Goal: Task Accomplishment & Management: Manage account settings

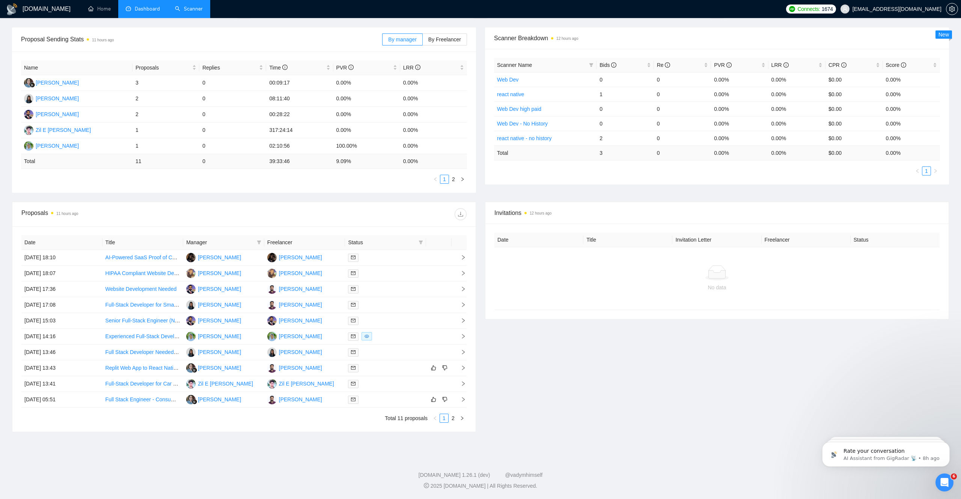
click at [196, 9] on link "Scanner" at bounding box center [189, 9] width 28 height 6
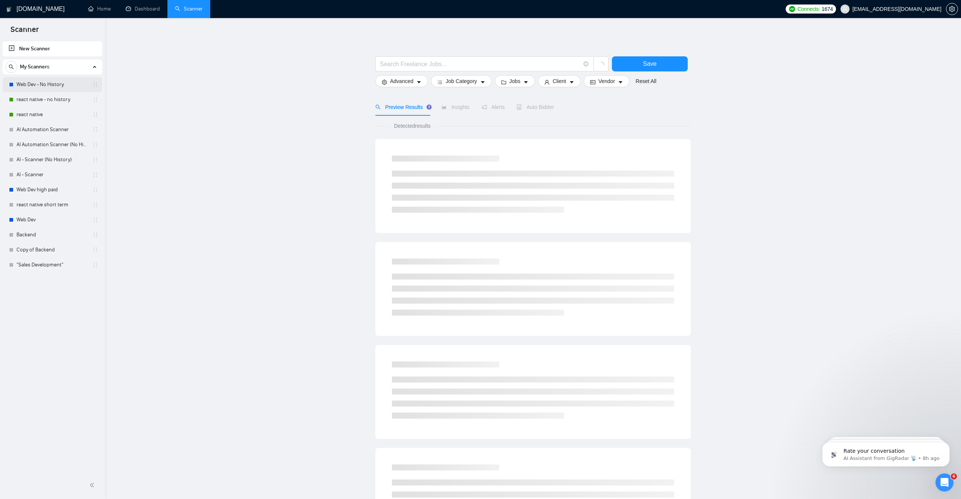
click at [44, 90] on link "Web Dev - No History" at bounding box center [52, 84] width 71 height 15
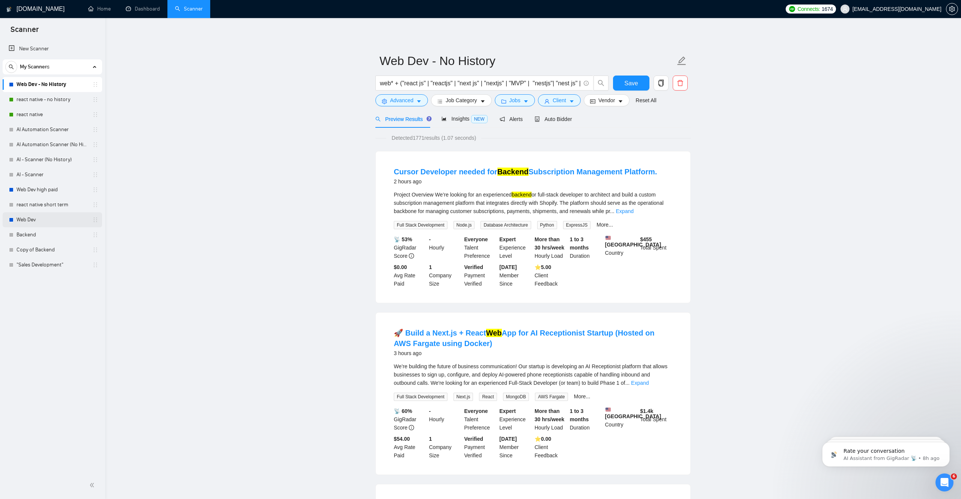
click at [38, 218] on link "Web Dev" at bounding box center [52, 219] width 71 height 15
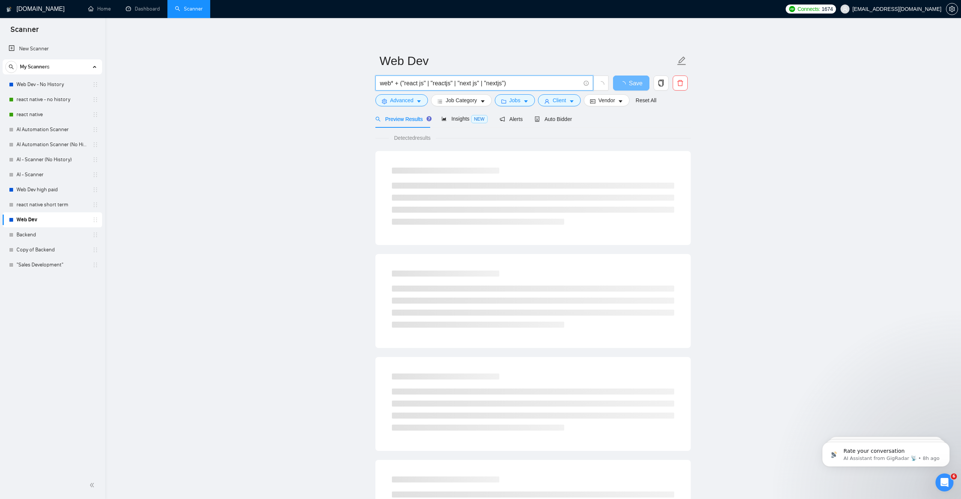
drag, startPoint x: 525, startPoint y: 85, endPoint x: 340, endPoint y: 85, distance: 184.3
click at [340, 85] on main "Web Dev web* + ("react js" | "reactjs" | "next js" | "nextjs") Save Advanced Jo…" at bounding box center [533, 343] width 832 height 626
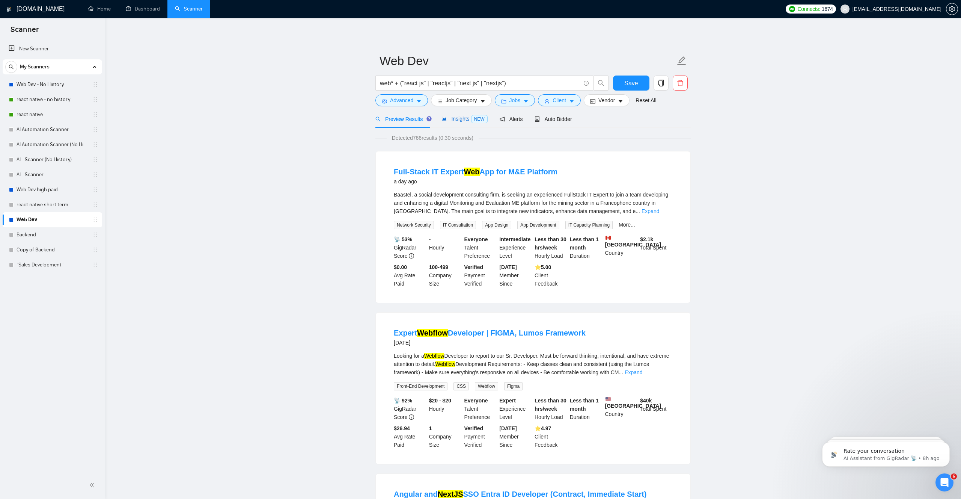
click at [464, 120] on span "Insights NEW" at bounding box center [464, 119] width 46 height 6
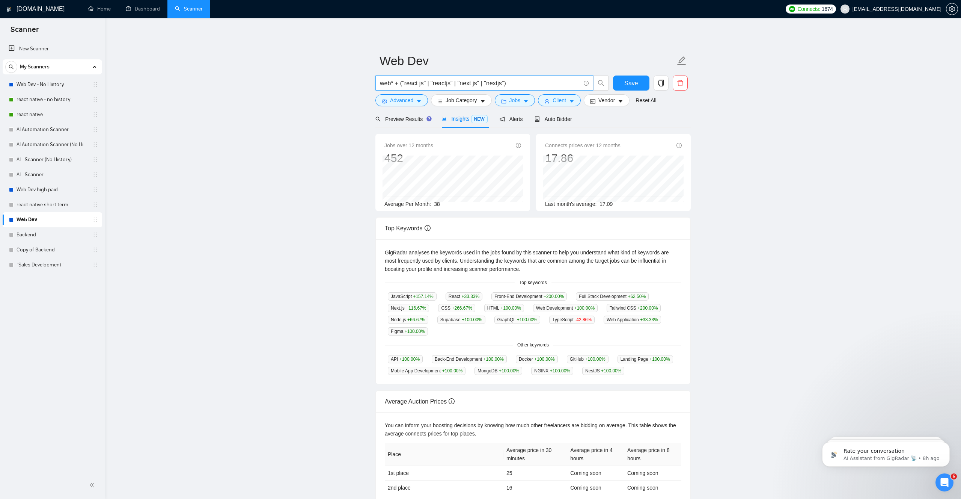
drag, startPoint x: 391, startPoint y: 86, endPoint x: 366, endPoint y: 86, distance: 25.5
click at [366, 86] on main "Web Dev web* + ("react js" | "reactjs" | "next js" | "nextjs") Save Advanced Jo…" at bounding box center [533, 281] width 832 height 503
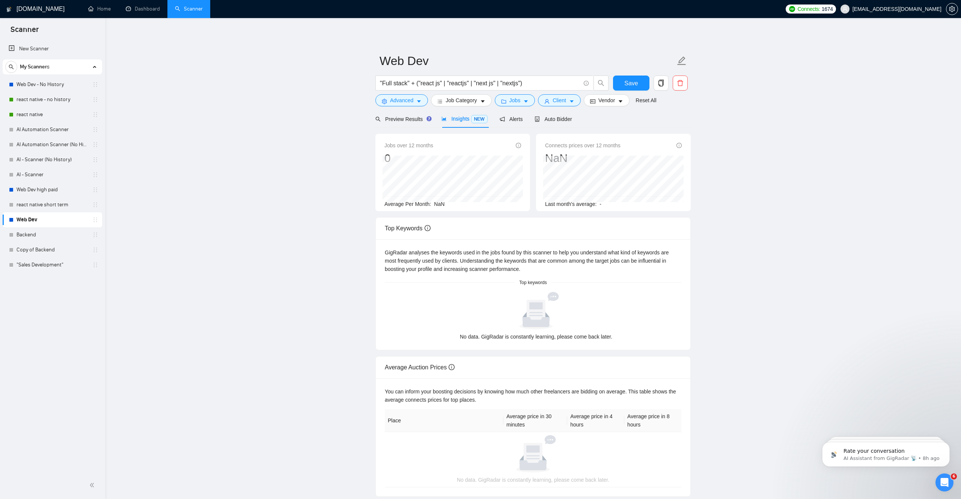
click at [301, 145] on main "Web Dev "Full stack" + ("react js" | "reactjs" | "next js" | "nextjs") Save Adv…" at bounding box center [533, 263] width 832 height 466
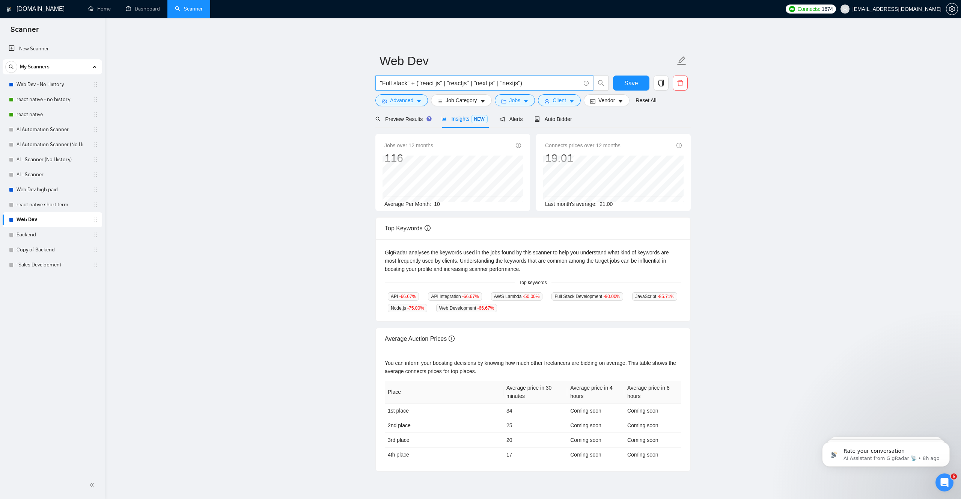
drag, startPoint x: 537, startPoint y: 81, endPoint x: 411, endPoint y: 84, distance: 126.5
click at [411, 84] on input ""Full stack" + ("react js" | "reactjs" | "next js" | "nextjs")" at bounding box center [480, 82] width 200 height 9
click at [359, 162] on main "Web Dev "Full stack" Save Advanced Job Category Jobs Client Vendor Reset All Pr…" at bounding box center [533, 250] width 832 height 441
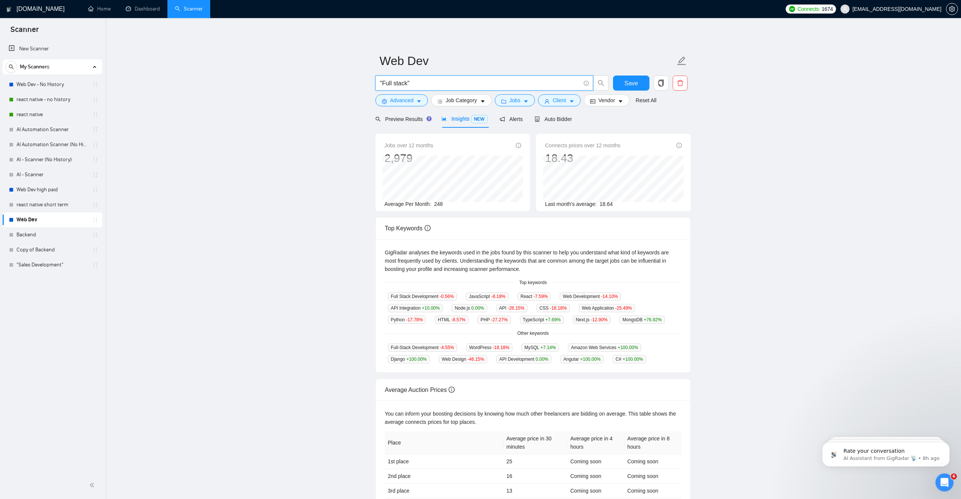
click at [455, 83] on input ""Full stack"" at bounding box center [480, 82] width 200 height 9
type input ""Full stack" + ("react js" | "reactjs" | "next js" | "nextjs")"
click at [449, 88] on span ""Full stack" + ("react js" | "reactjs" | "next js" | "nextjs")" at bounding box center [484, 82] width 218 height 15
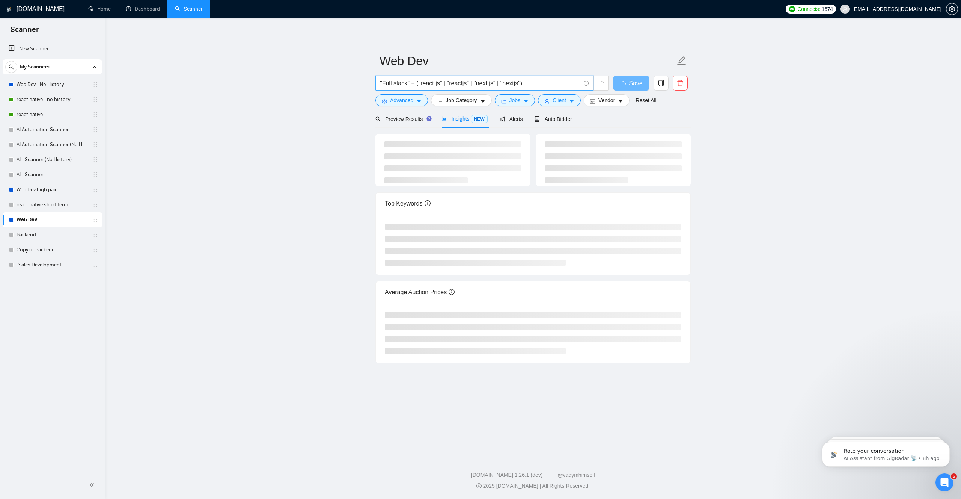
click at [731, 135] on main "Web Dev "Full stack" + ("react js" | "reactjs" | "next js" | "nextjs") Save Adv…" at bounding box center [533, 235] width 832 height 411
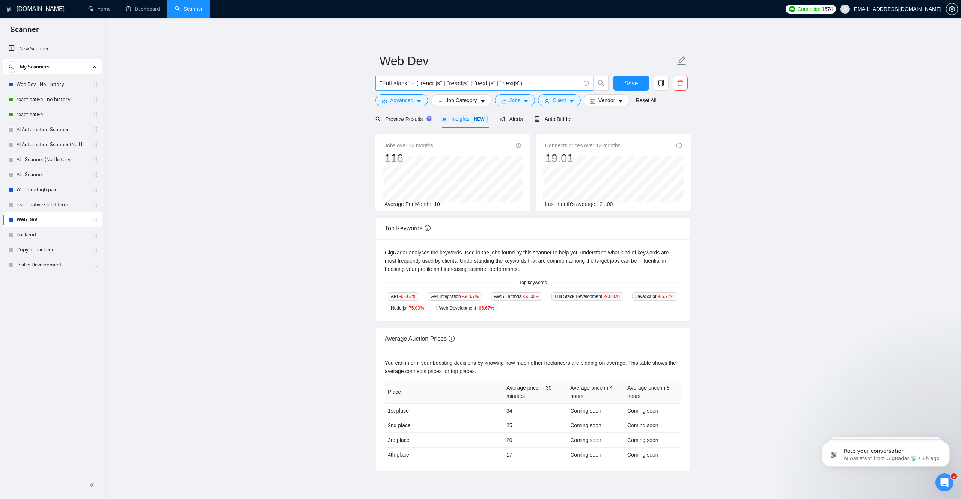
click at [449, 85] on input ""Full stack" + ("react js" | "reactjs" | "next js" | "nextjs")" at bounding box center [480, 82] width 200 height 9
click at [417, 85] on input ""Full stack" + ("react js" | "reactjs" | "next js" | "nextjs")" at bounding box center [480, 82] width 200 height 9
click at [940, 479] on icon "Open Intercom Messenger" at bounding box center [943, 481] width 12 height 12
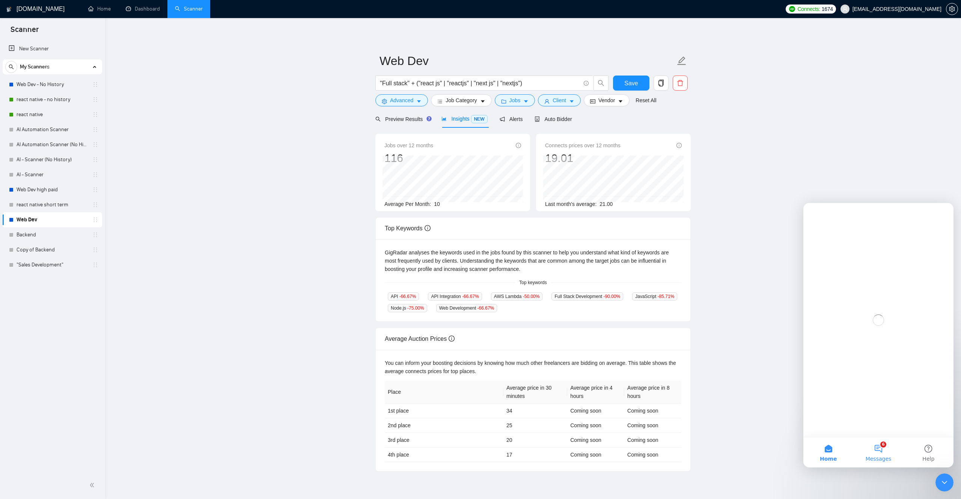
click at [877, 449] on button "6 Messages" at bounding box center [878, 452] width 50 height 30
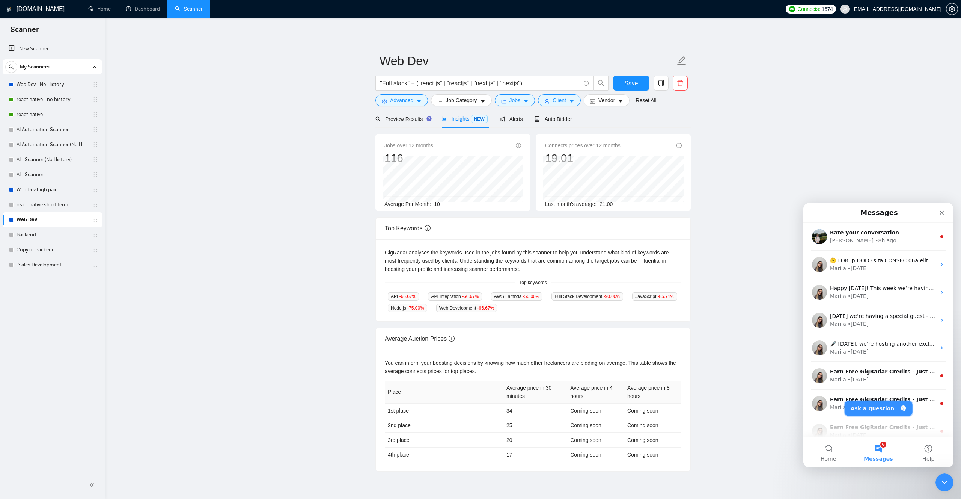
click at [869, 411] on button "Ask a question" at bounding box center [879, 408] width 68 height 15
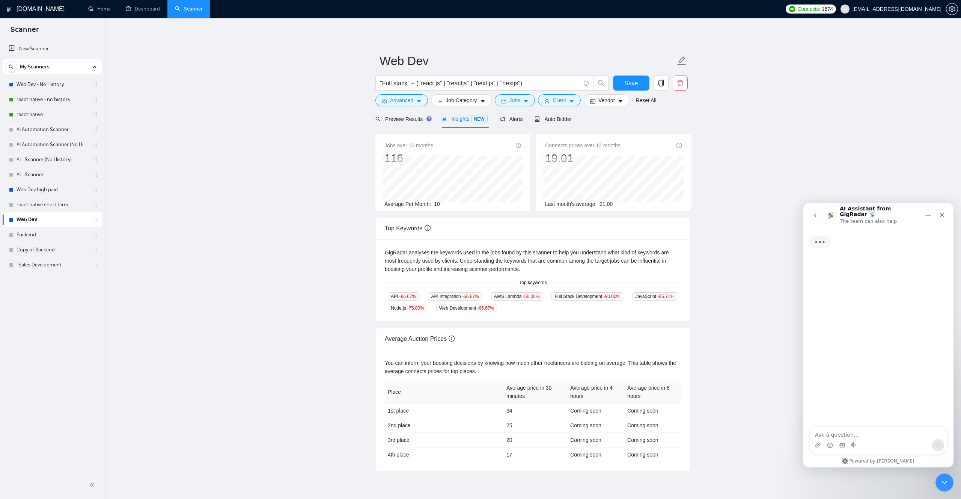
click at [844, 435] on textarea "Ask a question…" at bounding box center [878, 432] width 137 height 13
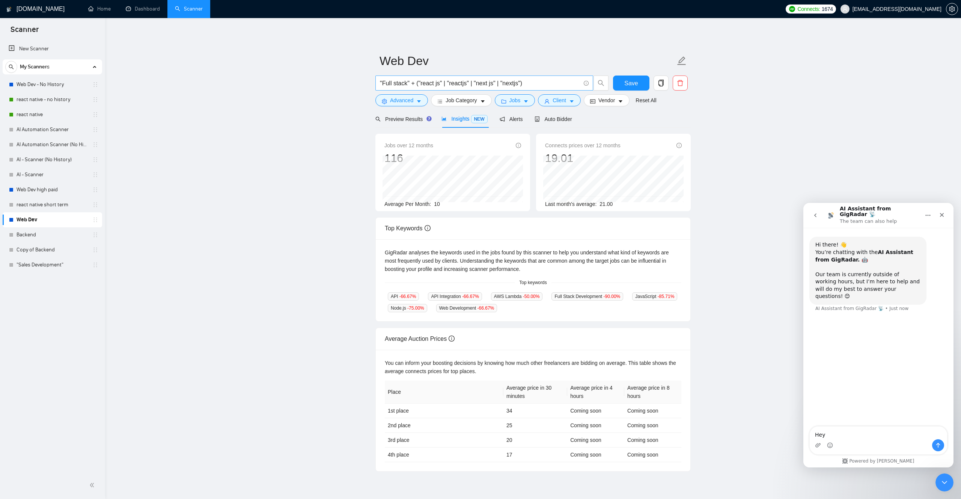
click at [553, 83] on input ""Full stack" + ("react js" | "reactjs" | "next js" | "nextjs")" at bounding box center [480, 82] width 200 height 9
click at [846, 434] on textarea "Hey" at bounding box center [878, 432] width 137 height 13
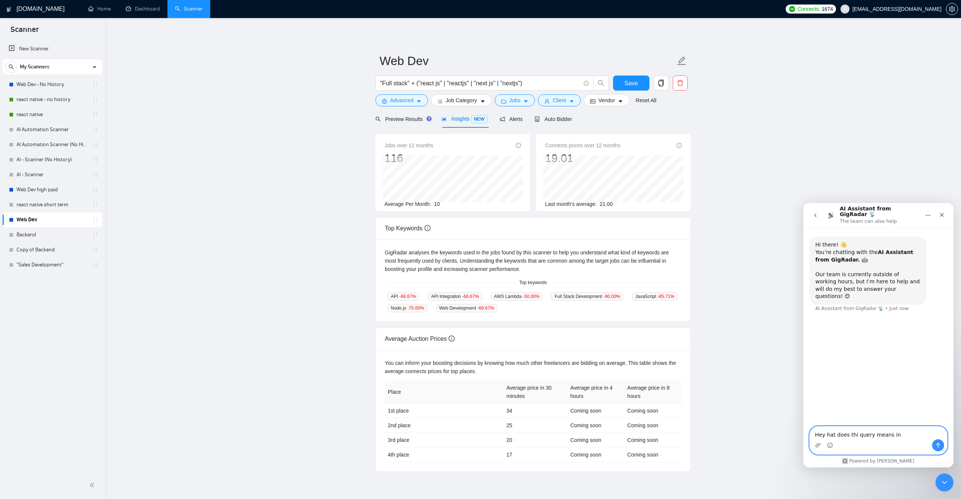
click at [853, 436] on textarea "Hey hat does thi query means in" at bounding box center [878, 432] width 137 height 13
click at [907, 434] on textarea "Hey hat does this query means in" at bounding box center [878, 432] width 137 height 13
type textarea "Hey hat does this query means in scanner "Full stack" + ("react js" | "reactjs"…"
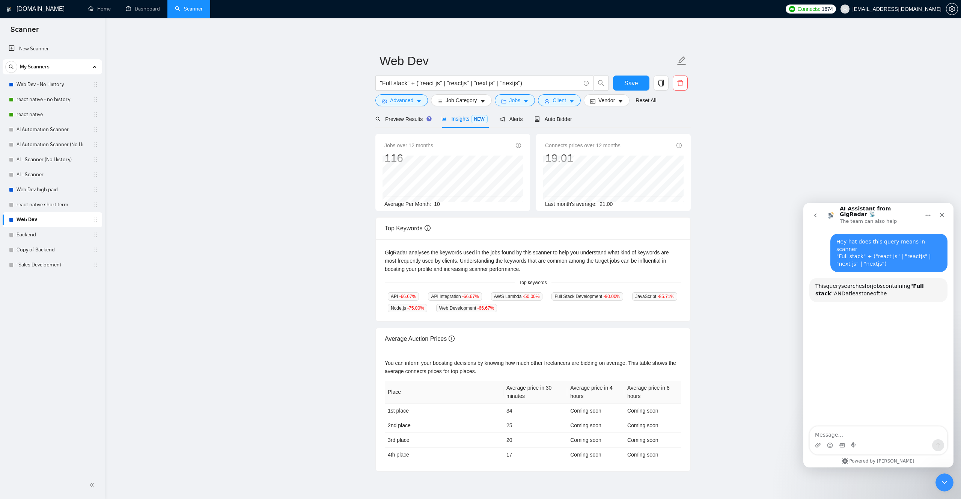
scroll to position [77, 0]
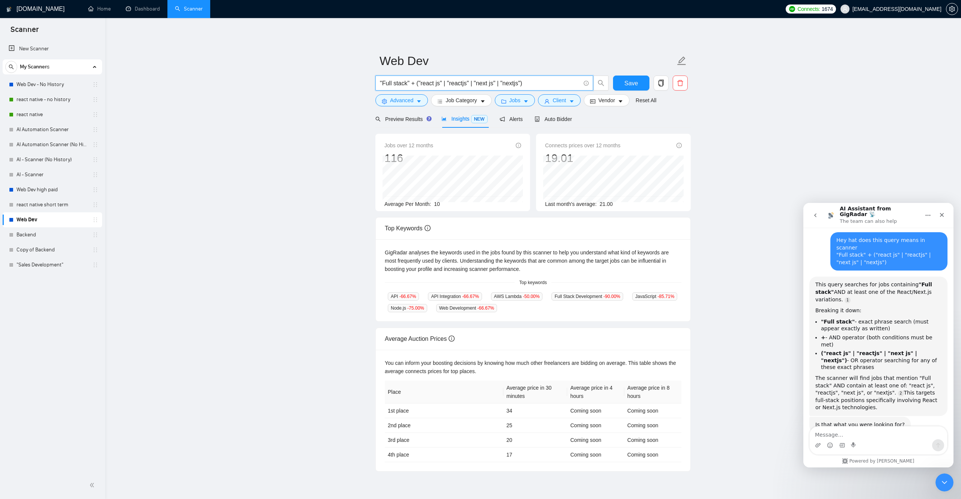
click at [416, 86] on input ""Full stack" + ("react js" | "reactjs" | "next js" | "nextjs")" at bounding box center [480, 82] width 200 height 9
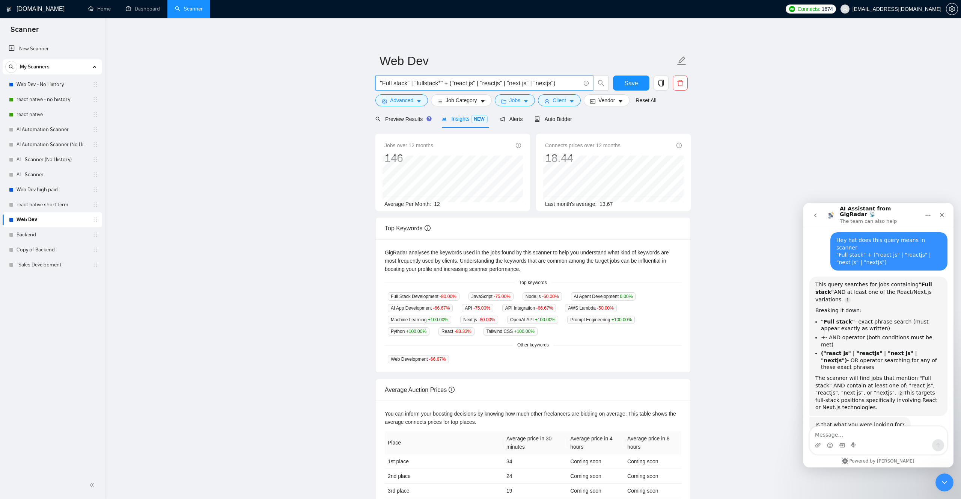
click at [408, 84] on input ""Full stack" | "fullstack*" + ("react js" | "reactjs" | "next js" | "nextjs")" at bounding box center [480, 82] width 200 height 9
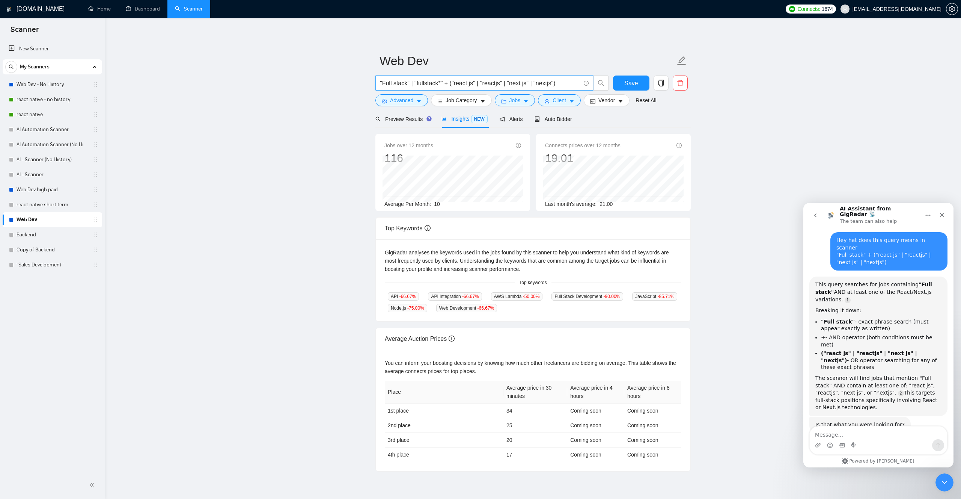
click at [446, 84] on input ""Full stack" | "fullstack*" + ("react js" | "reactjs" | "next js" | "nextjs")" at bounding box center [480, 82] width 200 height 9
click at [444, 85] on input ""Full stack" | "fullstack*" + ("react js" | "reactjs" | "next js" | "nextjs")" at bounding box center [480, 82] width 200 height 9
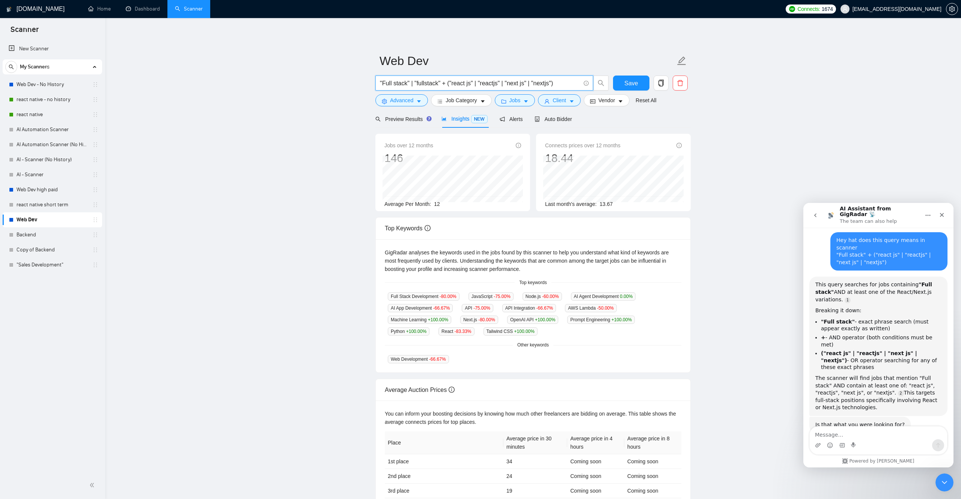
click at [413, 85] on input ""Full stack" | "fullstack" + ("react js" | "reactjs" | "next js" | "nextjs")" at bounding box center [480, 82] width 200 height 9
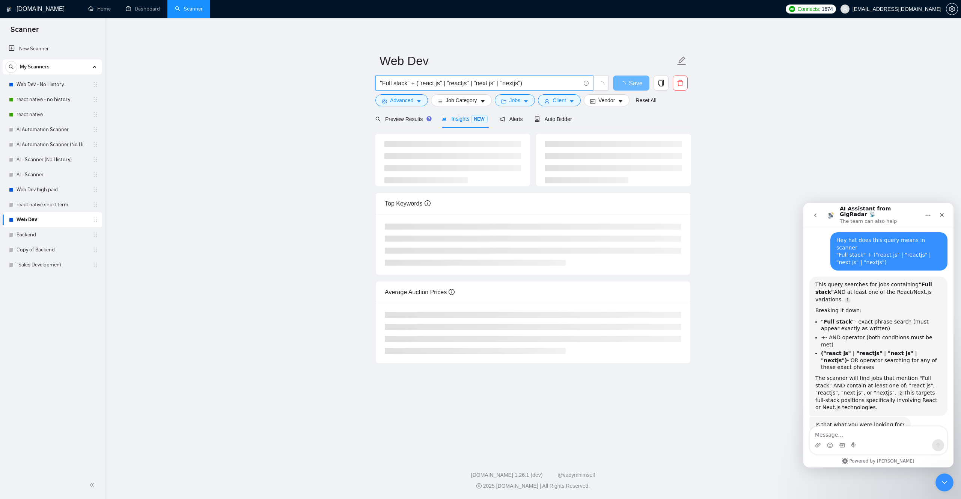
click at [420, 85] on input ""Full stack" + ("react js" | "reactjs" | "next js" | "nextjs")" at bounding box center [480, 82] width 200 height 9
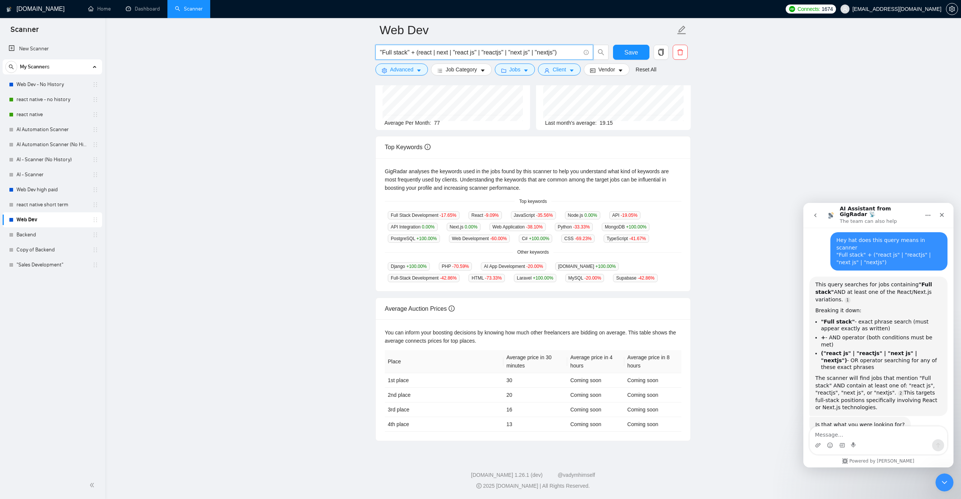
scroll to position [0, 0]
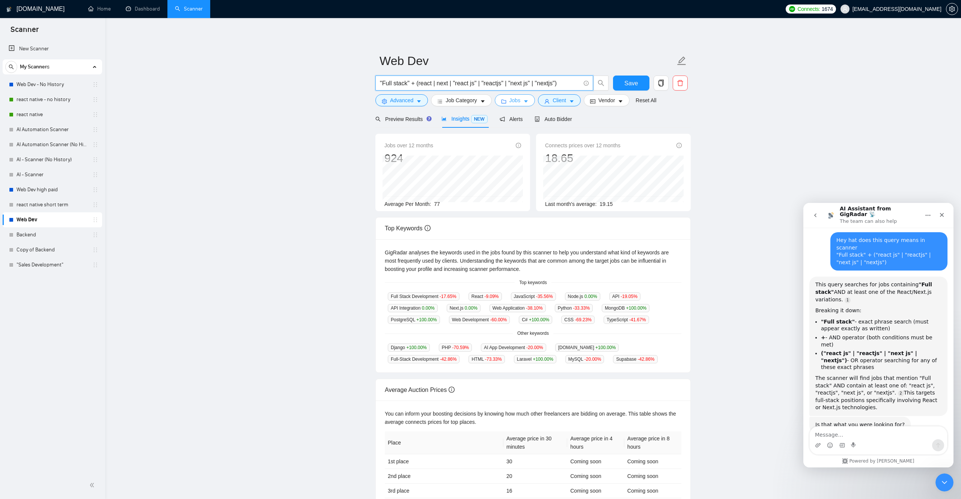
type input ""Full stack" + (react | next | "react js" | "reactjs" | "next js" | "nextjs")"
click at [517, 105] on button "Jobs" at bounding box center [515, 100] width 41 height 12
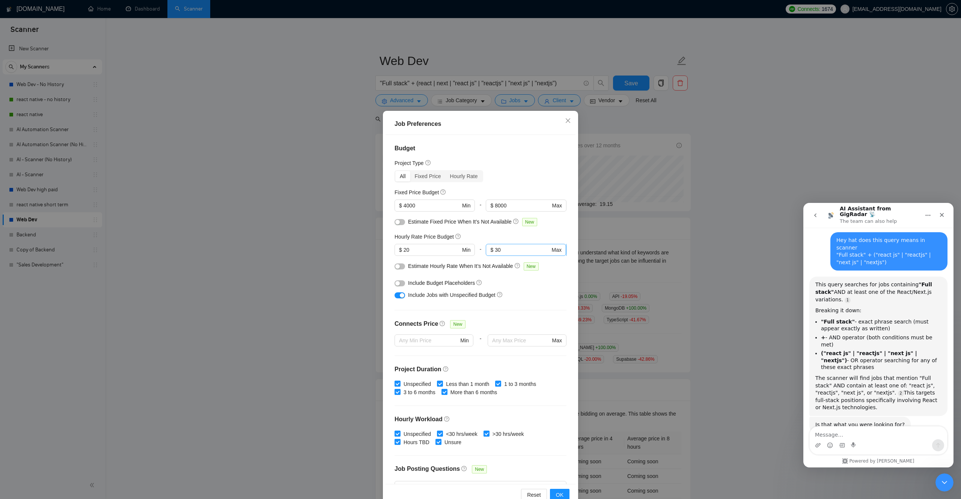
click at [521, 249] on input "30" at bounding box center [522, 250] width 55 height 8
click at [221, 325] on div "Job Preferences Budget Project Type All Fixed Price Hourly Rate Fixed Price Bud…" at bounding box center [480, 249] width 961 height 499
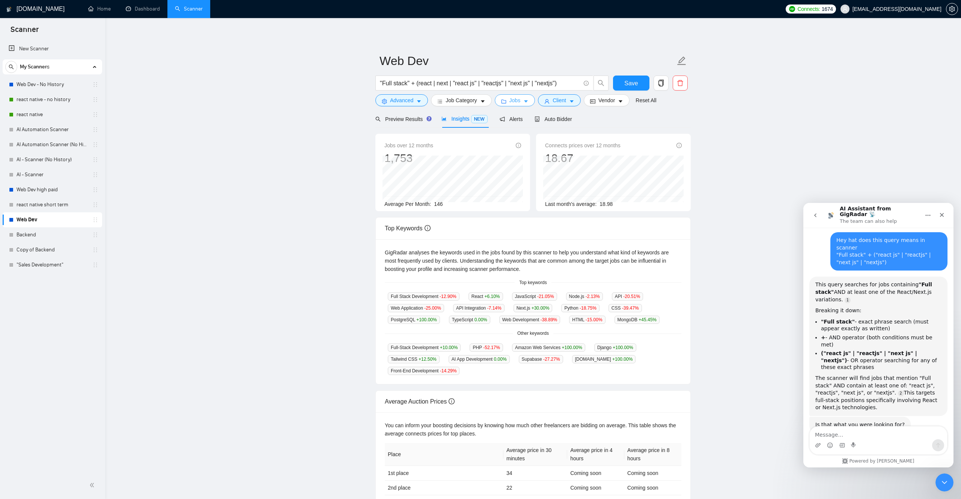
click at [506, 101] on icon "folder" at bounding box center [503, 101] width 5 height 5
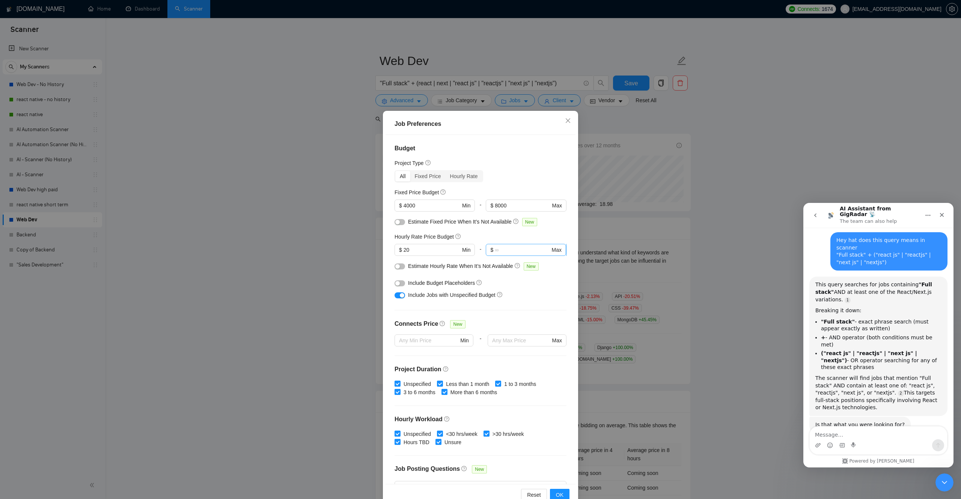
click at [506, 247] on input "text" at bounding box center [522, 250] width 55 height 8
type input "30"
click at [362, 314] on div "Job Preferences Budget Project Type All Fixed Price Hourly Rate Fixed Price Bud…" at bounding box center [480, 249] width 961 height 499
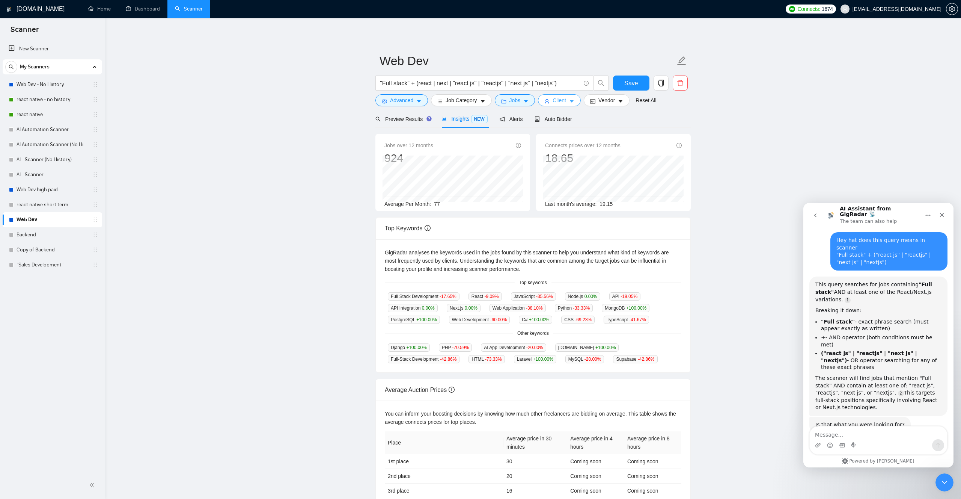
click at [569, 99] on button "Client" at bounding box center [559, 100] width 43 height 12
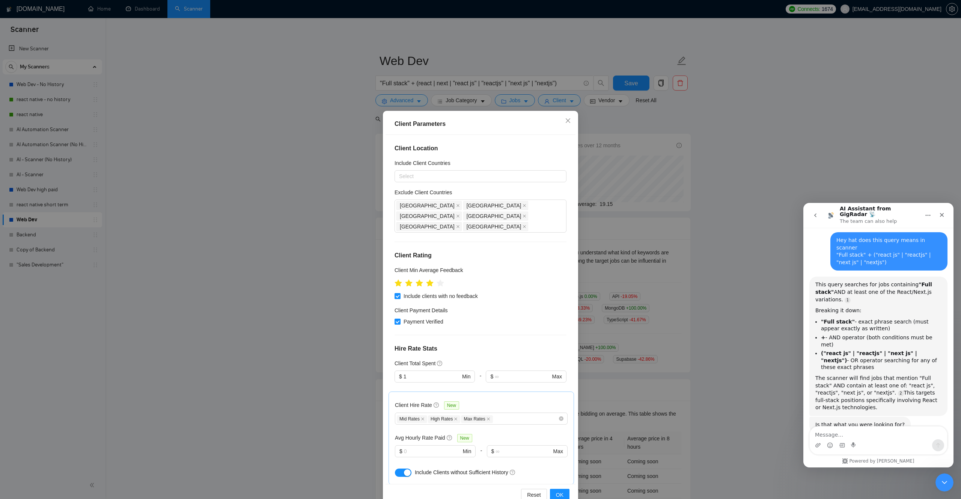
scroll to position [130, 0]
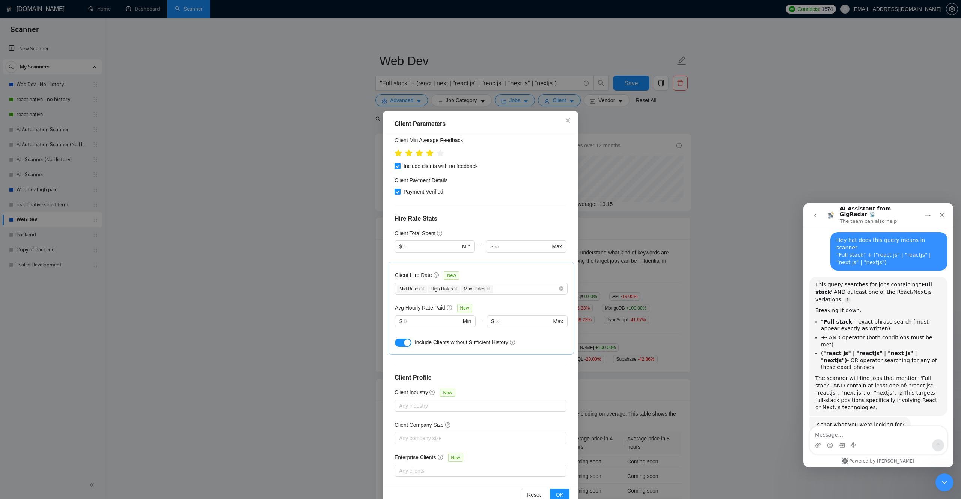
click at [706, 235] on div "Client Parameters Client Location Include Client Countries Select Exclude Clien…" at bounding box center [480, 249] width 961 height 499
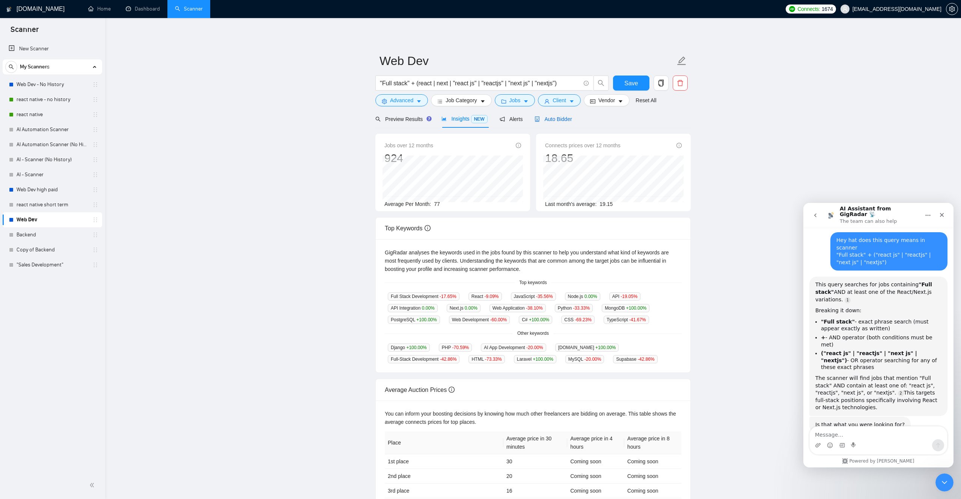
click at [559, 122] on span "Auto Bidder" at bounding box center [553, 119] width 37 height 6
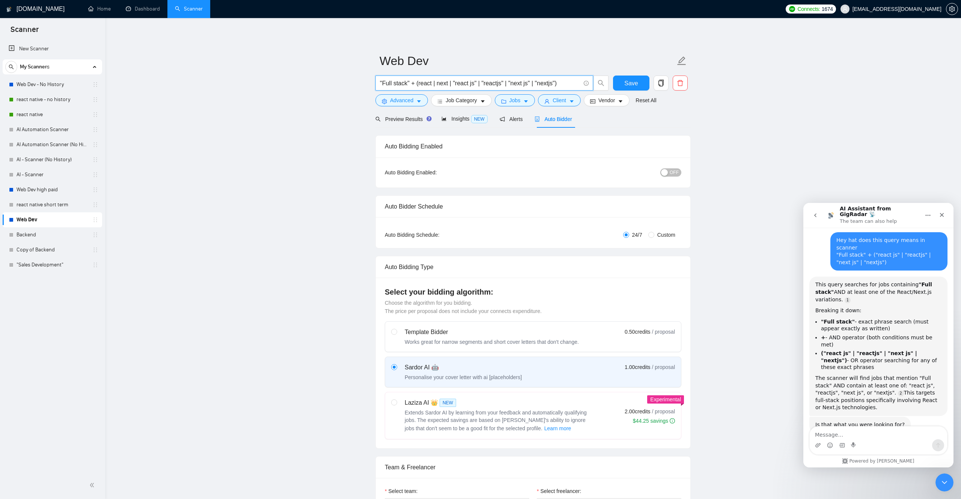
click at [451, 86] on input ""Full stack" + (react | next | "react js" | "reactjs" | "next js" | "nextjs")" at bounding box center [480, 82] width 200 height 9
type input ""Full stack" + (react | next | node | "react js" | "reactjs" | "next js" | "nex…"
click at [456, 116] on span "Insights NEW" at bounding box center [464, 119] width 46 height 6
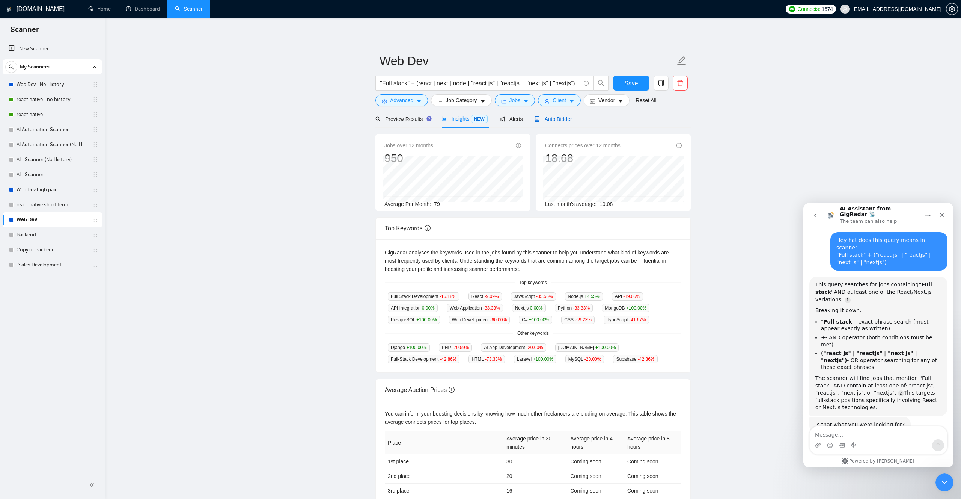
click at [557, 116] on span "Auto Bidder" at bounding box center [553, 119] width 37 height 6
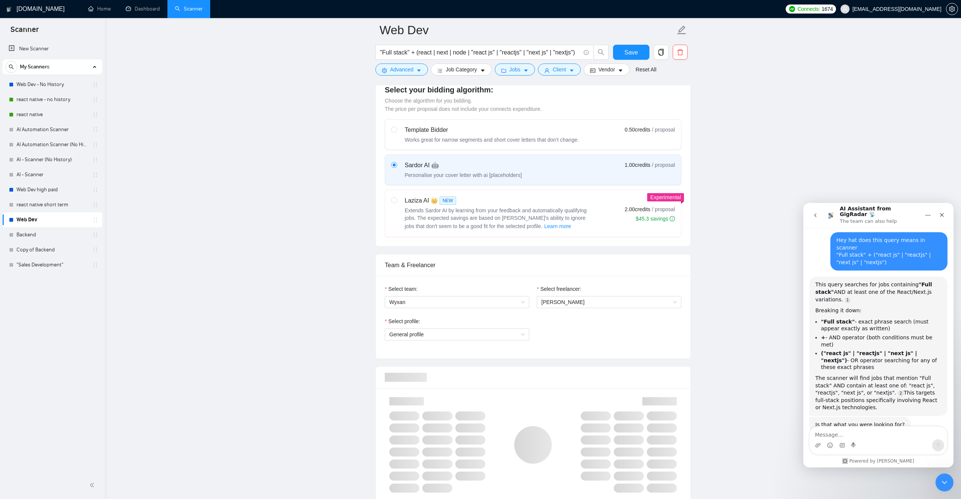
scroll to position [366, 0]
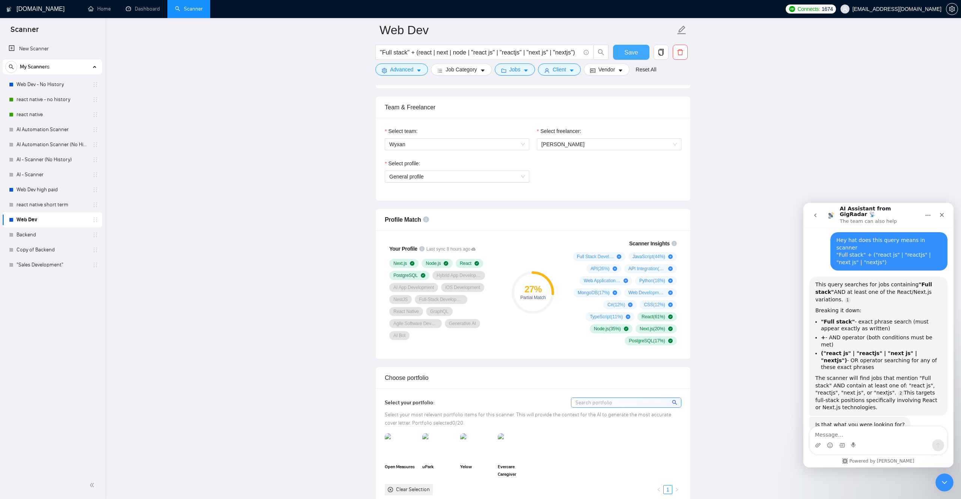
click at [627, 53] on span "Save" at bounding box center [631, 52] width 14 height 9
click at [617, 255] on icon "plus-circle" at bounding box center [619, 256] width 5 height 5
drag, startPoint x: 611, startPoint y: 205, endPoint x: 547, endPoint y: 206, distance: 63.4
click at [547, 206] on div "Full Stack Development is used in 86 % of the jobs found by the scanner. We rec…" at bounding box center [595, 224] width 100 height 57
copy strong "Full Stack Development"
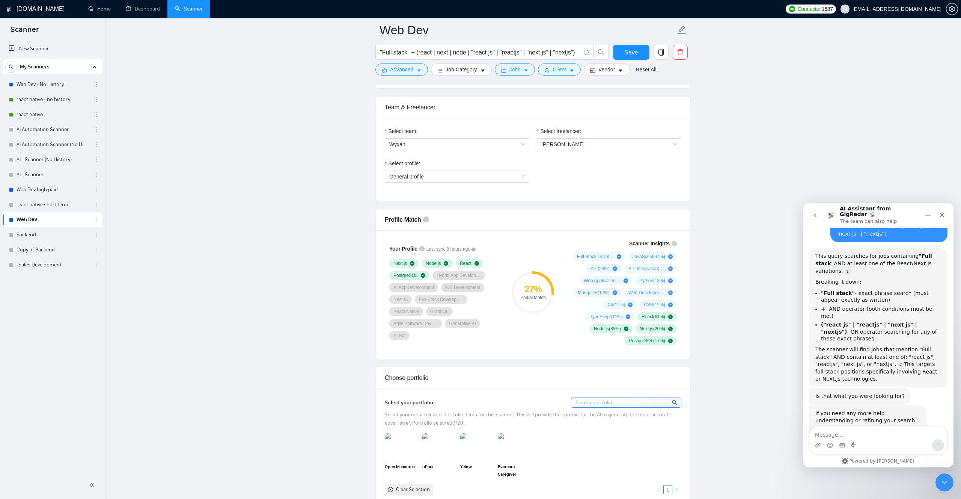
scroll to position [108, 0]
click at [590, 255] on span "Full Stack Development ( 86 %)" at bounding box center [595, 256] width 37 height 6
click at [567, 245] on link "Learn more." at bounding box center [589, 241] width 76 height 14
copy strong "Full Stack Development"
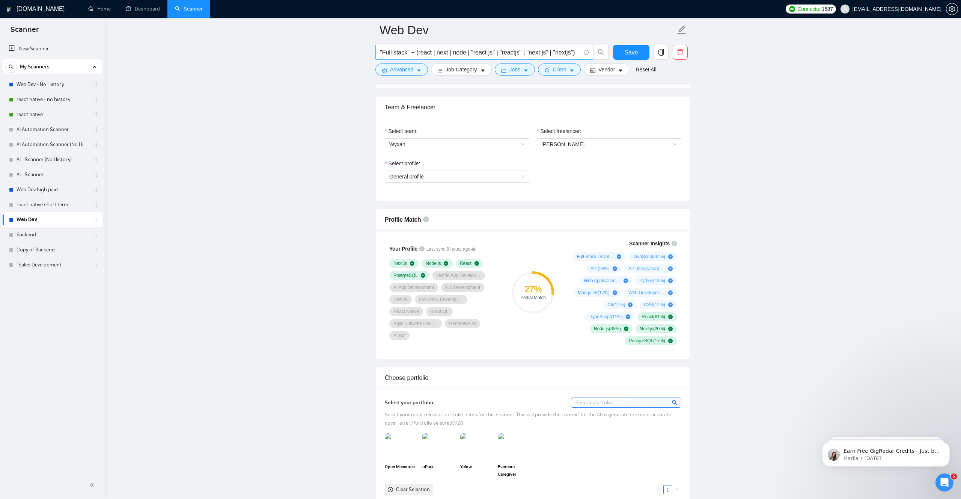
scroll to position [0, 3]
click at [414, 54] on input ""Full stack" + (react | next | node | "react js" | "reactjs" | "next js" | "nex…" at bounding box center [480, 52] width 200 height 9
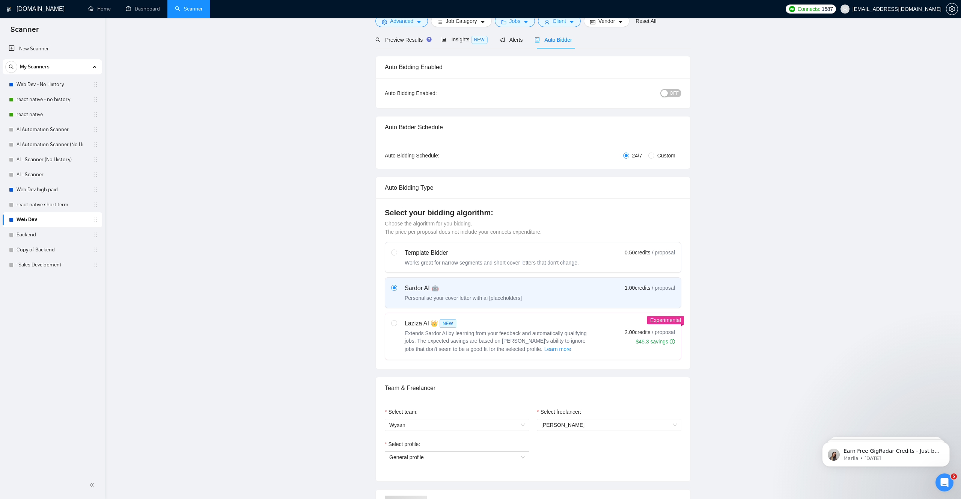
scroll to position [0, 0]
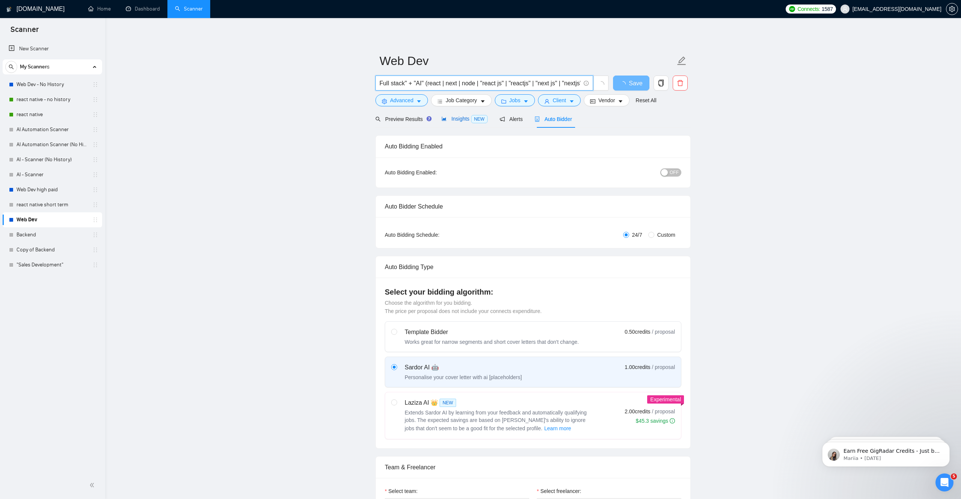
click at [457, 123] on div "Insights NEW" at bounding box center [464, 119] width 46 height 9
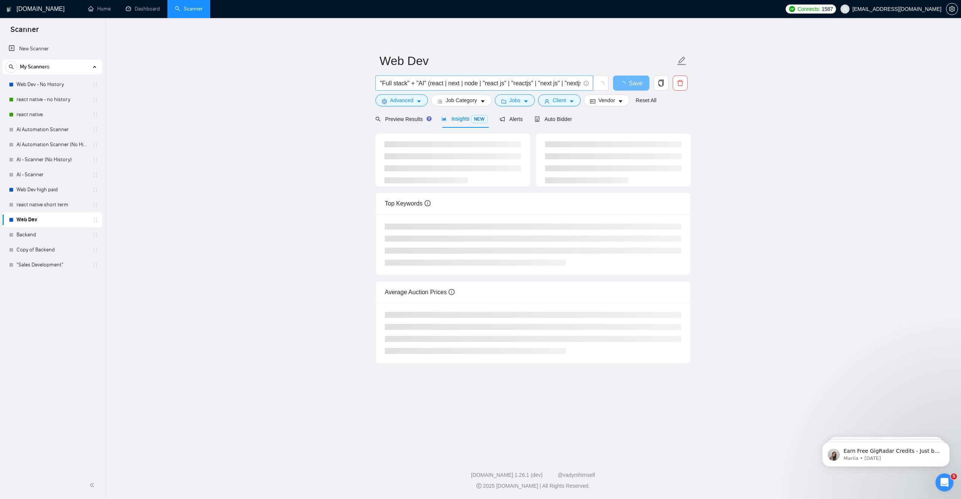
click at [430, 86] on input ""Full stack" + "AI" (react | next | node | "react js" | "reactjs" | "next js" |…" at bounding box center [480, 82] width 200 height 9
click at [346, 174] on main "Web Dev "Full stack" + "AI" + (react | next | node | "react js" | "reactjs" | "…" at bounding box center [533, 235] width 832 height 411
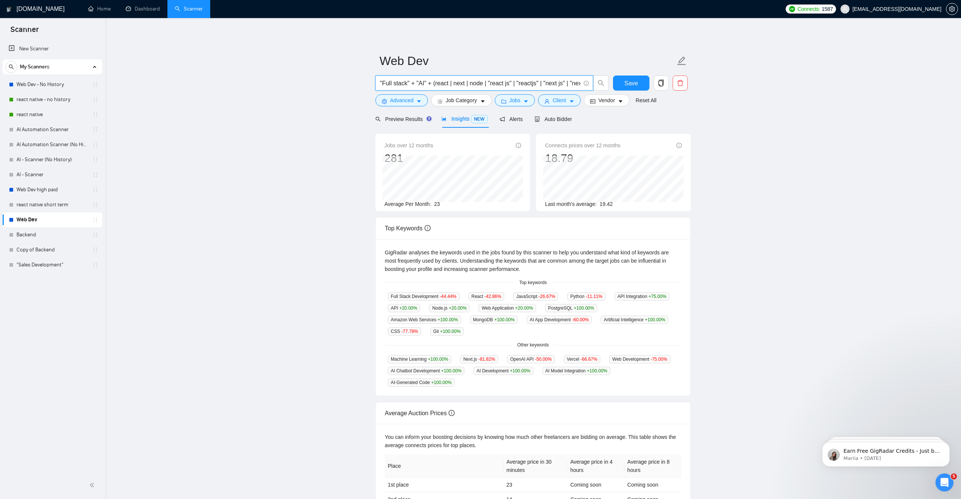
drag, startPoint x: 430, startPoint y: 83, endPoint x: 416, endPoint y: 87, distance: 14.1
click at [416, 87] on input ""Full stack" + "AI" + (react | next | node | "react js" | "reactjs" | "next js"…" at bounding box center [480, 82] width 200 height 9
type input ""Full stack" + (react | next | node | "react js" | "reactjs" | "next js" | "nex…"
click at [359, 155] on main "Web Dev "Full stack" + (react | next | node | "react js" | "reactjs" | "next js…" at bounding box center [533, 287] width 832 height 515
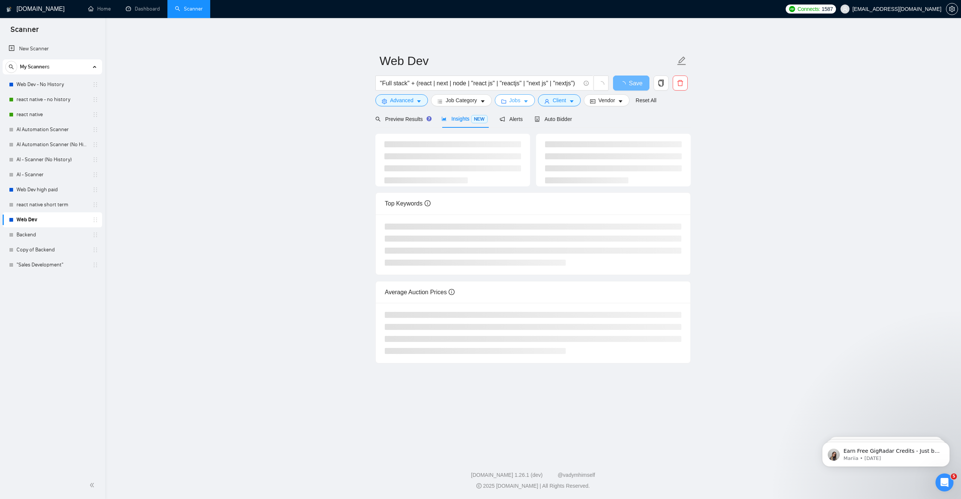
click at [512, 102] on span "Jobs" at bounding box center [514, 100] width 11 height 8
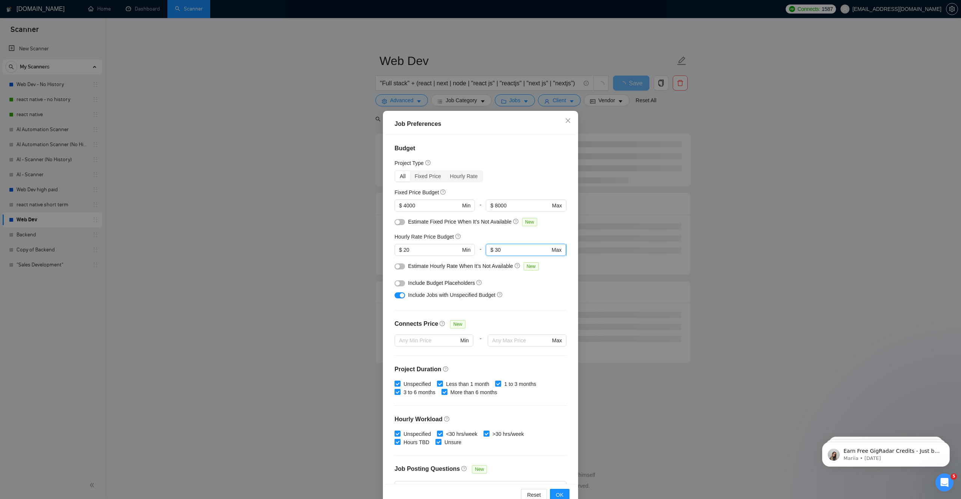
click at [505, 246] on input "30" at bounding box center [522, 250] width 55 height 8
click at [505, 248] on input "30" at bounding box center [522, 250] width 55 height 8
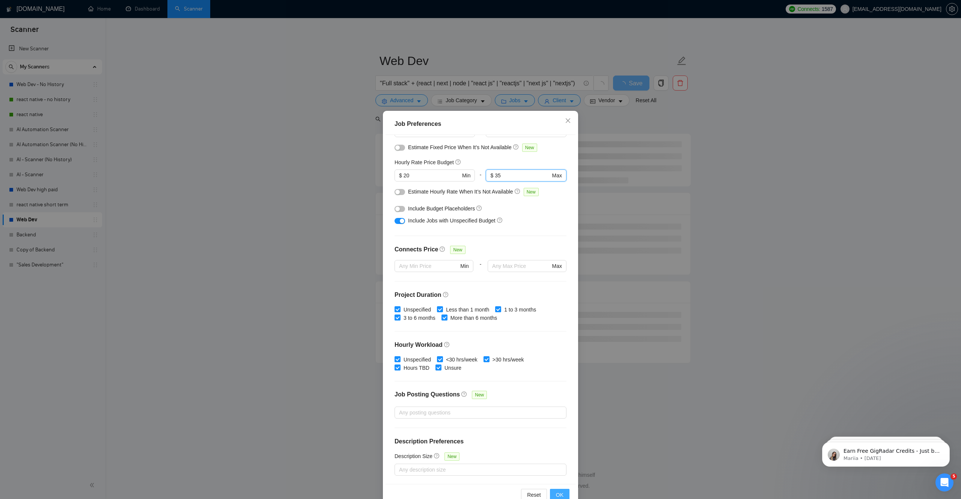
type input "35"
click at [561, 493] on span "OK" at bounding box center [560, 494] width 8 height 8
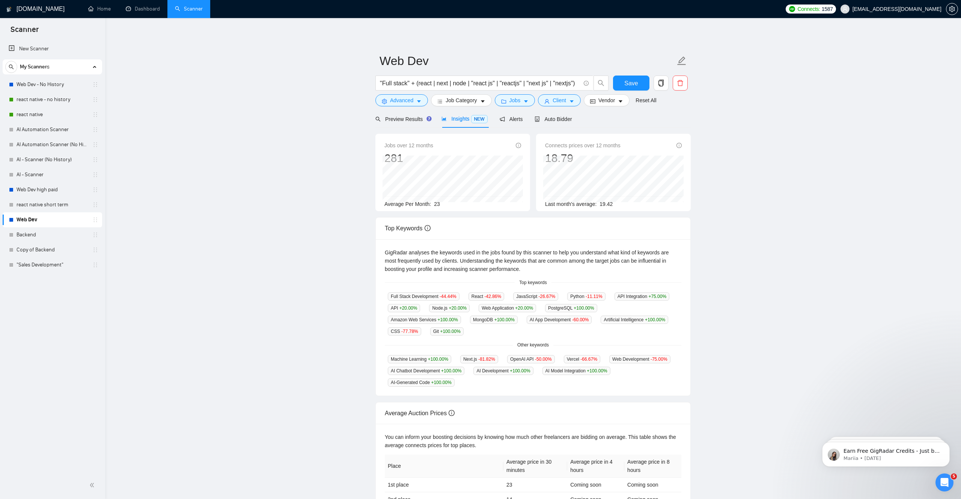
click at [868, 72] on main "Web Dev "Full stack" + (react | next | node | "react js" | "reactjs" | "next js…" at bounding box center [533, 287] width 832 height 515
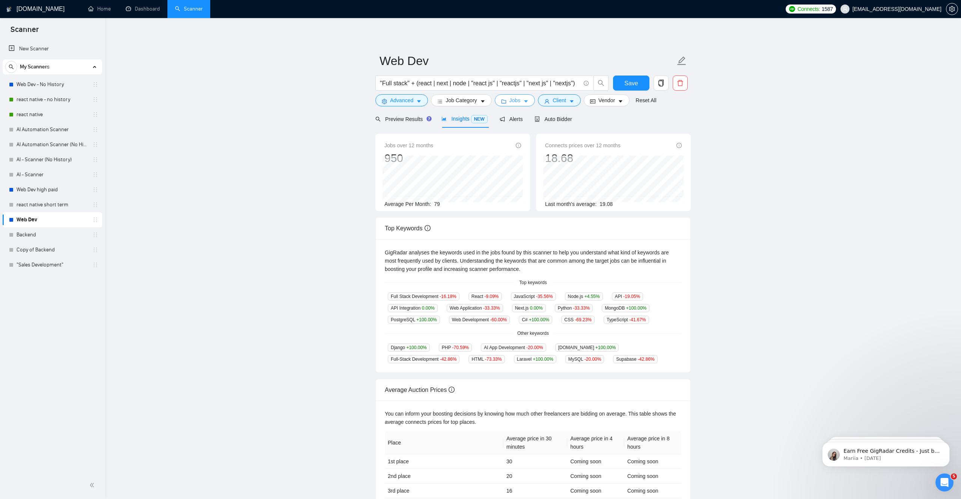
click at [523, 103] on button "Jobs" at bounding box center [515, 100] width 41 height 12
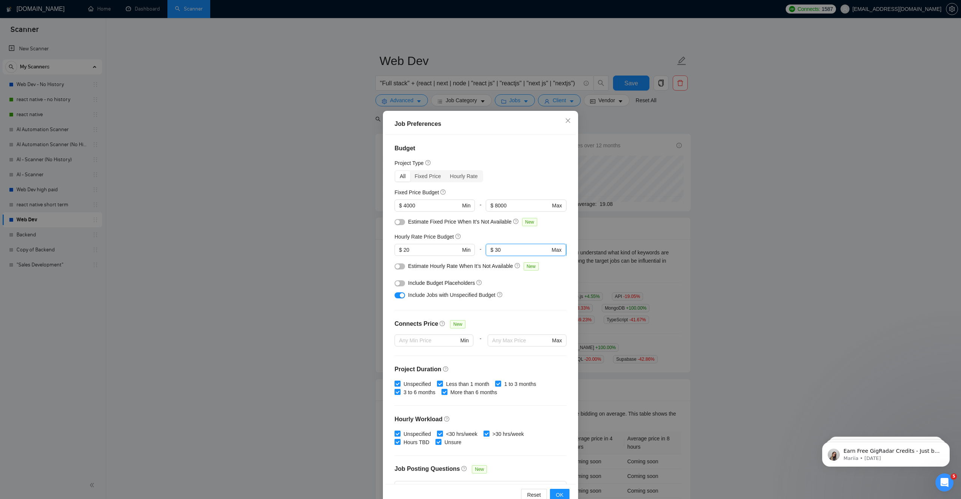
click at [520, 250] on input "30" at bounding box center [522, 250] width 55 height 8
type input "35"
click at [547, 310] on div at bounding box center [481, 310] width 172 height 0
click at [565, 494] on button "OK" at bounding box center [560, 494] width 20 height 12
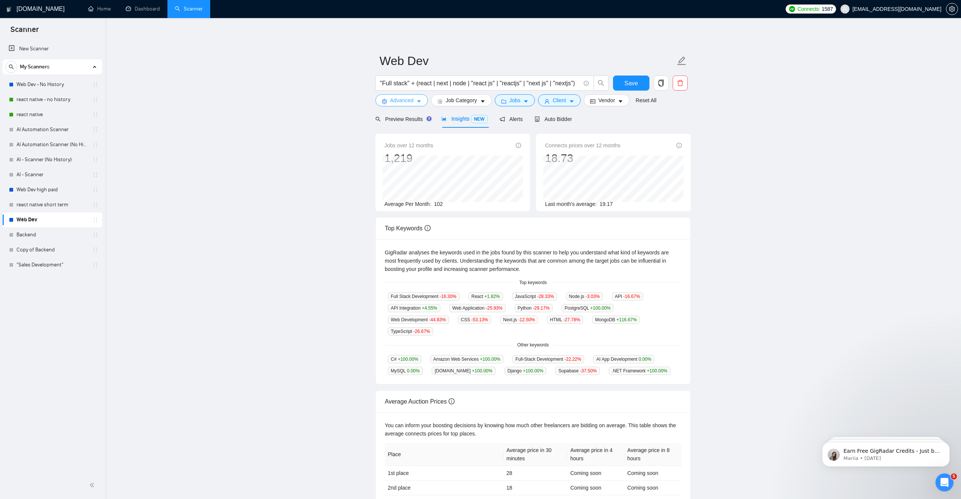
click at [411, 103] on span "Advanced" at bounding box center [401, 100] width 23 height 8
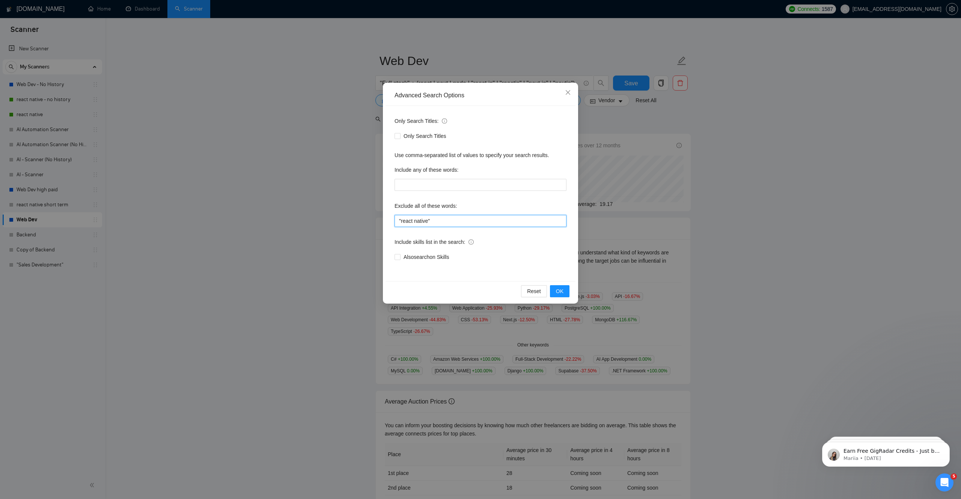
click at [434, 222] on input ""react native"" at bounding box center [481, 221] width 172 height 12
type input ""react native", "AI""
click at [485, 261] on div "Also search on Skills" at bounding box center [481, 257] width 172 height 12
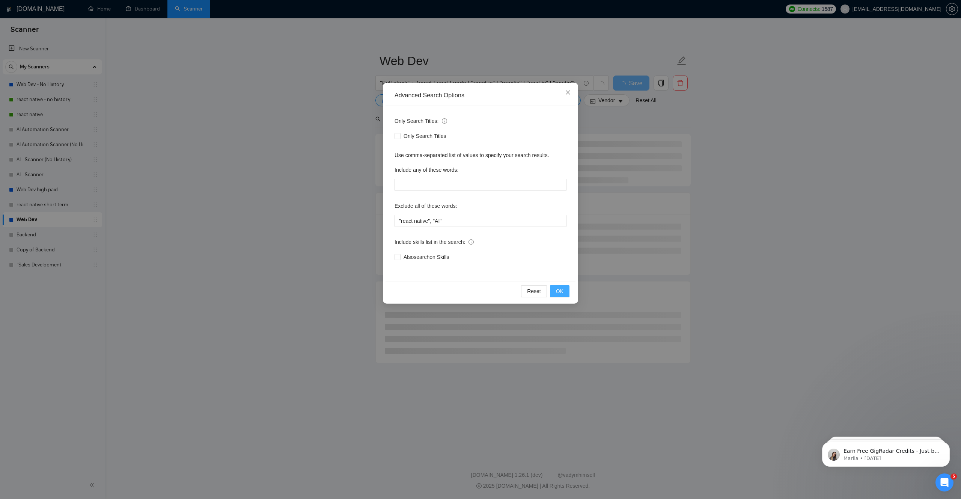
click at [569, 291] on button "OK" at bounding box center [560, 291] width 20 height 12
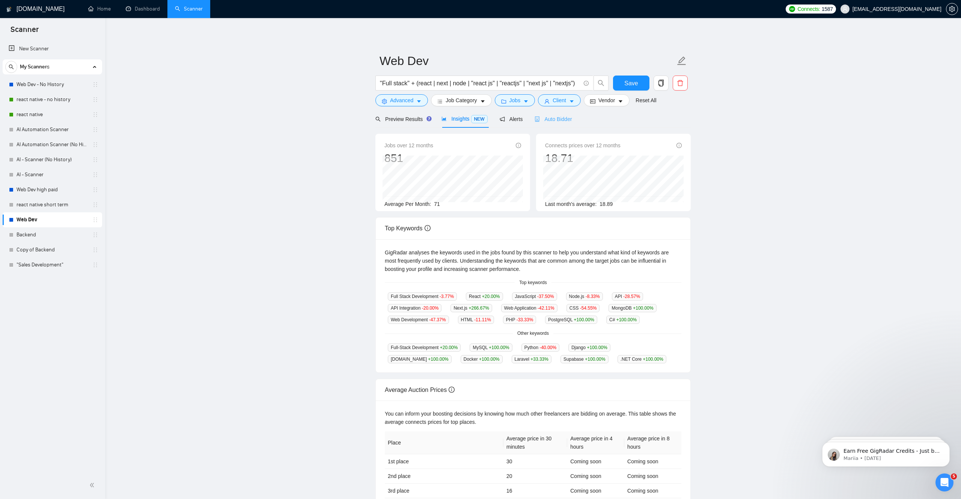
click at [552, 123] on div "Auto Bidder" at bounding box center [553, 119] width 37 height 18
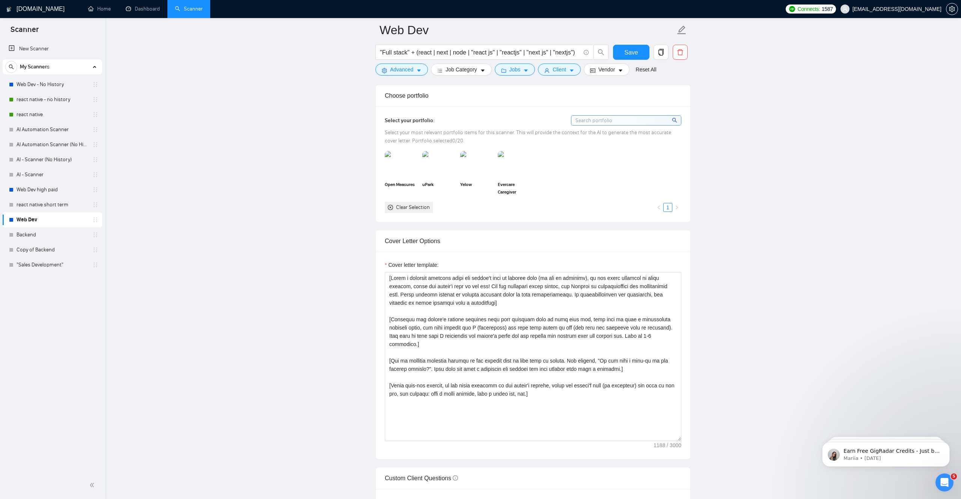
scroll to position [559, 0]
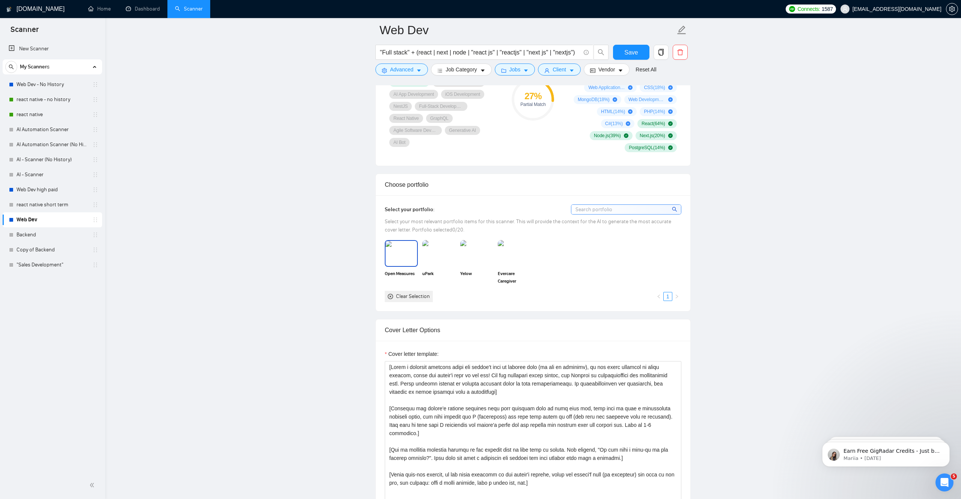
click at [394, 261] on img at bounding box center [402, 253] width 32 height 25
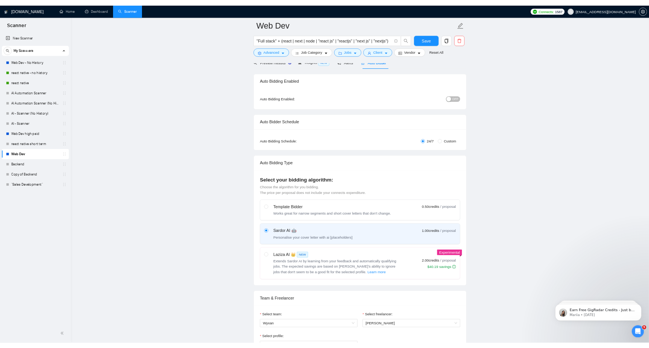
scroll to position [38, 0]
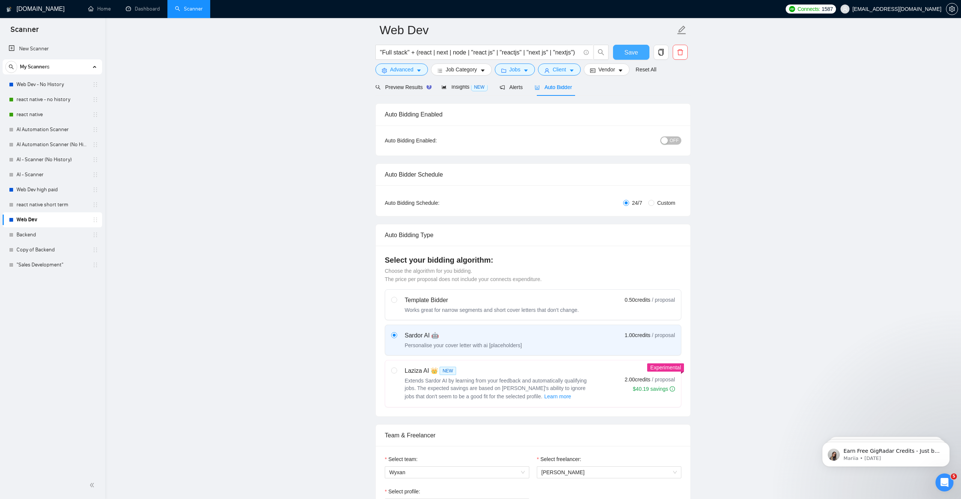
click at [622, 53] on button "Save" at bounding box center [631, 52] width 36 height 15
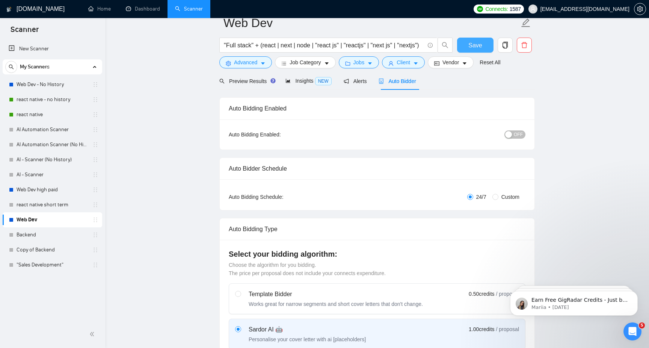
scroll to position [0, 0]
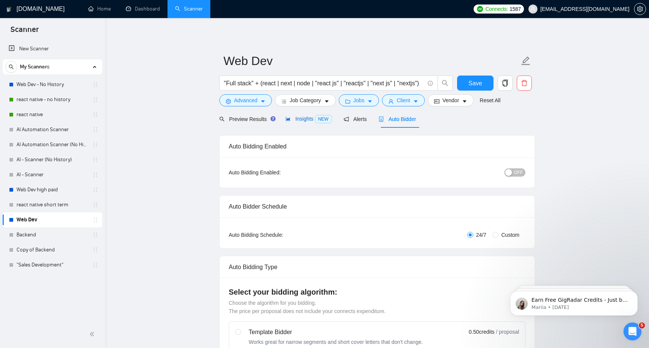
click at [302, 122] on div "Insights NEW" at bounding box center [308, 119] width 46 height 9
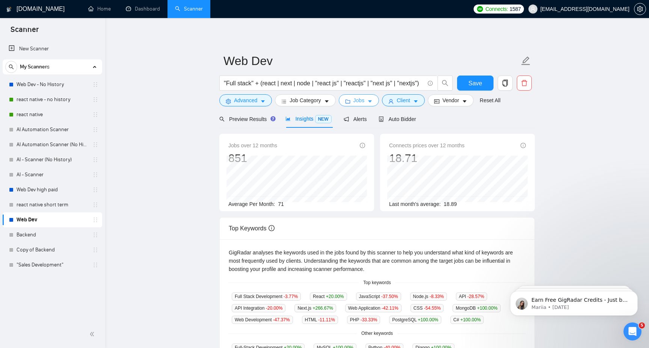
click at [368, 99] on button "Jobs" at bounding box center [359, 100] width 41 height 12
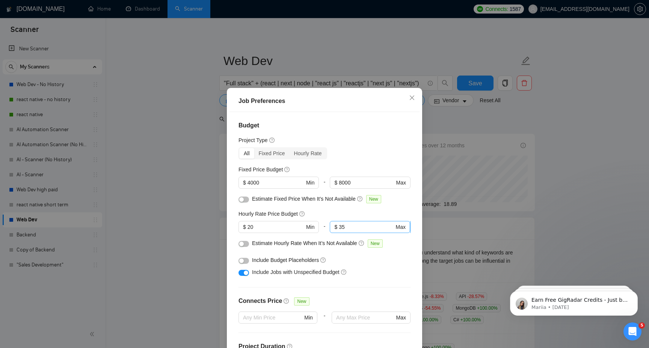
click at [363, 230] on input "35" at bounding box center [366, 227] width 55 height 8
click at [472, 219] on div "Job Preferences Budget Project Type All Fixed Price Hourly Rate Fixed Price Bud…" at bounding box center [324, 174] width 649 height 348
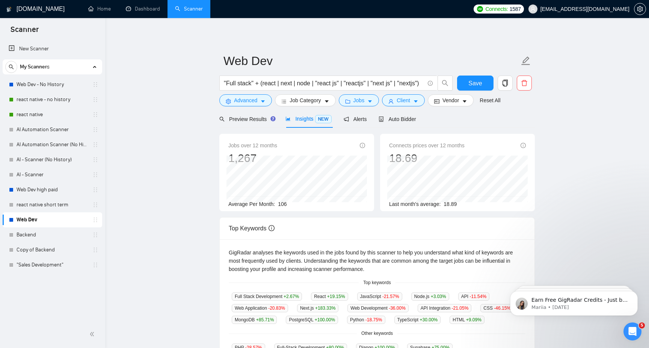
click at [314, 116] on span "Insights NEW" at bounding box center [308, 119] width 46 height 6
click at [351, 105] on button "Jobs" at bounding box center [359, 100] width 41 height 12
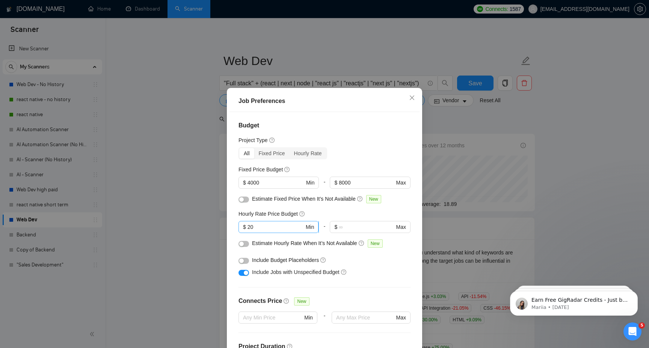
click at [256, 226] on input "20" at bounding box center [275, 227] width 57 height 8
type input "25"
click at [447, 233] on div "Job Preferences Budget Project Type All Fixed Price Hourly Rate Fixed Price Bud…" at bounding box center [324, 174] width 649 height 348
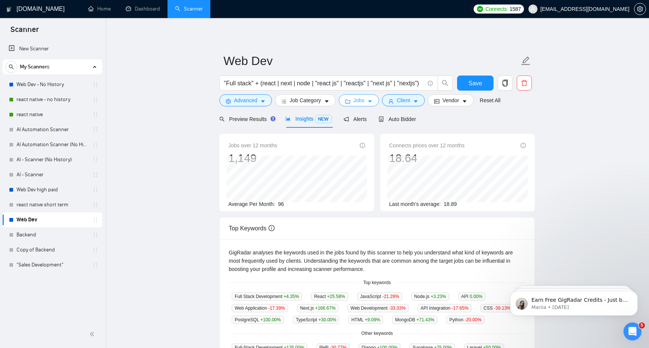
click at [355, 102] on span "Jobs" at bounding box center [358, 100] width 11 height 8
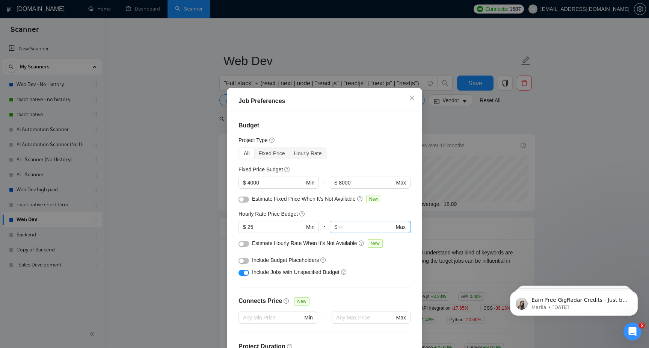
click at [357, 229] on input "text" at bounding box center [366, 227] width 55 height 8
type input "40"
click at [463, 238] on div "Job Preferences Budget Project Type All Fixed Price Hourly Rate Fixed Price Bud…" at bounding box center [324, 174] width 649 height 348
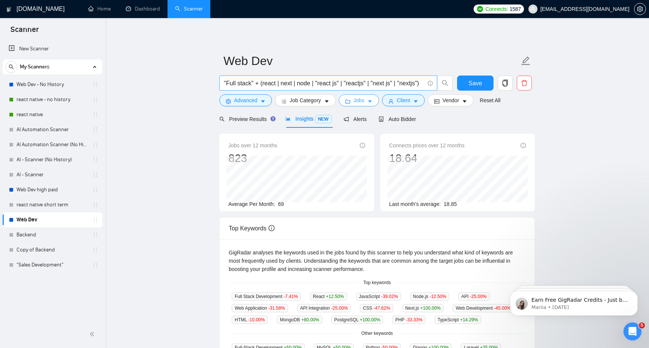
scroll to position [0, 3]
click at [471, 85] on span "Save" at bounding box center [475, 82] width 14 height 9
click at [396, 119] on span "Auto Bidder" at bounding box center [396, 119] width 37 height 6
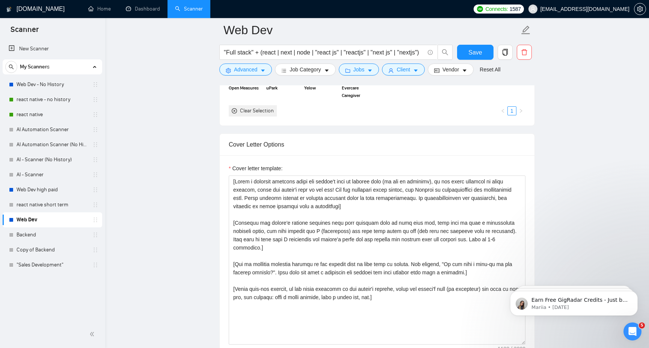
scroll to position [795, 0]
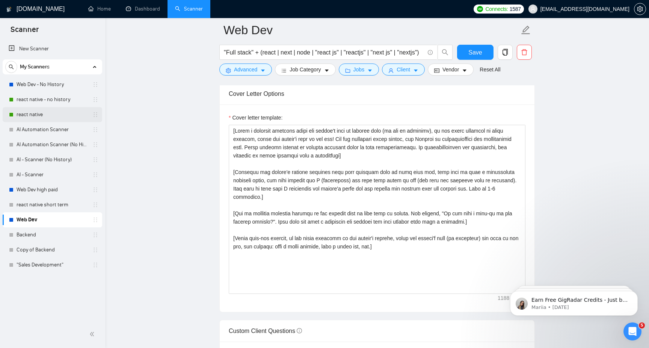
click at [48, 112] on link "react native" at bounding box center [52, 114] width 71 height 15
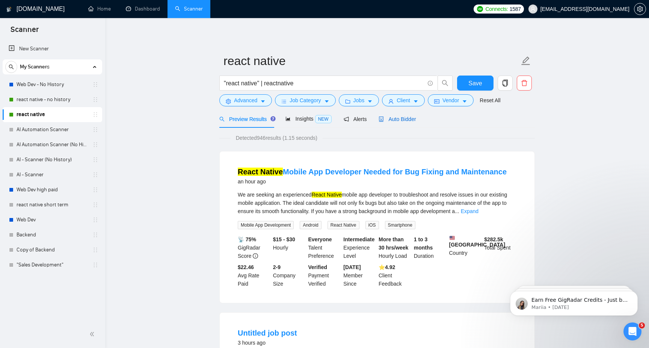
click at [407, 119] on span "Auto Bidder" at bounding box center [396, 119] width 37 height 6
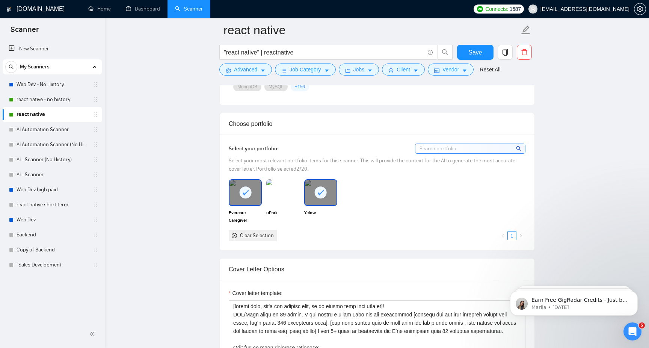
scroll to position [751, 0]
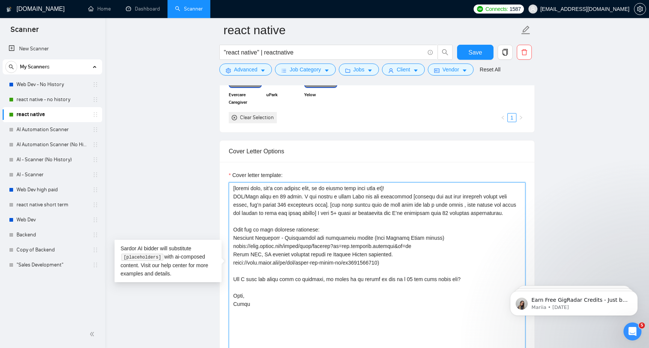
drag, startPoint x: 267, startPoint y: 313, endPoint x: 218, endPoint y: 190, distance: 132.9
click at [218, 190] on main "react native "react native" | reactnative Save Advanced Job Category Jobs Clien…" at bounding box center [377, 335] width 520 height 2112
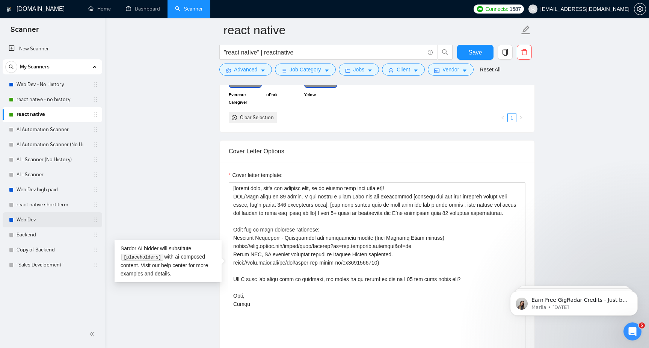
click at [54, 218] on link "Web Dev" at bounding box center [52, 219] width 71 height 15
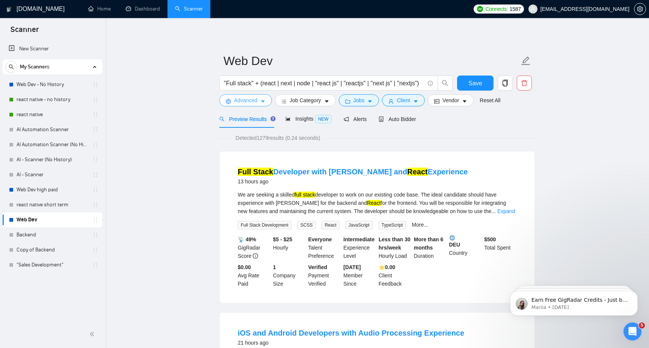
click at [258, 101] on button "Advanced" at bounding box center [245, 100] width 53 height 12
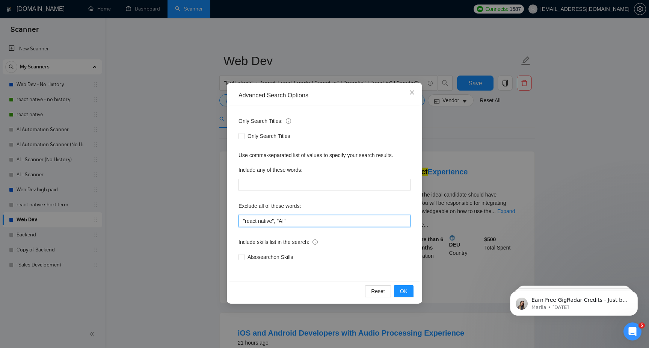
click at [294, 220] on input ""react native", "AI"" at bounding box center [324, 221] width 172 height 12
type input ""react native", "AI", "python""
click at [355, 248] on div "Include skills list in the search:" at bounding box center [324, 243] width 172 height 15
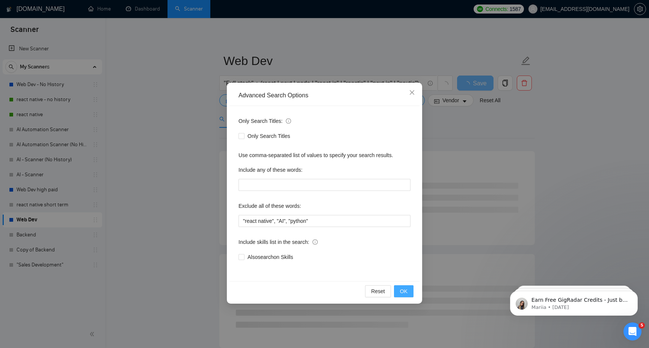
click at [402, 291] on span "OK" at bounding box center [404, 291] width 8 height 8
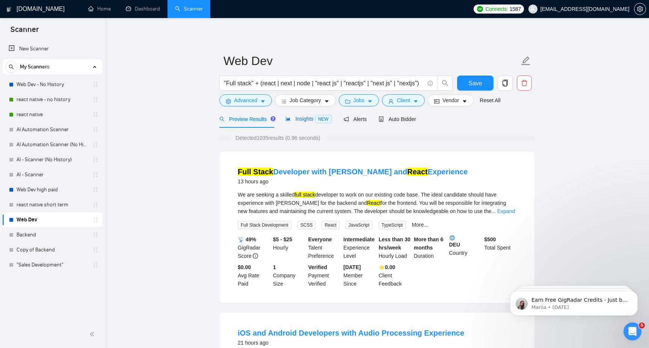
click at [310, 119] on span "Insights NEW" at bounding box center [308, 119] width 46 height 6
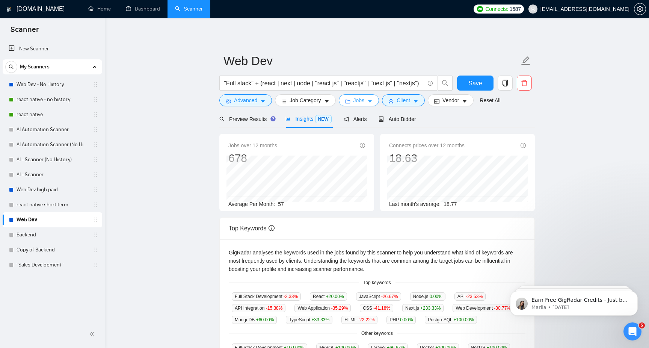
click at [373, 97] on button "Jobs" at bounding box center [359, 100] width 41 height 12
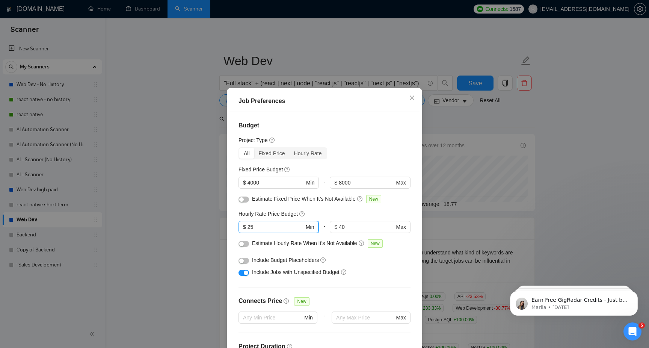
click at [274, 226] on input "25" at bounding box center [275, 227] width 57 height 8
type input "20"
click at [365, 266] on div "Include Jobs with Unspecified Budget" at bounding box center [324, 272] width 172 height 12
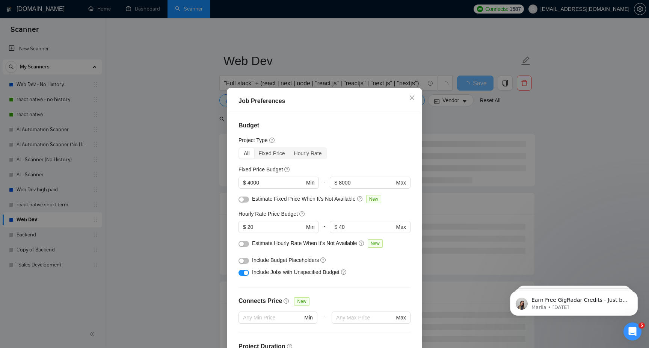
scroll to position [180, 0]
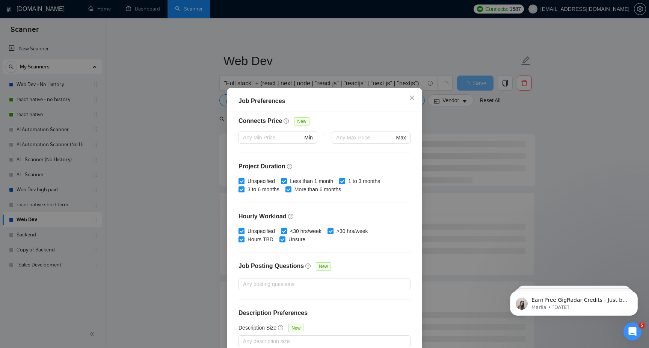
click at [532, 214] on div "Job Preferences Budget Project Type All Fixed Price Hourly Rate Fixed Price Bud…" at bounding box center [324, 174] width 649 height 348
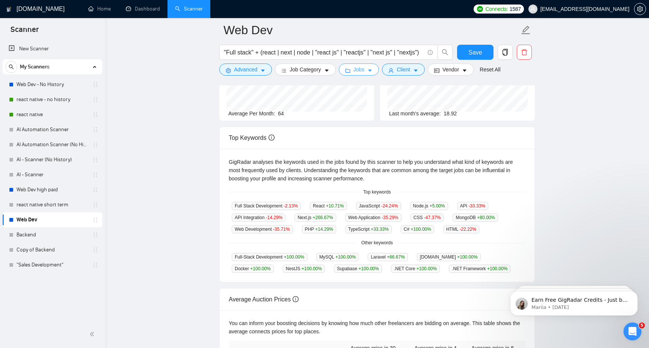
scroll to position [0, 0]
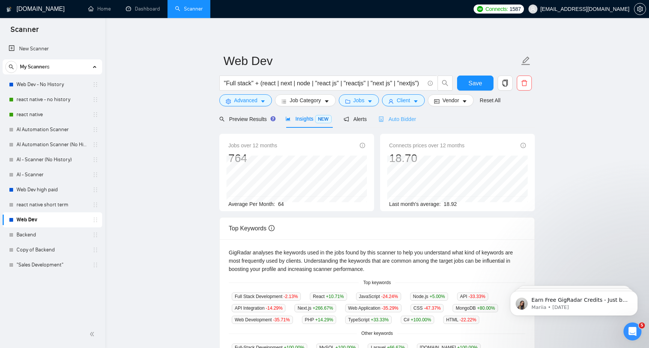
click at [405, 123] on div "Auto Bidder" at bounding box center [396, 119] width 37 height 18
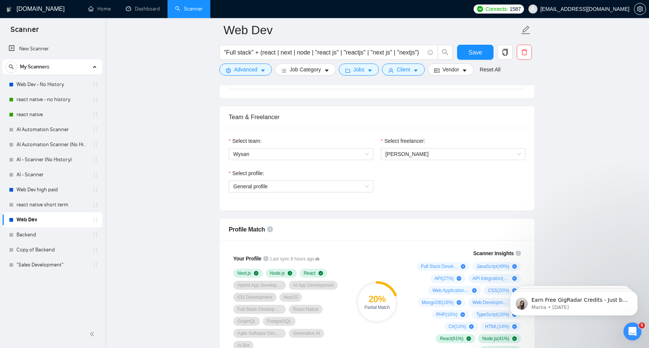
scroll to position [377, 0]
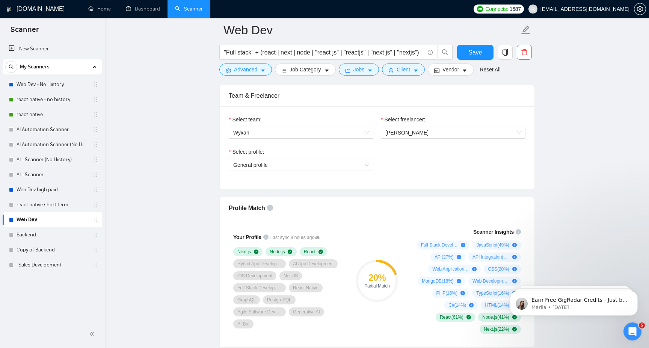
click at [333, 173] on div "Select profile: General profile" at bounding box center [301, 164] width 152 height 32
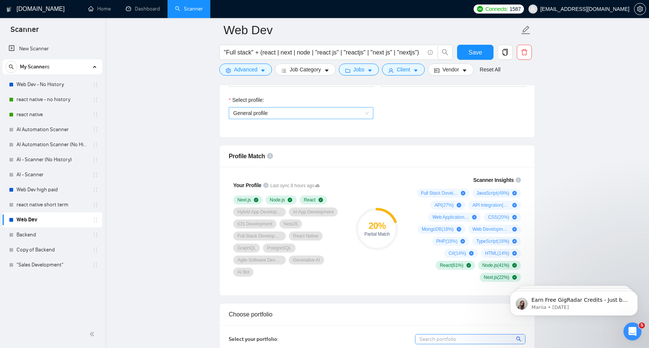
click at [331, 107] on span "General profile" at bounding box center [301, 112] width 136 height 11
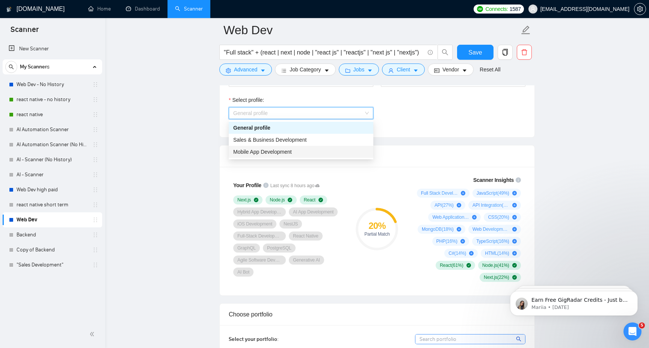
click at [313, 149] on div "Mobile App Development" at bounding box center [301, 152] width 136 height 8
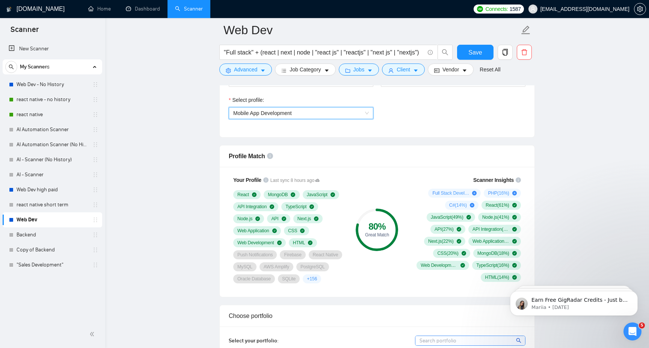
click at [331, 115] on span "Mobile App Development" at bounding box center [301, 112] width 136 height 11
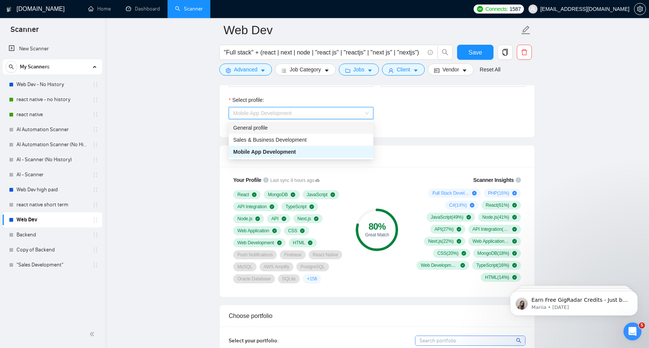
click at [318, 132] on div "General profile" at bounding box center [301, 128] width 145 height 12
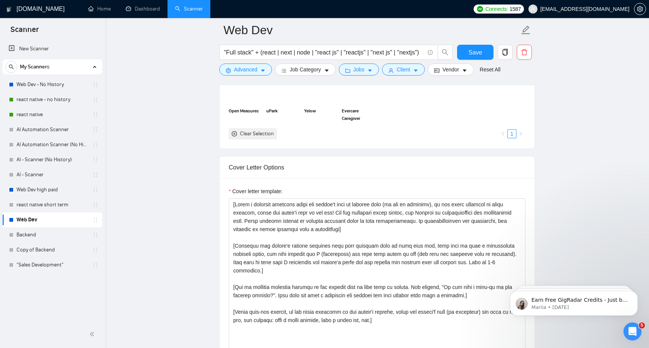
scroll to position [751, 0]
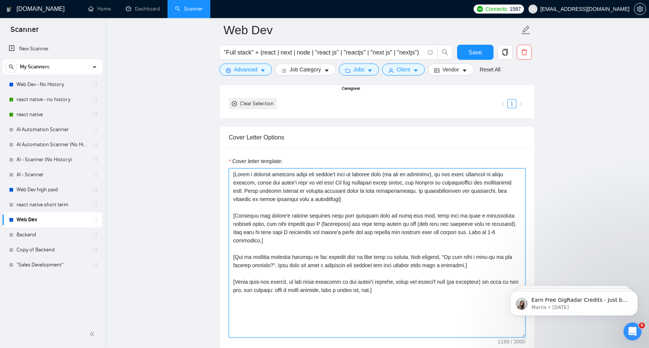
click at [421, 304] on textarea "Cover letter template:" at bounding box center [377, 252] width 297 height 169
paste textarea "client name, don’t use company name, if no client name just skip it]! 𝗣𝗢𝗖/𝗗𝗲𝗺𝗼 …"
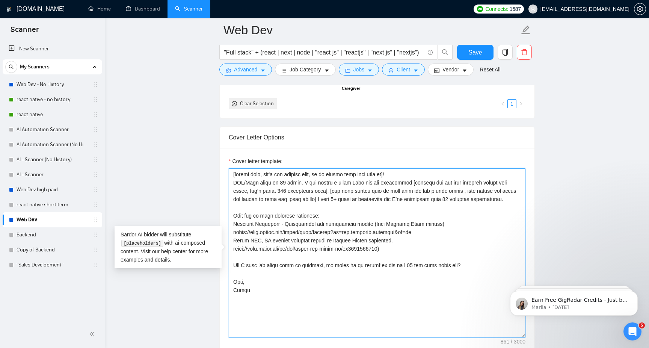
type textarea "[client name, don’t use company name, if no client name just skip it]! 𝗣𝗢𝗖/𝗗𝗲𝗺𝗼…"
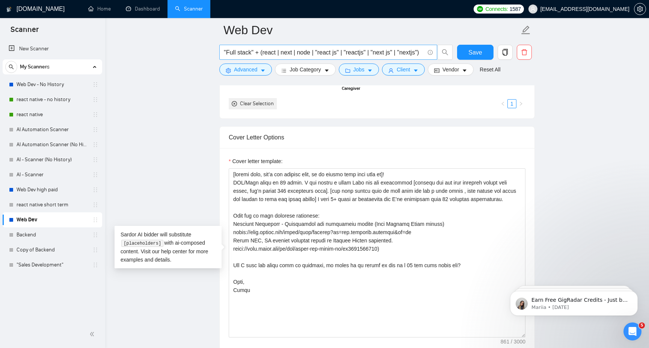
click at [263, 54] on input ""Full stack" + (react | next | node | "react js" | "reactjs" | "next js" | "nex…" at bounding box center [324, 52] width 200 height 9
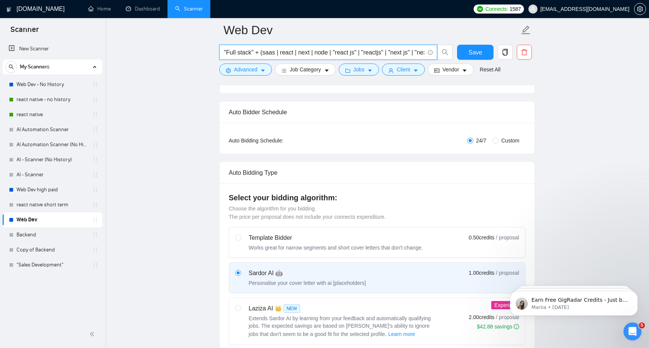
scroll to position [0, 0]
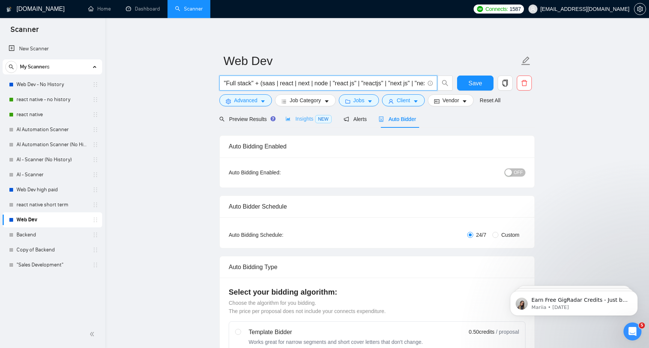
type input ""Full stack" + (saas | react | next | node | "react js" | "reactjs" | "next js"…"
click at [300, 123] on div "Insights NEW" at bounding box center [308, 119] width 46 height 9
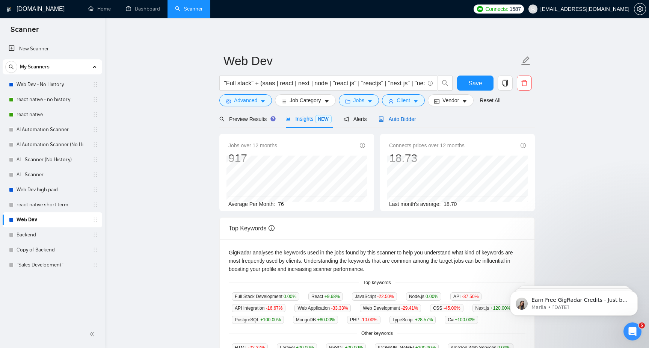
click at [390, 118] on span "Auto Bidder" at bounding box center [396, 119] width 37 height 6
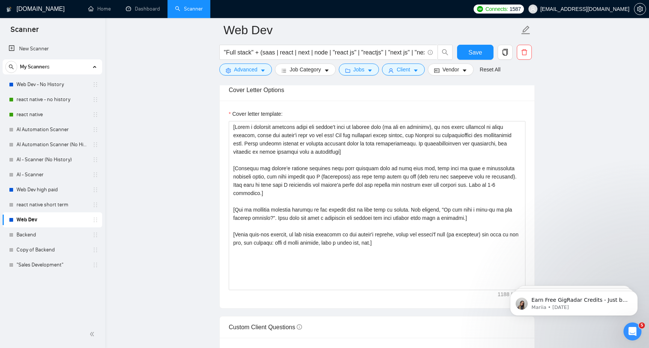
scroll to position [802, 0]
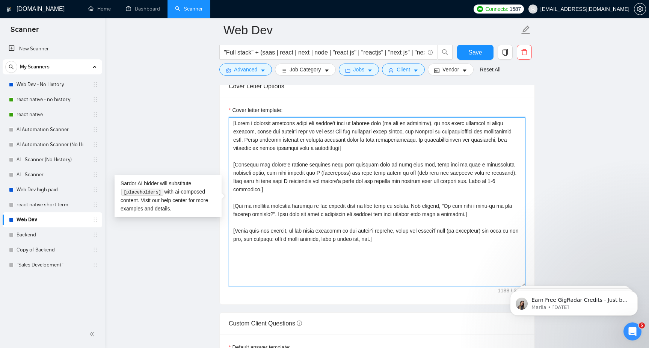
drag, startPoint x: 410, startPoint y: 232, endPoint x: 191, endPoint y: 118, distance: 247.3
click at [191, 118] on main "Web Dev "Full stack" + (saas | react | next | node | "react js" | "reactjs" | "…" at bounding box center [377, 276] width 520 height 2097
paste textarea "client name, don’t use company name, if no client name just skip it]! 𝗣𝗢𝗖/𝗗𝗲𝗺𝗼 …"
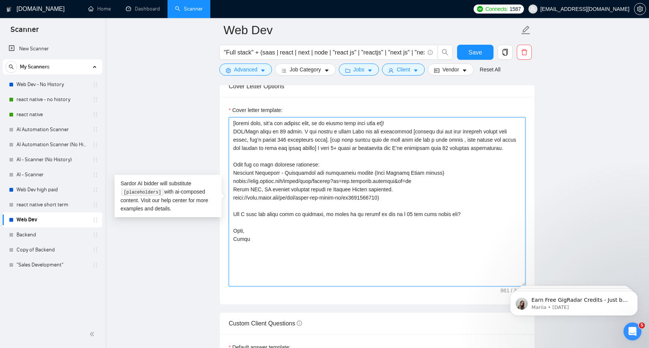
drag, startPoint x: 420, startPoint y: 189, endPoint x: 227, endPoint y: 190, distance: 193.0
click at [227, 190] on div "Cover letter template:" at bounding box center [377, 200] width 315 height 207
paste textarea "www.yourevercare.com/care-career"
drag, startPoint x: 406, startPoint y: 204, endPoint x: 231, endPoint y: 206, distance: 174.6
click at [231, 206] on textarea "Cover letter template:" at bounding box center [377, 201] width 297 height 169
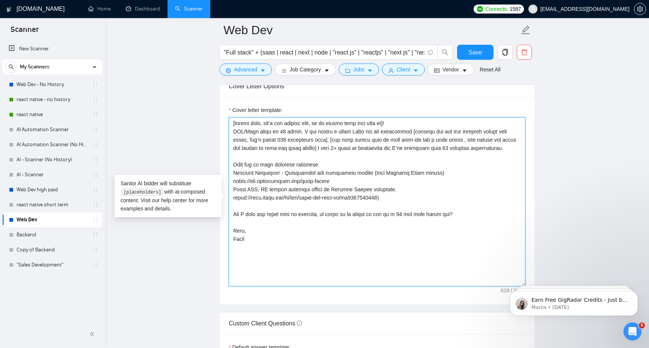
paste textarea "guardowlco.com/"
click at [413, 196] on textarea "[client name, don’t use company name, if no client name just skip it]! 𝗣𝗢𝗖/𝗗𝗲𝗺𝗼…" at bounding box center [377, 201] width 297 height 169
click at [312, 206] on textarea "Cover letter template:" at bounding box center [377, 201] width 297 height 169
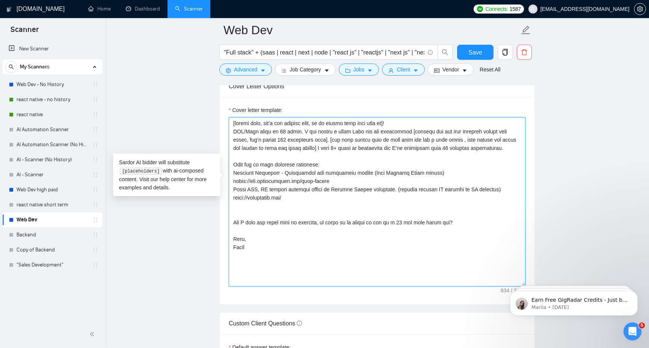
click at [253, 214] on textarea "Cover letter template:" at bounding box center [377, 201] width 297 height 169
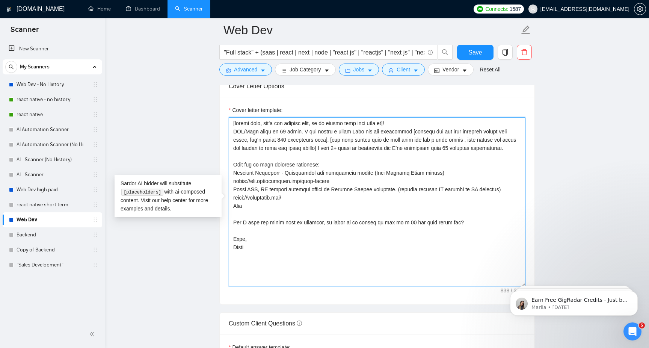
click at [263, 217] on textarea "Cover letter template:" at bounding box center [377, 201] width 297 height 169
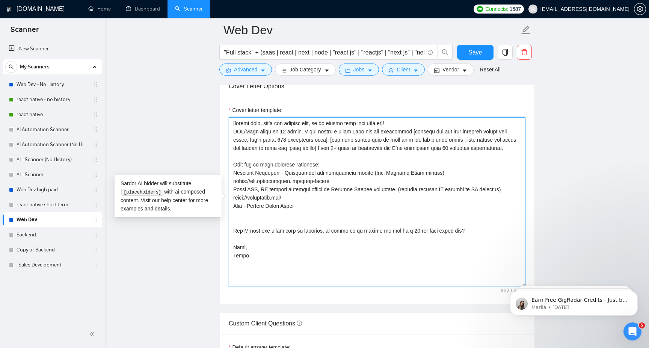
paste textarea "https://josh.pl/"
click at [315, 250] on textarea "Cover letter template:" at bounding box center [377, 201] width 297 height 169
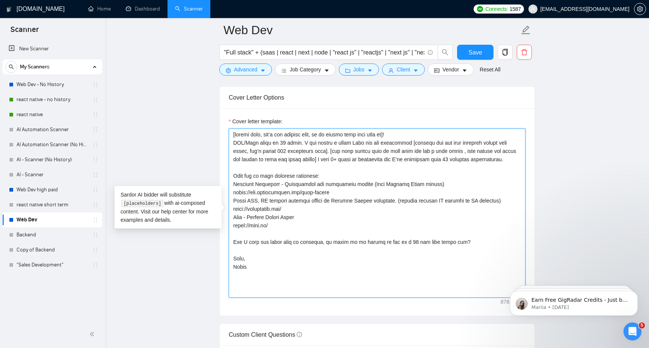
click at [474, 210] on textarea "Cover letter template:" at bounding box center [377, 212] width 297 height 169
click at [478, 221] on textarea "Cover letter template:" at bounding box center [377, 212] width 297 height 169
click at [458, 222] on textarea "Cover letter template:" at bounding box center [377, 212] width 297 height 169
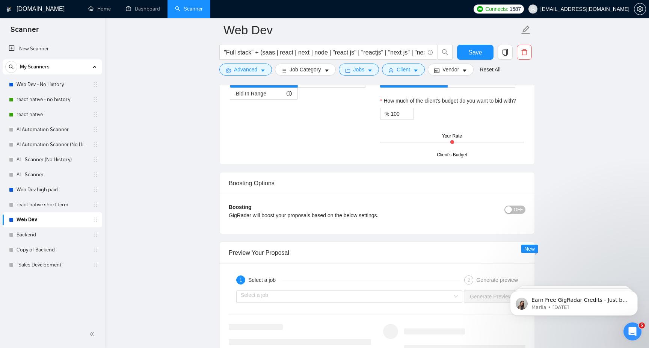
scroll to position [1410, 0]
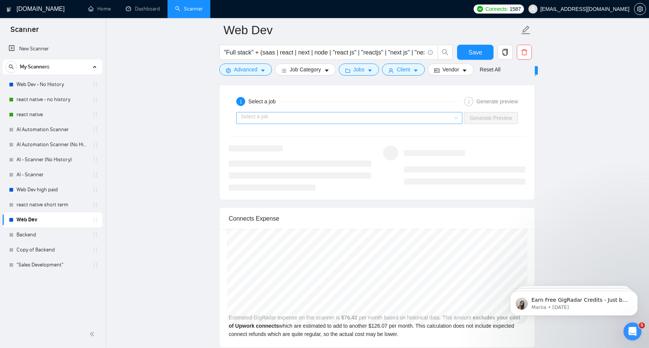
click at [392, 116] on input "search" at bounding box center [347, 117] width 212 height 11
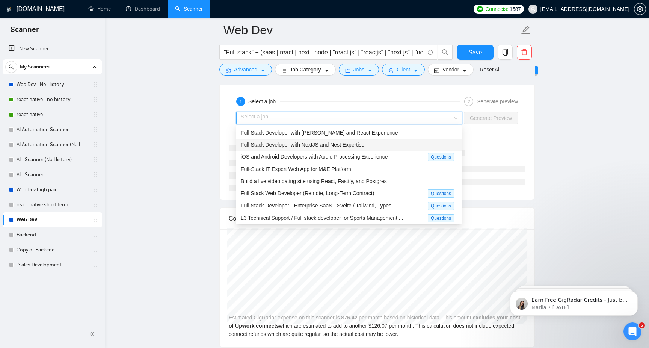
click at [353, 142] on span "Full Stack Developer with NextJS and Nest Expertise" at bounding box center [303, 145] width 124 height 6
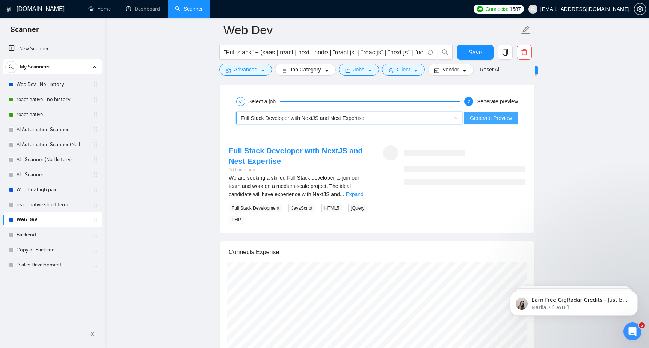
click at [502, 118] on span "Generate Preview" at bounding box center [491, 118] width 42 height 8
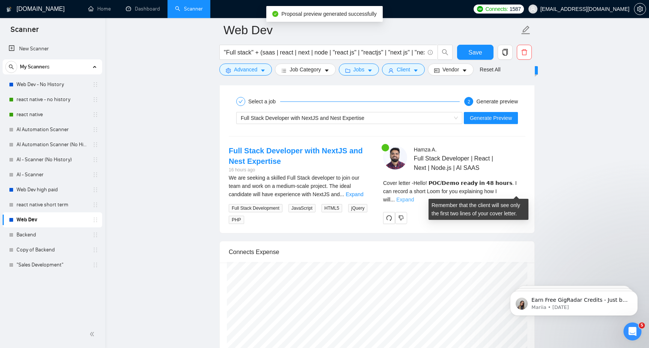
click at [414, 196] on link "Expand" at bounding box center [405, 199] width 18 height 6
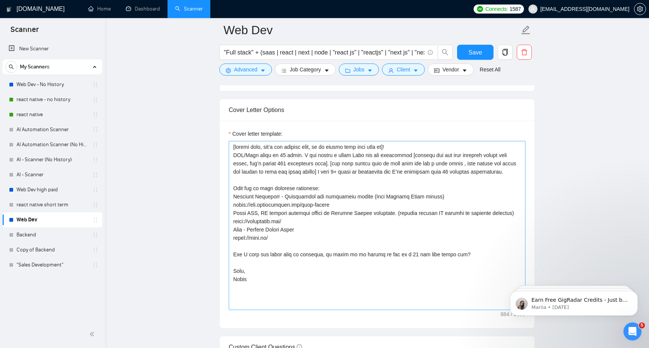
scroll to position [776, 0]
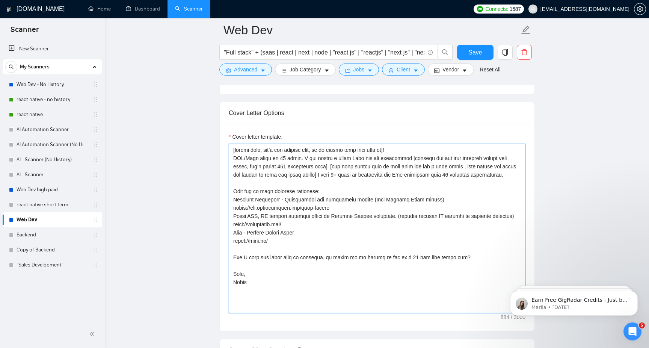
click at [233, 160] on textarea "Cover letter template:" at bounding box center [377, 228] width 297 height 169
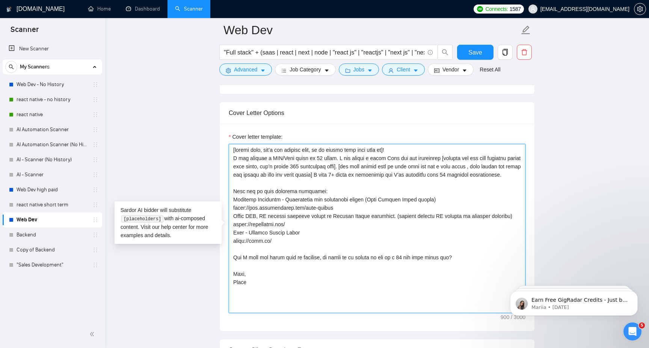
click at [337, 160] on textarea "Cover letter template:" at bounding box center [377, 228] width 297 height 169
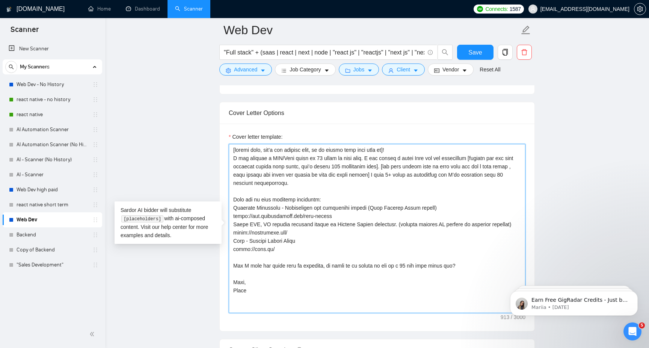
click at [383, 160] on textarea "Cover letter template:" at bounding box center [377, 228] width 297 height 169
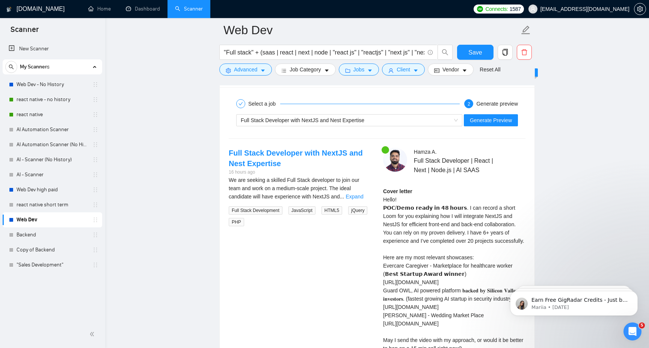
scroll to position [1457, 0]
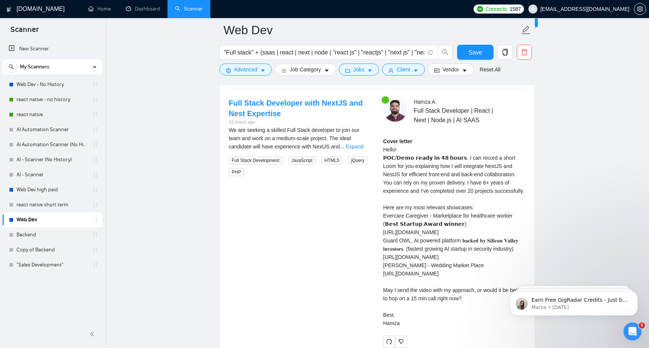
click at [346, 187] on div "Full Stack Developer with NextJS and Nest Expertise 16 hours ago We are seeking…" at bounding box center [377, 222] width 309 height 249
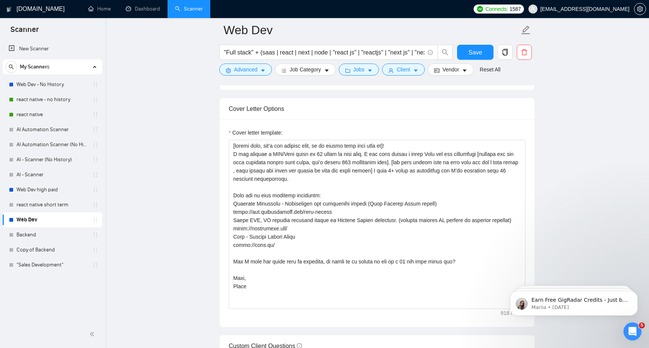
scroll to position [755, 0]
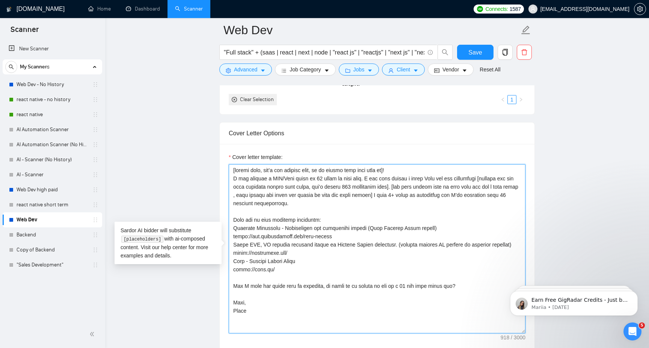
drag, startPoint x: 368, startPoint y: 179, endPoint x: 221, endPoint y: 179, distance: 146.8
click at [221, 179] on div "Cover letter template:" at bounding box center [377, 247] width 315 height 207
click at [335, 199] on textarea "Cover letter template:" at bounding box center [377, 248] width 297 height 169
click at [349, 177] on textarea "Cover letter template:" at bounding box center [377, 248] width 297 height 169
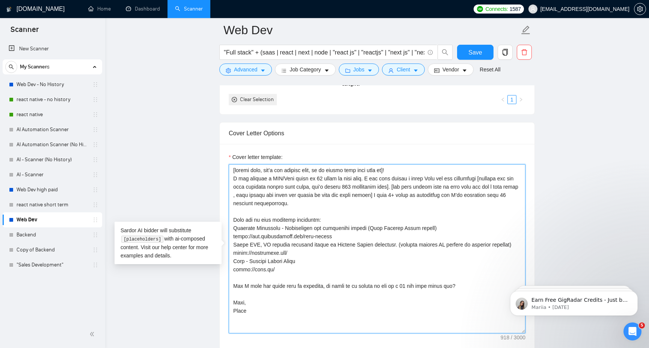
paste textarea "𝓏𝑒𝓇𝑜"
paste textarea "𝘇𝗲𝗿𝗼"
click at [378, 197] on textarea "Cover letter template:" at bounding box center [377, 248] width 297 height 169
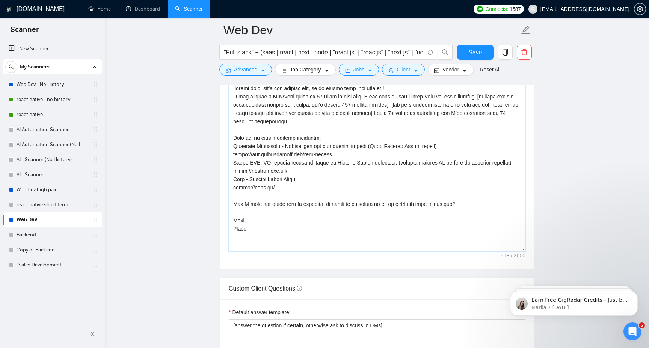
scroll to position [815, 0]
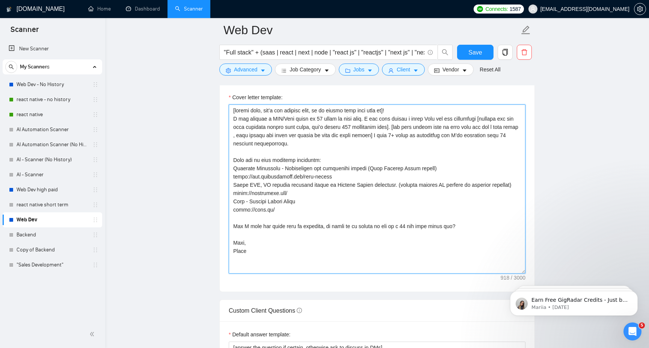
click at [323, 185] on textarea "Cover letter template:" at bounding box center [377, 188] width 297 height 169
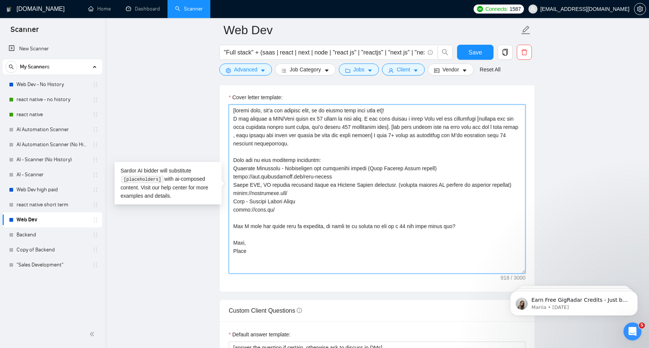
paste textarea "an AI-powered platform backed by Silicon Valley investors and a fast-growing se…"
click at [320, 197] on textarea "Cover letter template:" at bounding box center [377, 188] width 297 height 169
drag, startPoint x: 349, startPoint y: 187, endPoint x: 403, endPoint y: 188, distance: 53.7
click at [403, 188] on textarea "Cover letter template:" at bounding box center [377, 188] width 297 height 169
paste textarea "𝗦𝗶𝗹𝗶𝗰𝗼𝗻 𝗩𝗮𝗹𝗹𝗲𝘆 𝗶𝗻𝘃𝗲𝘀𝘁𝗼𝗿𝘀"
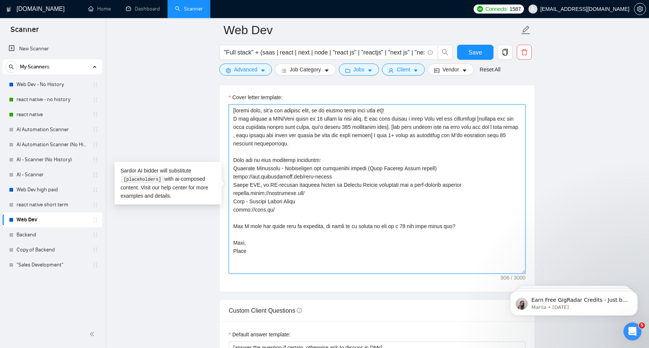
click at [398, 206] on textarea "Cover letter template:" at bounding box center [377, 188] width 297 height 169
drag, startPoint x: 261, startPoint y: 187, endPoint x: 232, endPoint y: 187, distance: 29.7
click at [232, 187] on textarea "Cover letter template:" at bounding box center [377, 188] width 297 height 169
click at [262, 188] on textarea "Cover letter template:" at bounding box center [377, 188] width 297 height 169
click at [283, 169] on textarea "Cover letter template:" at bounding box center [377, 188] width 297 height 169
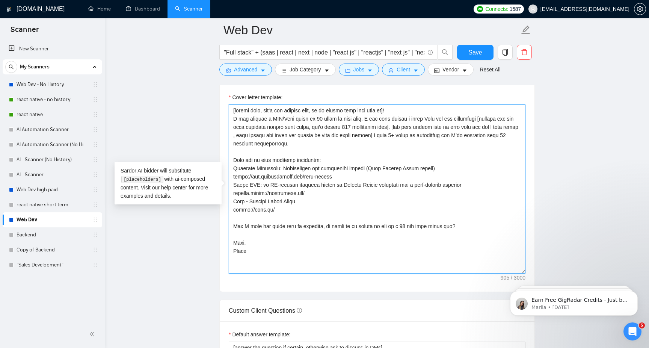
drag, startPoint x: 276, startPoint y: 209, endPoint x: 217, endPoint y: 161, distance: 76.2
click at [291, 231] on textarea "Cover letter template:" at bounding box center [377, 188] width 297 height 169
click at [233, 165] on textarea "Cover letter template:" at bounding box center [377, 188] width 297 height 169
paste textarea "🔘"
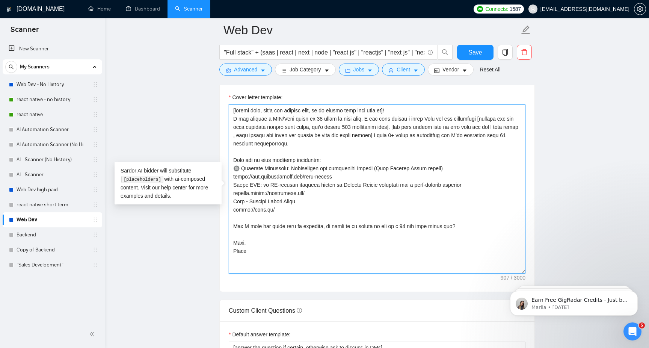
drag, startPoint x: 288, startPoint y: 211, endPoint x: 216, endPoint y: 169, distance: 83.6
click at [314, 191] on textarea "Cover letter template:" at bounding box center [377, 188] width 297 height 169
drag, startPoint x: 443, startPoint y: 169, endPoint x: 234, endPoint y: 169, distance: 209.9
click at [234, 169] on textarea "Cover letter template:" at bounding box center [377, 188] width 297 height 169
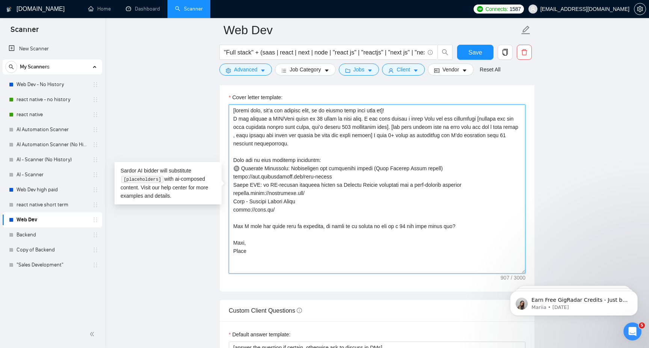
paste textarea "Evercare Caregiver — Marketplace connecting healthcare professionals with emplo…"
click at [287, 169] on textarea "Cover letter template:" at bounding box center [377, 188] width 297 height 169
drag, startPoint x: 234, startPoint y: 185, endPoint x: 493, endPoint y: 182, distance: 258.3
click at [493, 182] on textarea "Cover letter template:" at bounding box center [377, 188] width 297 height 169
paste textarea "— AI-driven security platform backed by Silicon Valley investors and among the …"
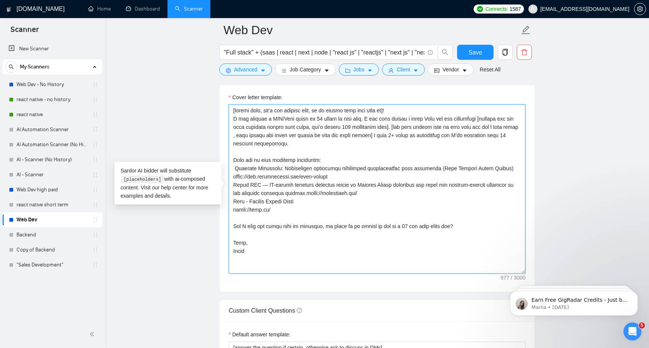
click at [309, 194] on textarea "Cover letter template:" at bounding box center [377, 188] width 297 height 169
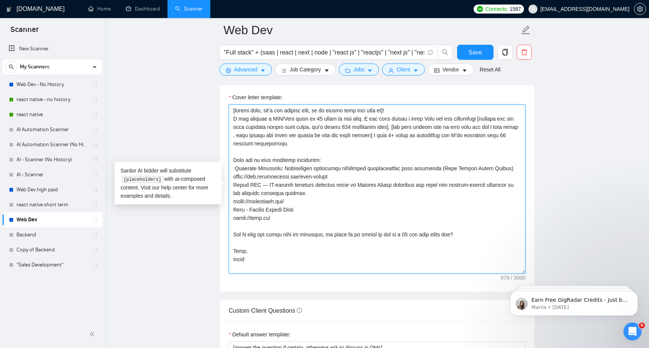
click at [265, 187] on textarea "Cover letter template:" at bounding box center [377, 188] width 297 height 169
drag, startPoint x: 315, startPoint y: 213, endPoint x: 223, endPoint y: 213, distance: 92.0
click at [222, 213] on div "Cover letter template:" at bounding box center [377, 187] width 315 height 207
drag, startPoint x: 310, startPoint y: 211, endPoint x: 228, endPoint y: 211, distance: 81.5
click at [228, 211] on div "Cover letter template:" at bounding box center [377, 187] width 315 height 207
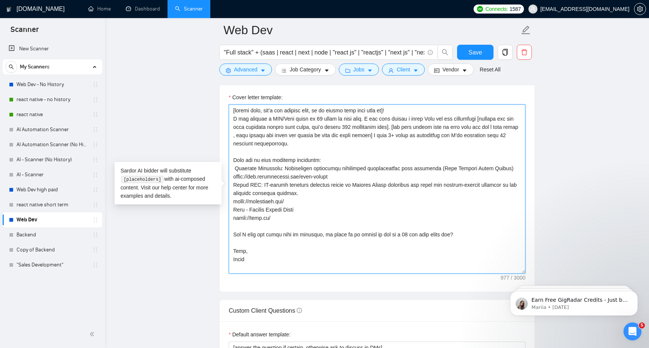
paste textarea "— Innovative wedding marketplace connecting couples with vendors"
click at [251, 211] on textarea "Cover letter template:" at bounding box center [377, 188] width 297 height 169
click at [234, 219] on textarea "Cover letter template:" at bounding box center [377, 188] width 297 height 169
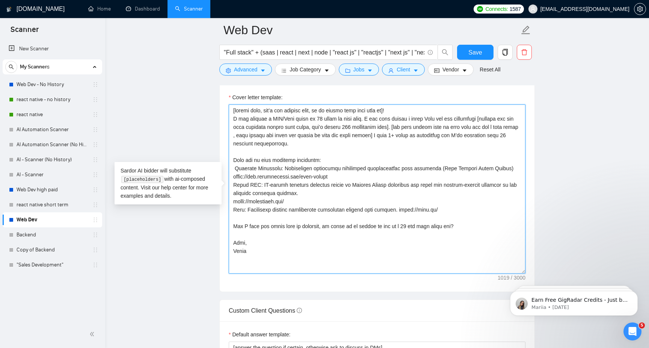
click at [231, 204] on textarea "Cover letter template:" at bounding box center [377, 188] width 297 height 169
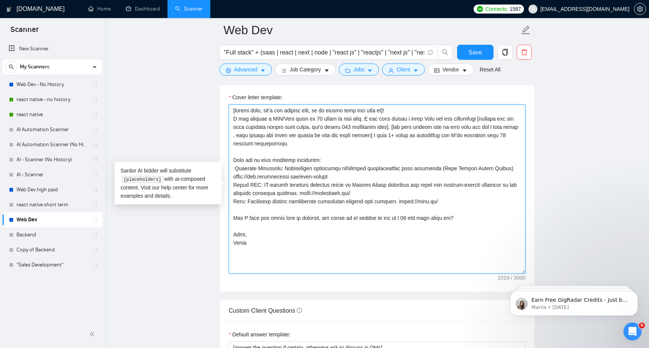
click at [234, 178] on textarea "Cover letter template:" at bounding box center [377, 188] width 297 height 169
drag, startPoint x: 307, startPoint y: 175, endPoint x: 232, endPoint y: 176, distance: 74.7
click at [232, 176] on textarea "Cover letter template:" at bounding box center [377, 188] width 297 height 169
click at [341, 181] on textarea "Cover letter template:" at bounding box center [377, 188] width 297 height 169
drag, startPoint x: 343, startPoint y: 176, endPoint x: 227, endPoint y: 175, distance: 116.0
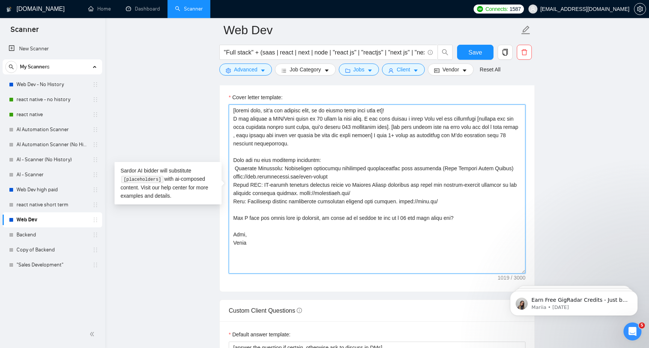
click at [227, 175] on div "Cover letter template:" at bounding box center [377, 187] width 315 height 207
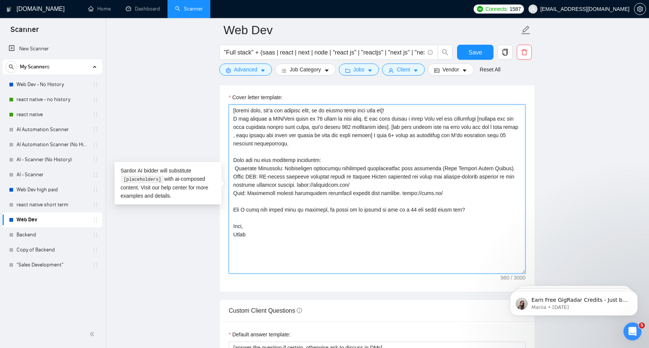
paste textarea "https://www.yourevercare.com/"
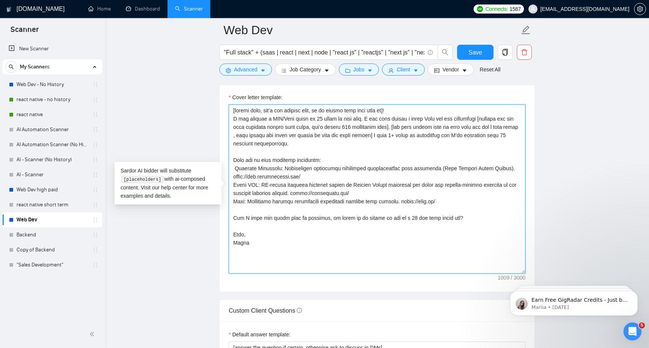
click at [283, 226] on textarea "Cover letter template:" at bounding box center [377, 188] width 297 height 169
click at [235, 168] on textarea "Cover letter template:" at bounding box center [377, 188] width 297 height 169
paste textarea "⦿"
click at [234, 186] on textarea "Cover letter template:" at bounding box center [377, 188] width 297 height 169
paste textarea "⦿"
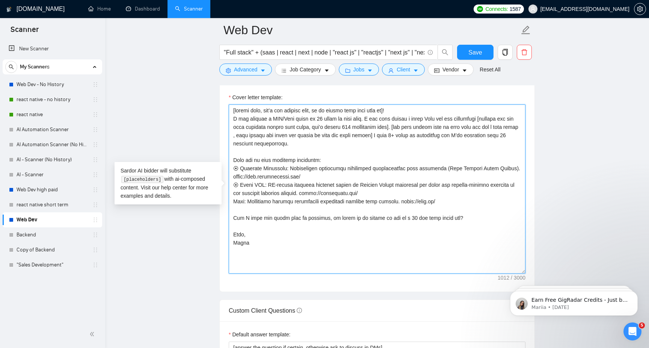
click at [234, 202] on textarea "Cover letter template:" at bounding box center [377, 188] width 297 height 169
paste textarea "⦿"
click at [279, 233] on textarea "Cover letter template:" at bounding box center [377, 188] width 297 height 169
click at [345, 147] on textarea "Cover letter template:" at bounding box center [377, 188] width 297 height 169
drag, startPoint x: 470, startPoint y: 142, endPoint x: 404, endPoint y: 137, distance: 65.9
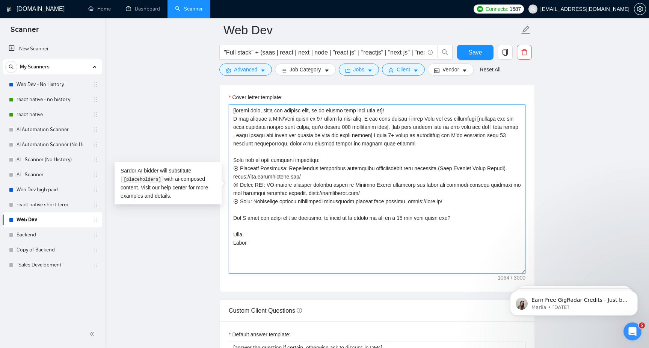
click at [404, 137] on textarea "Cover letter template:" at bounding box center [377, 188] width 297 height 169
click at [432, 146] on textarea "Cover letter template:" at bounding box center [377, 188] width 297 height 169
paste textarea "building and rapidly scaling high-performing systems."
drag, startPoint x: 471, startPoint y: 142, endPoint x: 333, endPoint y: 143, distance: 137.4
click at [478, 137] on textarea "Cover letter template:" at bounding box center [377, 188] width 297 height 169
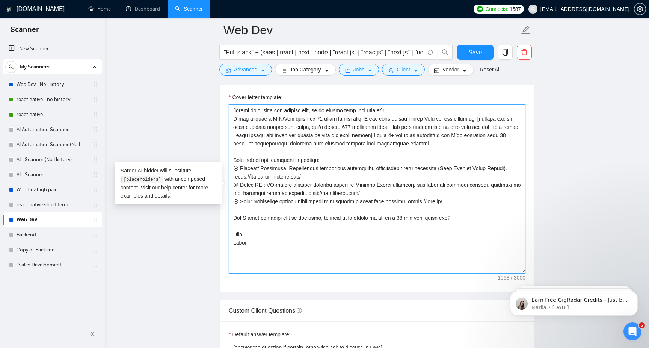
click at [330, 146] on textarea "Cover letter template:" at bounding box center [377, 188] width 297 height 169
paste textarea "and have successfully delivered 20+ projects"
click at [402, 138] on textarea "Cover letter template:" at bounding box center [377, 188] width 297 height 169
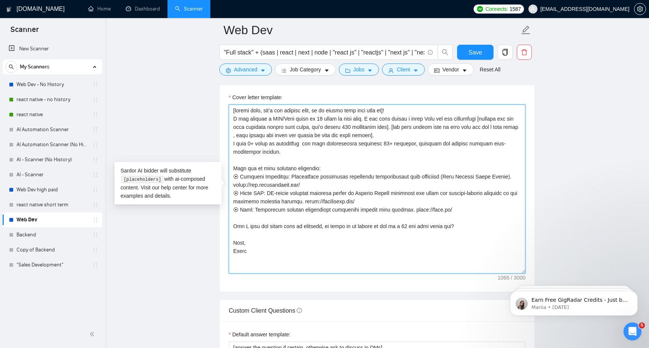
click at [307, 146] on textarea "Cover letter template:" at bounding box center [377, 188] width 297 height 169
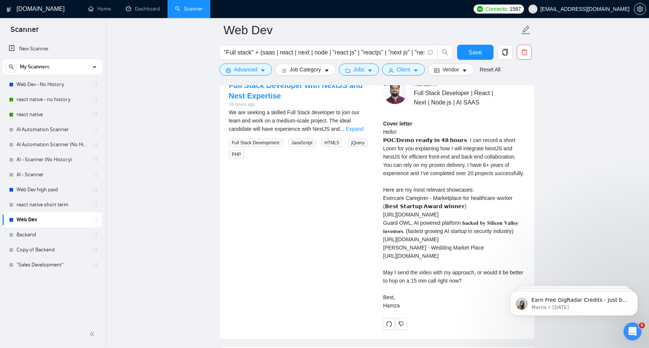
scroll to position [1356, 0]
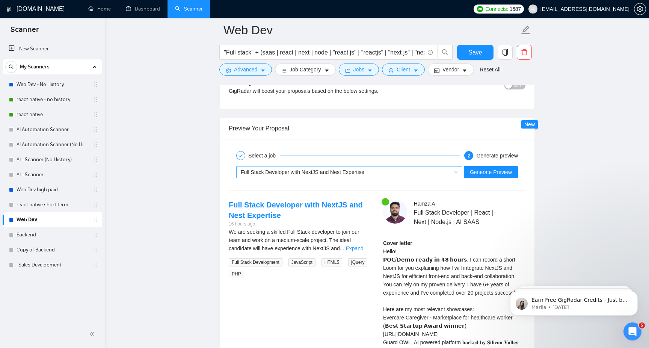
click at [422, 173] on div "Full Stack Developer with NextJS and Nest Expertise" at bounding box center [346, 171] width 210 height 11
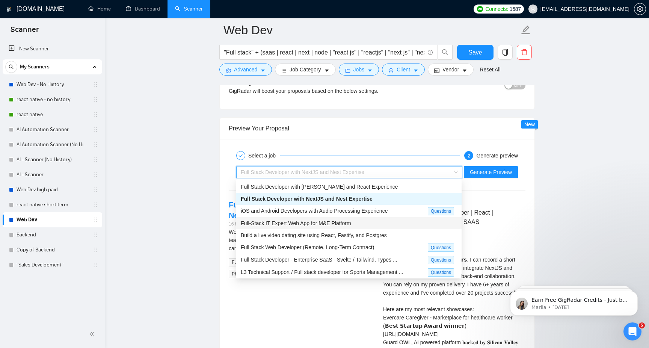
click at [375, 226] on div "Full-Stack IT Expert Web App for M&E Platform" at bounding box center [349, 223] width 216 height 8
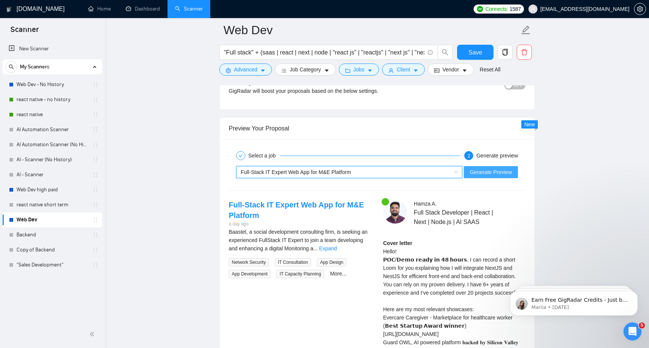
click at [497, 170] on span "Generate Preview" at bounding box center [491, 172] width 42 height 8
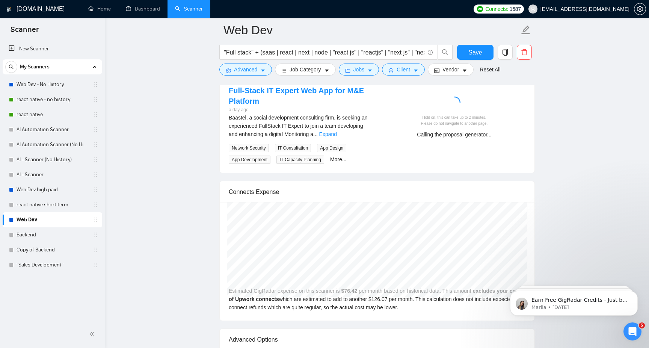
scroll to position [1470, 0]
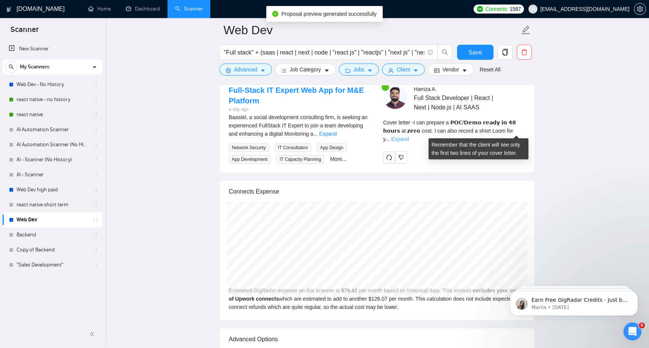
click at [409, 136] on link "Expand" at bounding box center [400, 139] width 18 height 6
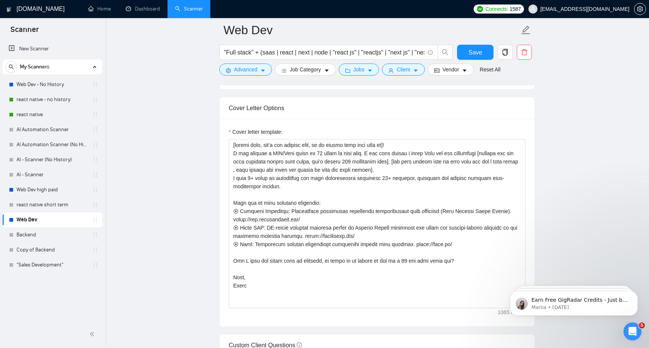
scroll to position [738, 0]
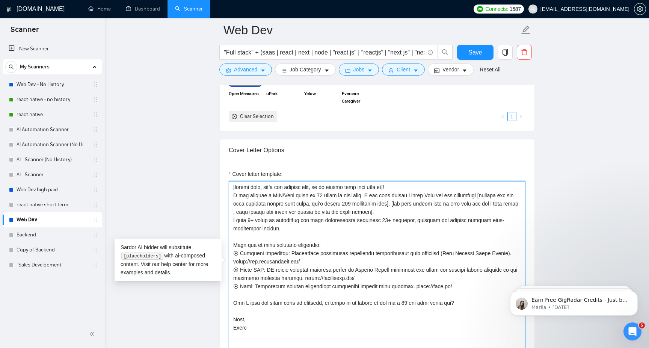
drag, startPoint x: 391, startPoint y: 197, endPoint x: 368, endPoint y: 199, distance: 23.0
click at [368, 199] on textarea "Cover letter template:" at bounding box center [377, 265] width 297 height 169
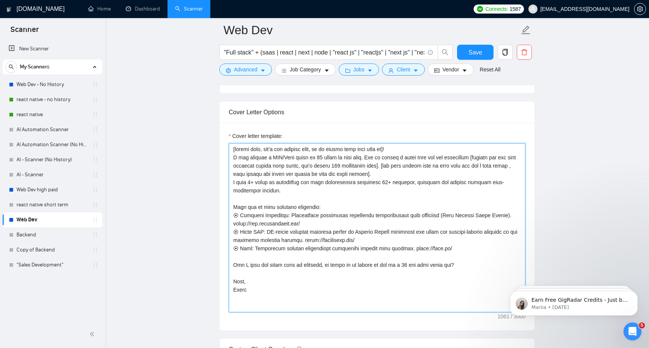
scroll to position [778, 0]
drag, startPoint x: 461, startPoint y: 265, endPoint x: 440, endPoint y: 266, distance: 21.4
click at [440, 266] on textarea "Cover letter template:" at bounding box center [377, 226] width 297 height 169
click at [440, 279] on textarea "Cover letter template:" at bounding box center [377, 226] width 297 height 169
type textarea "[client name, don’t use company name, if no client name just skip it]! I can pr…"
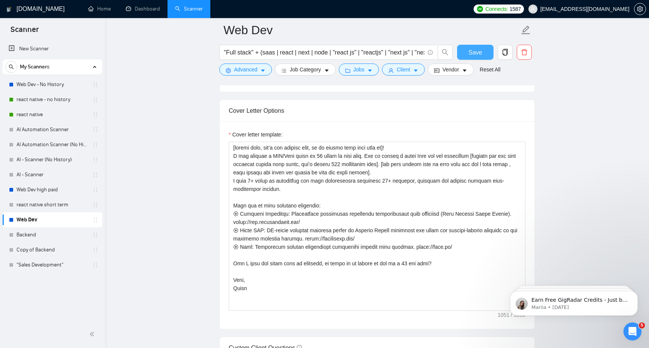
click at [484, 49] on button "Save" at bounding box center [475, 52] width 36 height 15
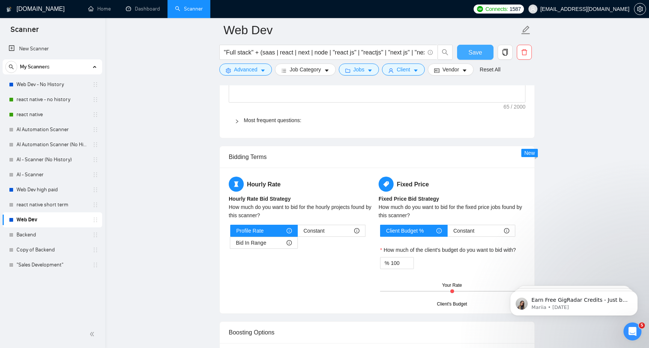
scroll to position [1091, 0]
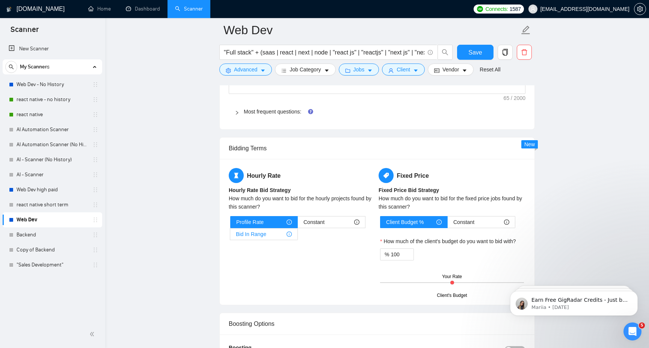
click at [294, 236] on label "Bid In Range" at bounding box center [264, 234] width 68 height 12
click at [230, 236] on input "Bid In Range" at bounding box center [230, 236] width 0 height 0
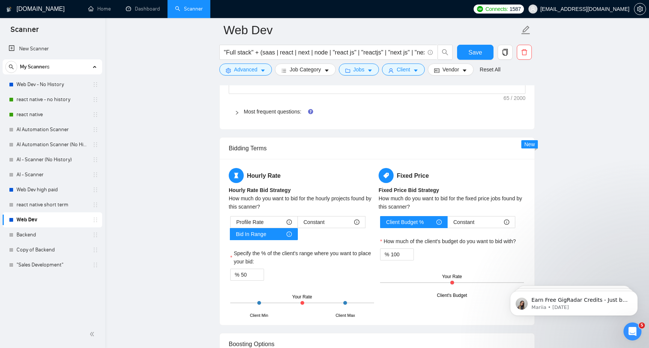
drag, startPoint x: 302, startPoint y: 303, endPoint x: 316, endPoint y: 303, distance: 13.9
click at [316, 303] on div "Client Min Client Max Your Rate" at bounding box center [302, 302] width 144 height 26
click at [309, 302] on div at bounding box center [302, 302] width 144 height 1
click at [319, 223] on span "Constant" at bounding box center [313, 221] width 21 height 11
click at [298, 224] on input "Constant" at bounding box center [298, 224] width 0 height 0
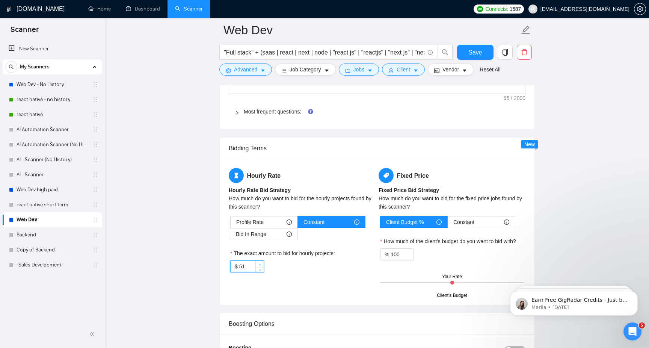
click at [256, 264] on span "Increase Value" at bounding box center [259, 264] width 8 height 7
click at [249, 265] on input "52" at bounding box center [251, 266] width 24 height 11
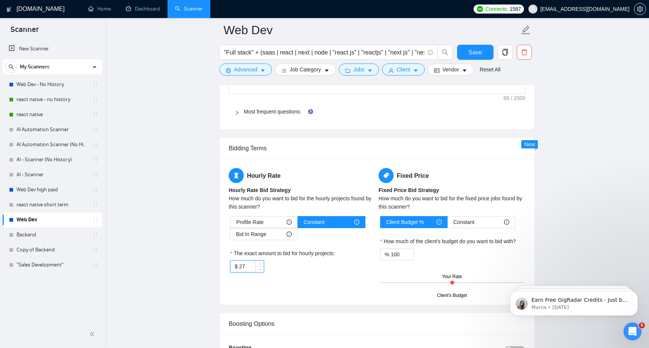
type input "27"
click at [259, 280] on div "Hourly Rate Hourly Rate Bid Strategy How much do you want to bid for the hourly…" at bounding box center [302, 224] width 150 height 113
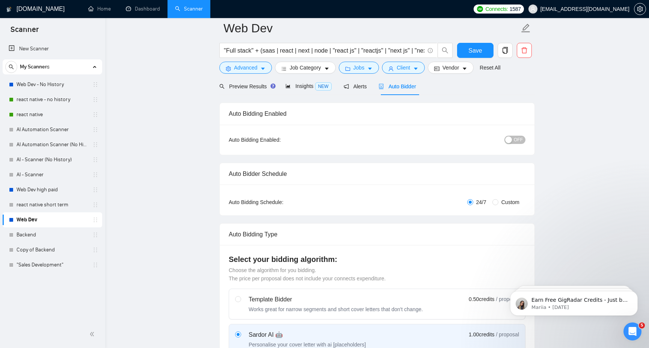
scroll to position [0, 0]
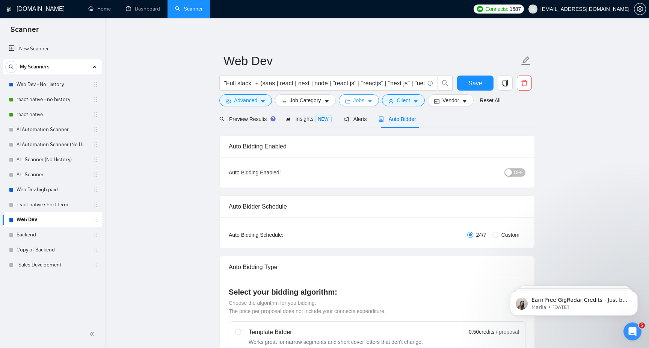
click at [348, 101] on icon "folder" at bounding box center [347, 101] width 5 height 5
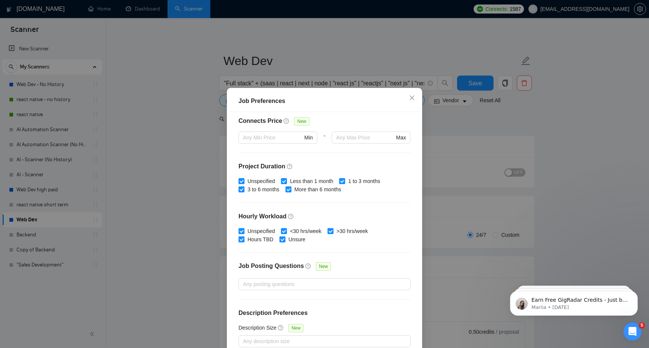
click at [432, 207] on div "Job Preferences Budget Project Type All Fixed Price Hourly Rate Fixed Price Bud…" at bounding box center [324, 174] width 649 height 348
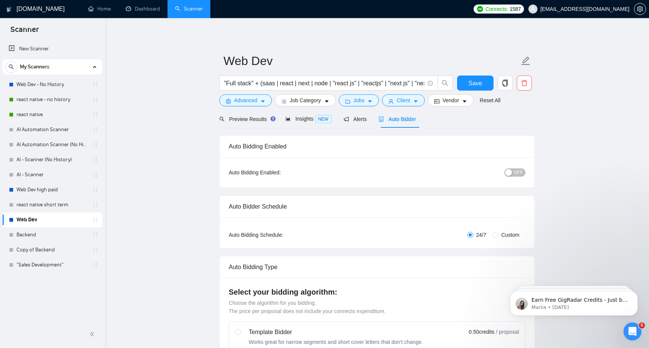
click at [361, 108] on form "Web Dev "Full stack" + (saas | react | next | node | "react js" | "reactjs" | "…" at bounding box center [376, 79] width 315 height 61
click at [368, 98] on button "Jobs" at bounding box center [359, 100] width 41 height 12
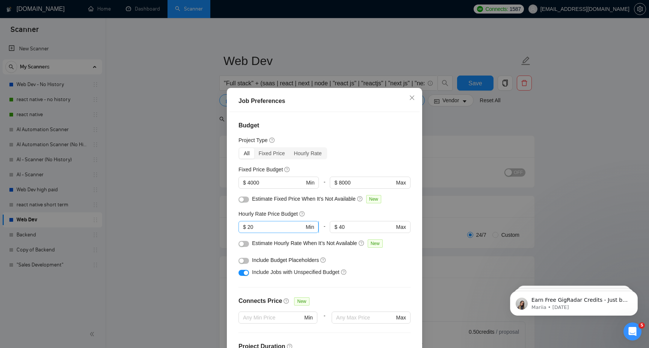
click at [262, 227] on input "20" at bounding box center [275, 227] width 57 height 8
type input "25"
click at [482, 243] on div "Job Preferences Budget Project Type All Fixed Price Hourly Rate Fixed Price Bud…" at bounding box center [324, 174] width 649 height 348
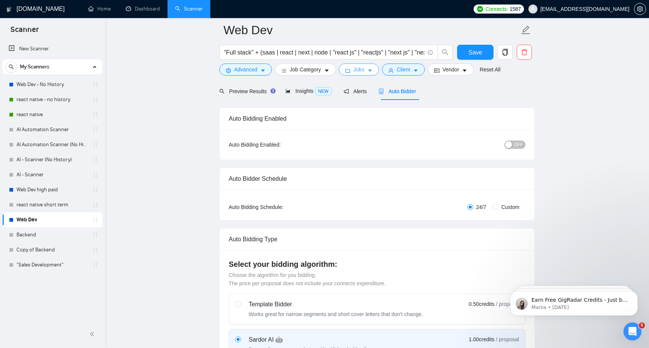
scroll to position [11, 0]
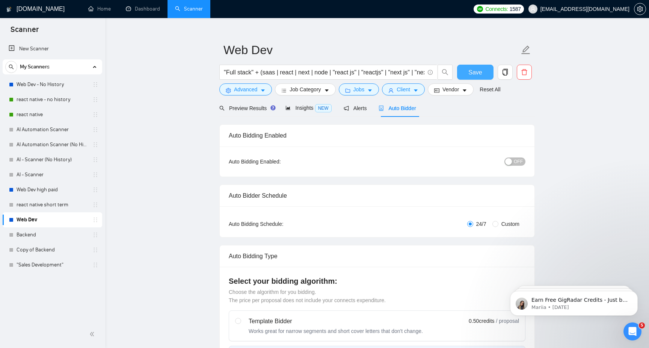
click at [467, 66] on button "Save" at bounding box center [475, 72] width 36 height 15
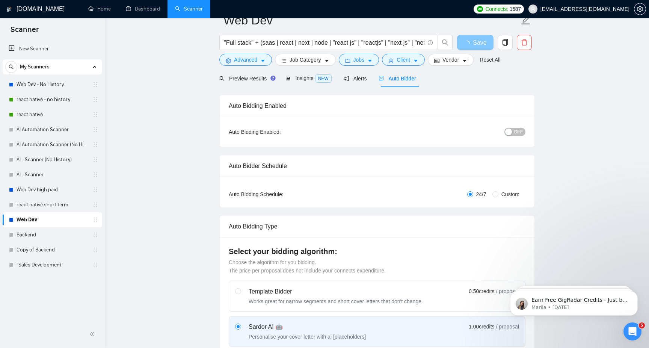
scroll to position [0, 0]
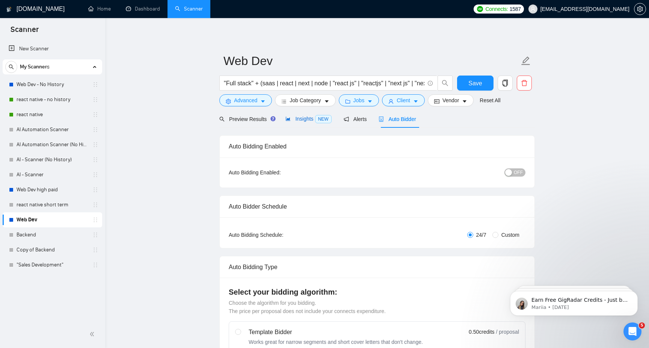
click at [300, 120] on span "Insights NEW" at bounding box center [308, 119] width 46 height 6
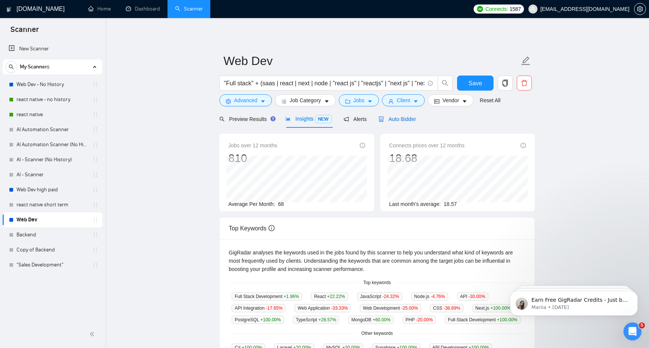
click at [387, 118] on span "Auto Bidder" at bounding box center [396, 119] width 37 height 6
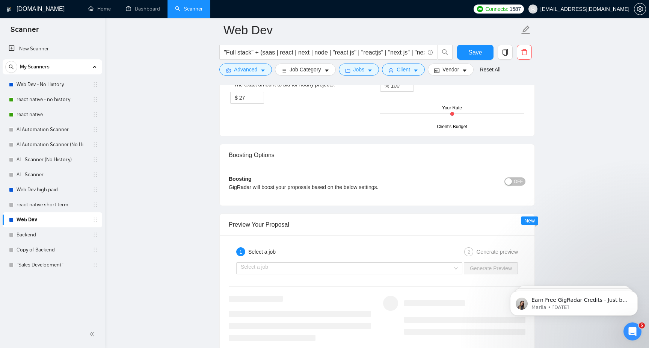
scroll to position [1259, 0]
click at [404, 263] on div "Select a job" at bounding box center [349, 269] width 226 height 12
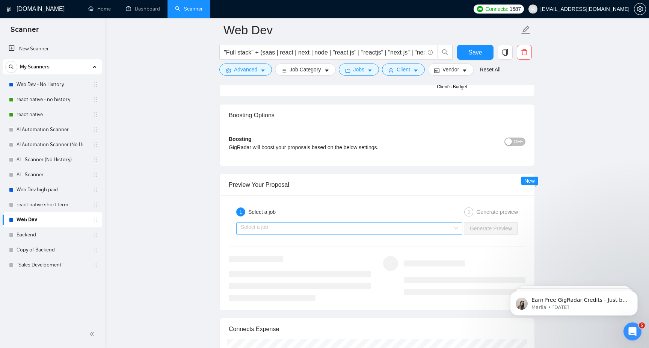
scroll to position [1320, 0]
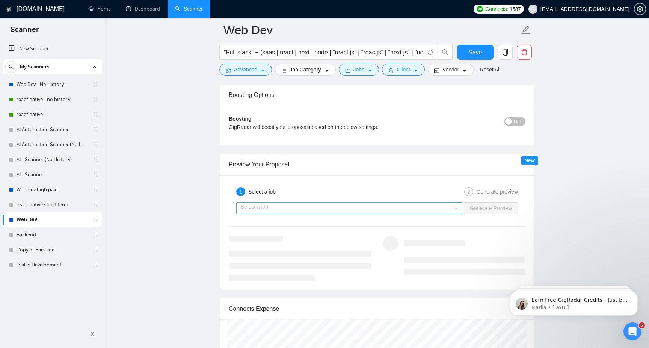
click at [445, 206] on input "search" at bounding box center [347, 207] width 212 height 11
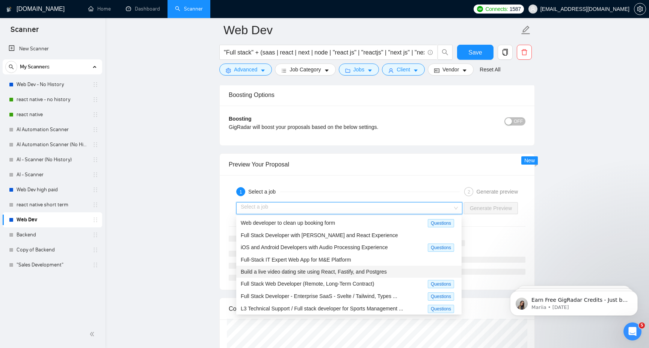
click at [353, 271] on span "Build a live video dating site using React, Fastify, and Postgres" at bounding box center [314, 271] width 146 height 6
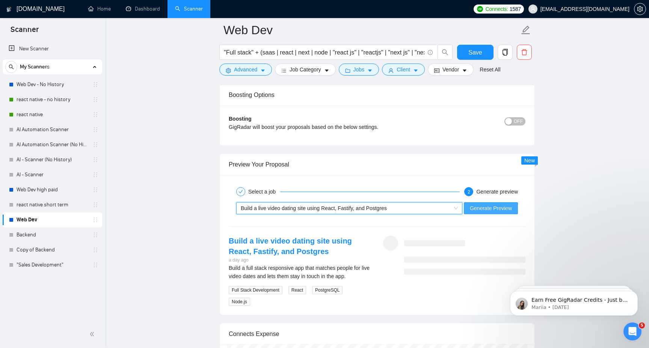
click at [487, 209] on span "Generate Preview" at bounding box center [491, 208] width 42 height 8
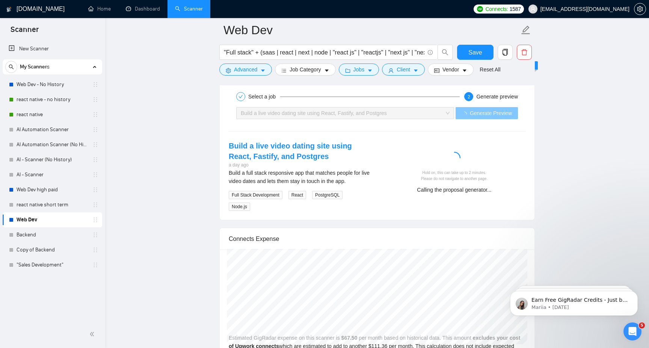
scroll to position [1463, 0]
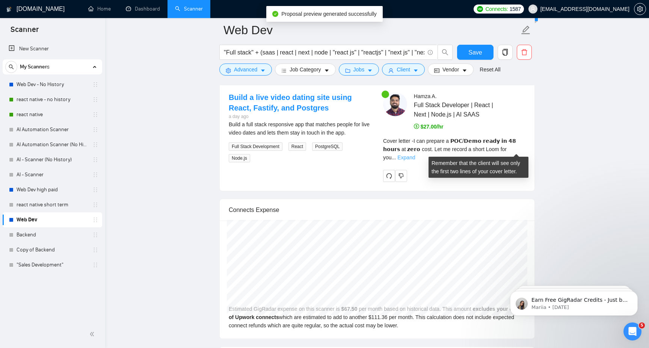
click at [415, 154] on link "Expand" at bounding box center [406, 157] width 18 height 6
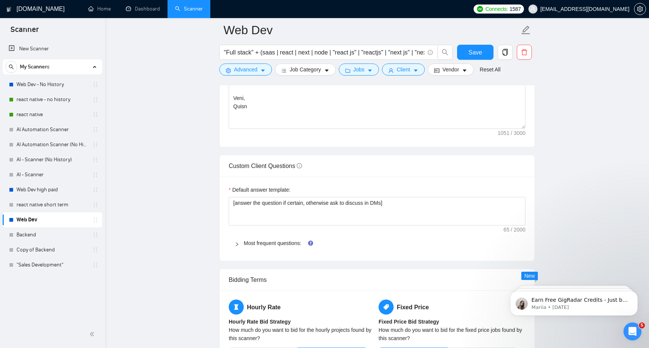
scroll to position [752, 0]
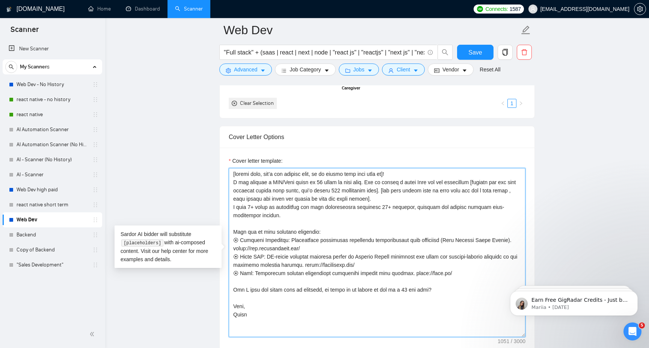
drag, startPoint x: 515, startPoint y: 242, endPoint x: 446, endPoint y: 243, distance: 69.5
click at [446, 243] on textarea "Cover letter template:" at bounding box center [377, 252] width 297 height 169
paste textarea "𝗕𝗲𝘀𝘁 𝗦𝘁𝗮𝗿𝘁𝘂𝗽 𝗔𝘄𝗮𝗿𝗱 𝗪𝗶𝗻𝗻𝗲𝗿"
drag, startPoint x: 362, startPoint y: 258, endPoint x: 417, endPoint y: 259, distance: 55.2
click at [417, 259] on textarea "Cover letter template:" at bounding box center [377, 252] width 297 height 169
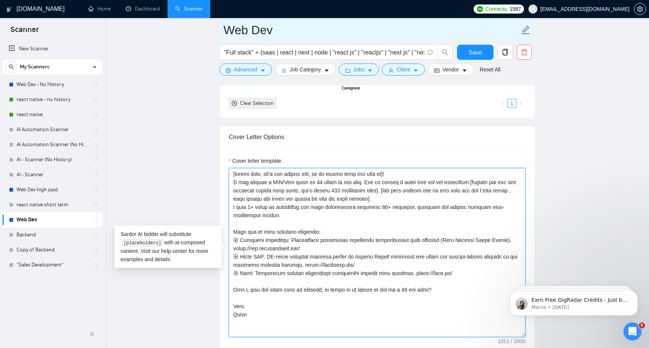
paste textarea "𝗦𝗶𝗹𝗶𝗰𝗼𝗻 𝗩𝗮𝗹𝗹𝗲𝘆 𝗶𝗻𝘃𝗲𝘀𝘁𝗼𝗿𝘀"
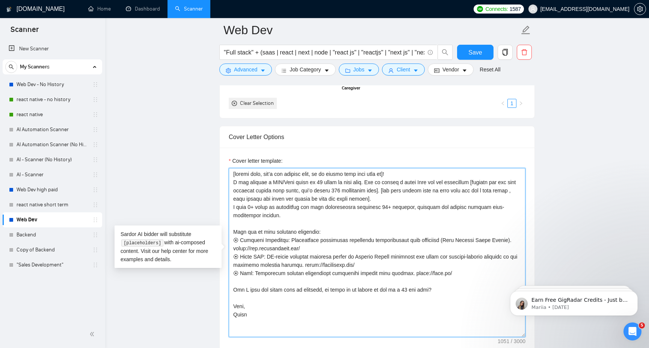
click at [296, 266] on textarea "Cover letter template:" at bounding box center [377, 252] width 297 height 169
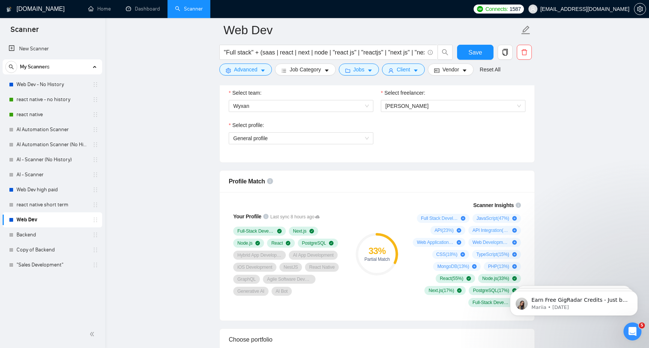
scroll to position [392, 0]
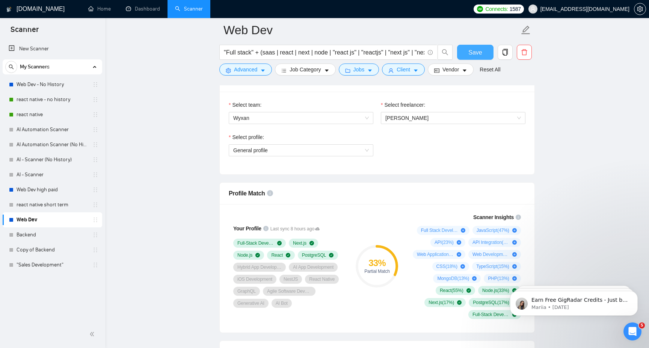
type textarea "[client name, don’t use company name, if no client name just skip it]! I can pr…"
click at [484, 53] on button "Save" at bounding box center [475, 52] width 36 height 15
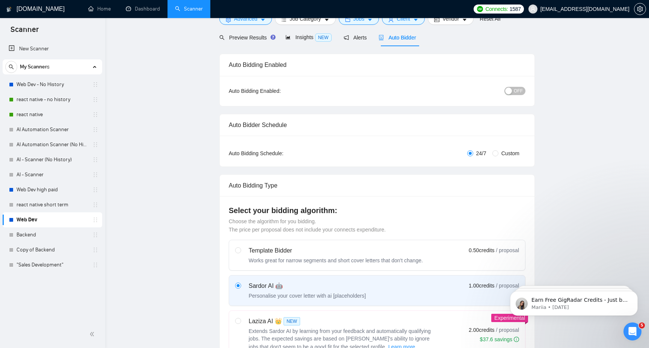
scroll to position [0, 0]
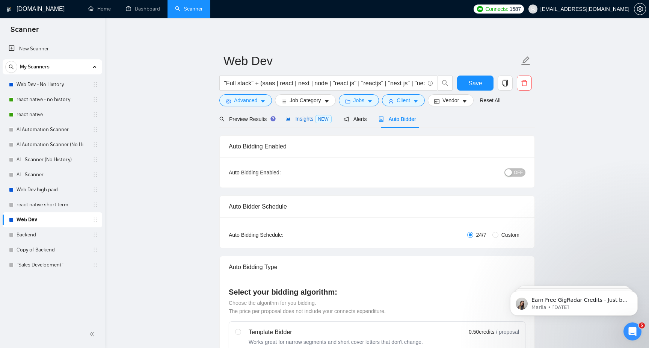
click at [300, 117] on span "Insights NEW" at bounding box center [308, 119] width 46 height 6
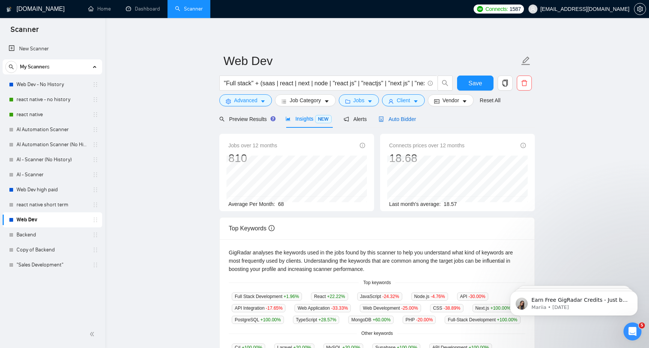
click at [410, 115] on div "Auto Bidder" at bounding box center [396, 119] width 37 height 8
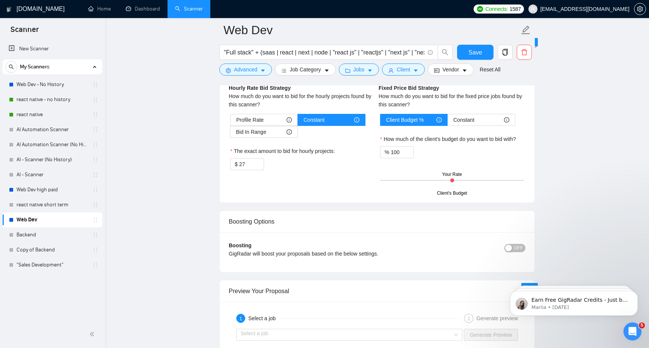
scroll to position [1178, 0]
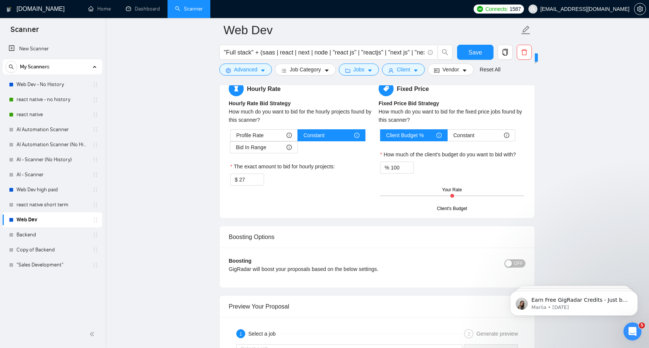
drag, startPoint x: 452, startPoint y: 196, endPoint x: 456, endPoint y: 196, distance: 4.1
click at [456, 196] on div "Client's Budget Your Rate" at bounding box center [452, 195] width 144 height 26
click at [400, 164] on input "100" at bounding box center [401, 167] width 23 height 11
type input "110"
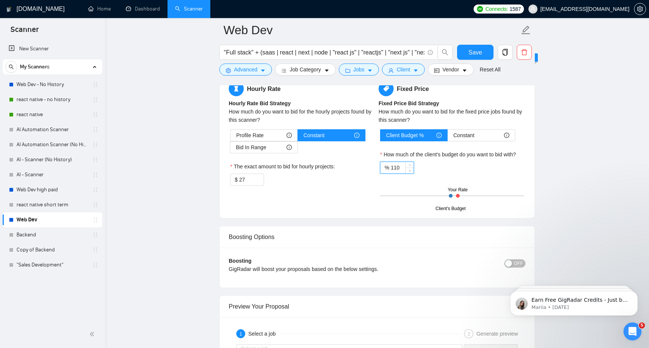
click at [398, 206] on div "Client's Budget Your Rate" at bounding box center [452, 195] width 144 height 26
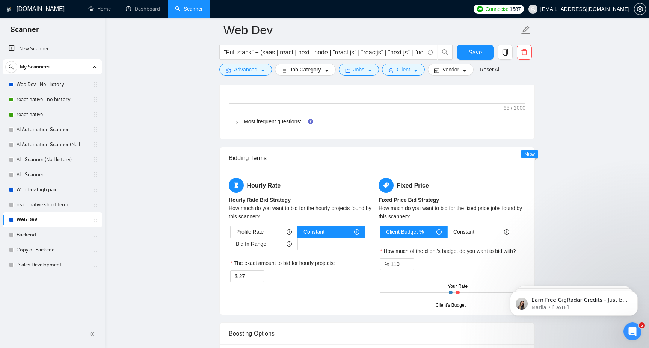
scroll to position [1036, 0]
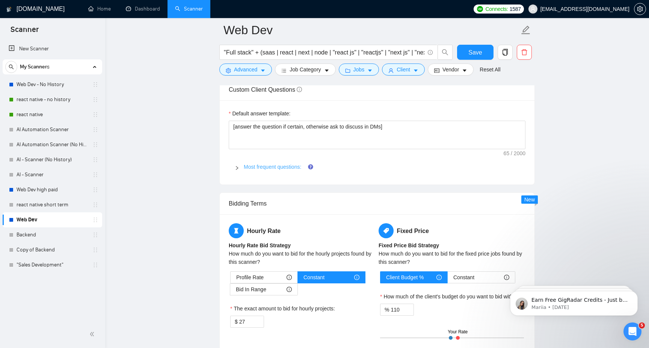
click at [274, 166] on link "Most frequent questions:" at bounding box center [272, 167] width 57 height 6
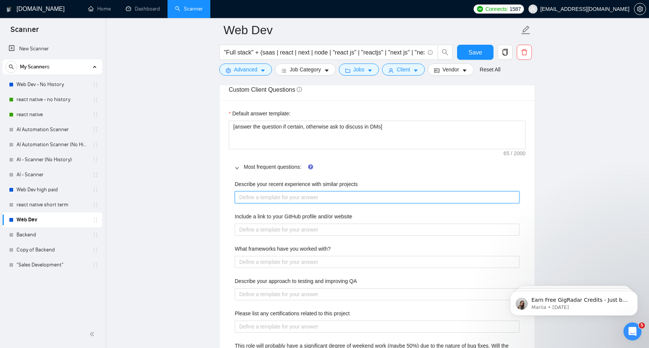
click at [263, 203] on div "Describe your recent experience with similar projects Include a link to your Gi…" at bounding box center [377, 280] width 297 height 211
paste projects "[Use the most relevant project from my portfolio and emphasise how it can be re…"
type projects "[Use the most relevant project from my portfolio and emphasise how it can be re…"
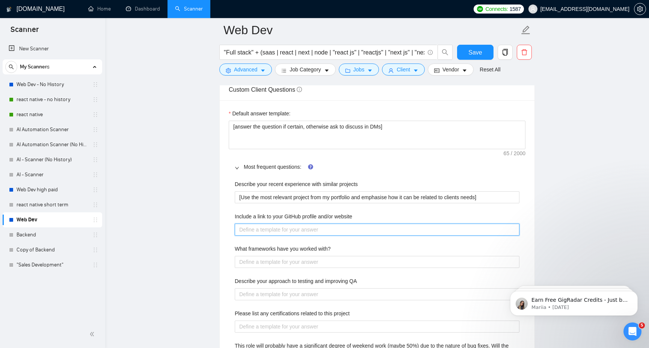
click at [264, 230] on website "Include a link to your GitHub profile and/or website" at bounding box center [377, 229] width 285 height 12
paste website "https://github.com/caphamza https://gitlab.com/hamzaaman88 https://hamzaaman.dev"
type website "https://github.com/caphamza https://gitlab.com/hamzaaman88 https://hamzaaman.dev"
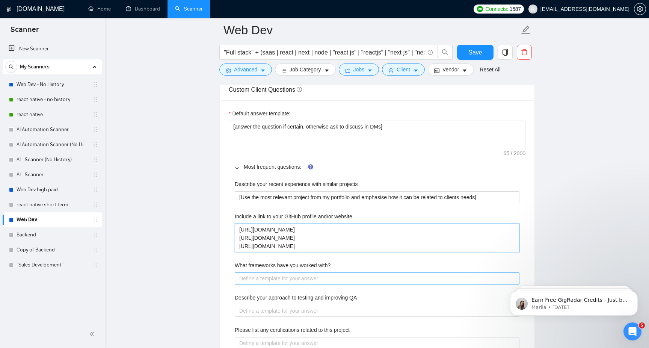
type website "https://github.com/caphamza https://gitlab.com/hamzaaman88 https://hamzaaman.dev"
click at [269, 279] on with\? "What frameworks have you worked with?" at bounding box center [377, 278] width 285 height 12
type with\? "R"
type with\? "Re"
type with\? "Rea"
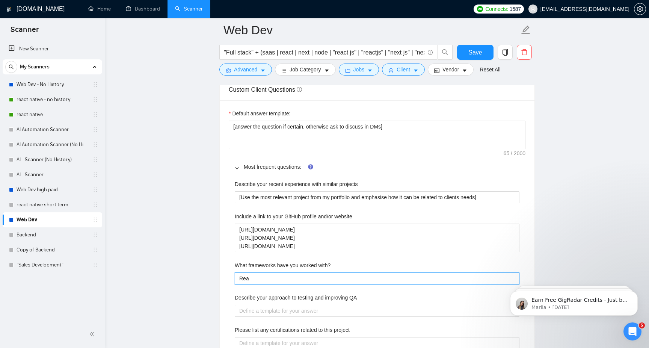
type with\? "Reac"
type with\? "React"
type with\? "React,"
type with\? "React, N"
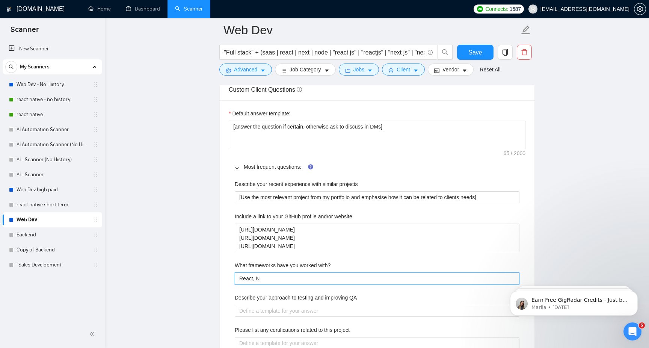
type with\? "React, Ne"
type with\? "React, Nex"
type with\? "React, Next"
type with\? "React, Next,"
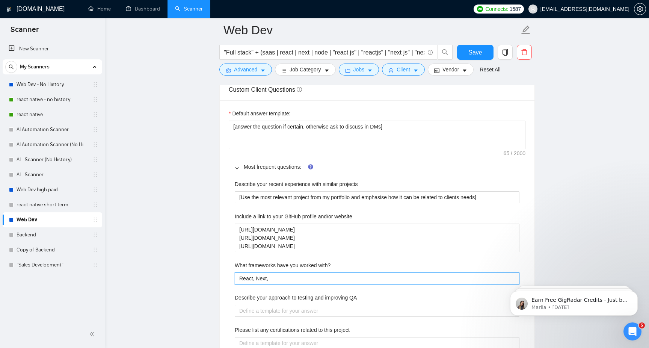
type with\? "React, Next, V"
type with\? "React, Next, Vu"
type with\? "React, Next, Vuy"
type with\? "React, Next, Vu"
type with\? "React, Next, Vue"
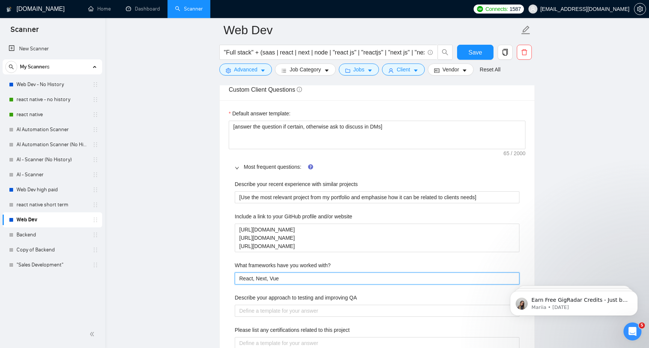
type with\? "React, Next, Vue,"
type with\? "React, Next, Vue, N"
type with\? "React, Next, Vue, No"
type with\? "React, Next, Vue, Nod"
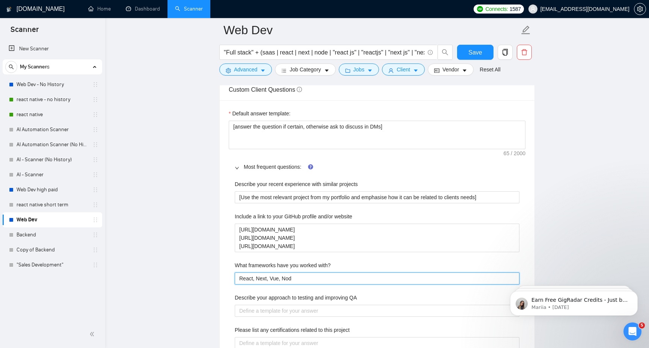
type with\? "React, Next, Vue, Node"
type with\? "React, Next, Vue, Node,"
type with\? "React, Next, Vue, Node, N"
type with\? "React, Next, Vue, Node, Ne"
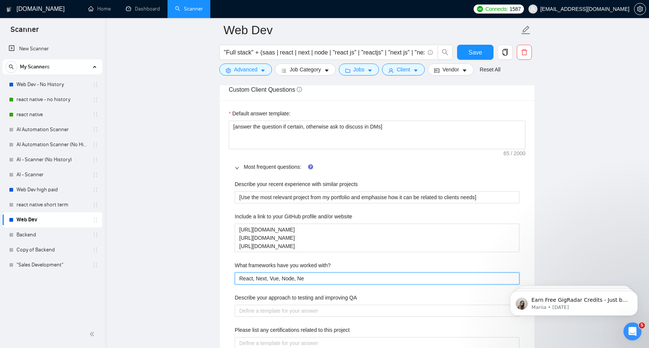
type with\? "React, Next, Vue, Node, Nes"
type with\? "React, Next, Vue, Node, Nest"
type with\? "React, Next, Vue, Node, Nest."
type with\? "React, Next, Vue, Node, Nest.j"
type with\? "React, Next, Vue, Node, Nest.js"
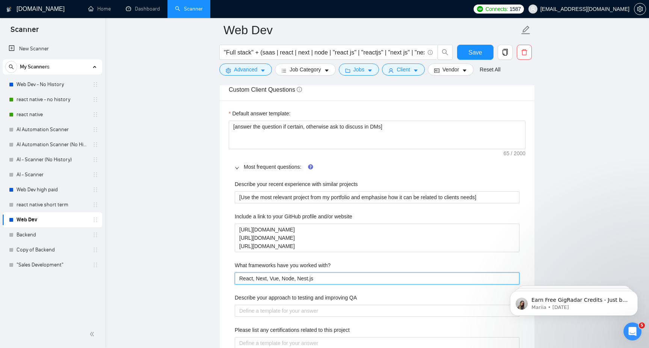
type with\? "React, Next, Vue, Node, Nes.js"
type with\? "React, Next, Vue, Node, Ne.js"
type with\? "React, Next, Vue, Node, N.js"
type with\? "React, Next, Vue, Node, NE.js"
type with\? "React, Next, Vue, Node, NES.js"
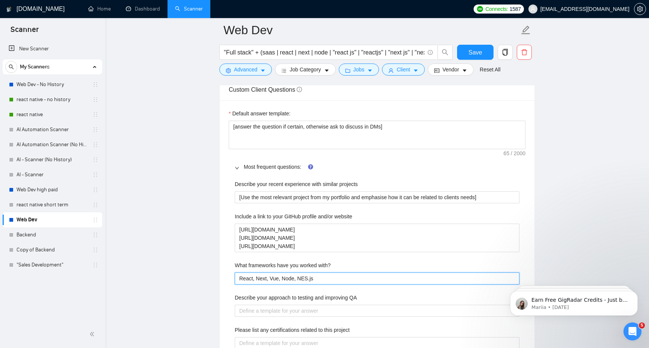
type with\? "React, Next, Vue, Node, NEST.js"
click at [294, 280] on with\? "React, Next, Vue, Node, NEST.js" at bounding box center [377, 278] width 285 height 12
type with\? "React, Next, Vue, Node., NEST.js"
type with\? "React, Next, Vue, Node.j, NEST.js"
type with\? "React, Next, Vue, Node.js, NEST.js"
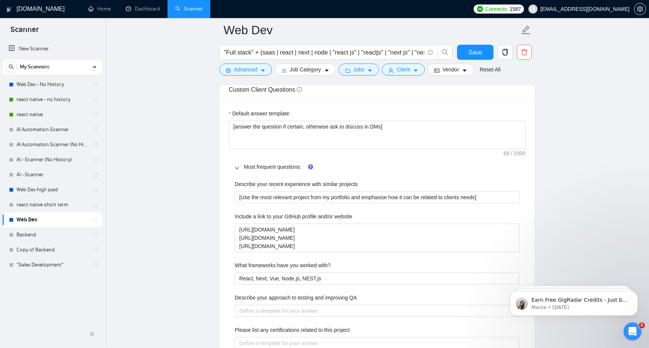
click at [331, 286] on div "Describe your recent experience with similar projects [Use the most relevant pr…" at bounding box center [377, 288] width 297 height 227
click at [273, 276] on with\? "React, Next, Vue, Node.js, NEST.js" at bounding box center [377, 278] width 285 height 12
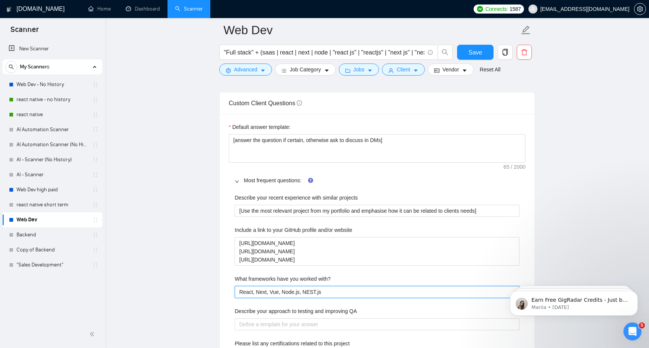
scroll to position [1022, 0]
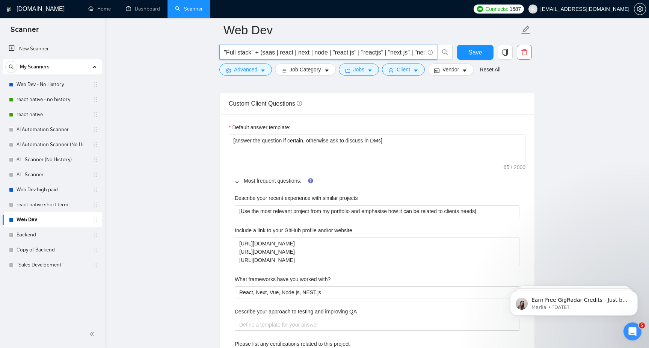
click at [280, 55] on input ""Full stack" + (saas | react | next | node | "react js" | "reactjs" | "next js"…" at bounding box center [324, 52] width 200 height 9
paste input "Vue"
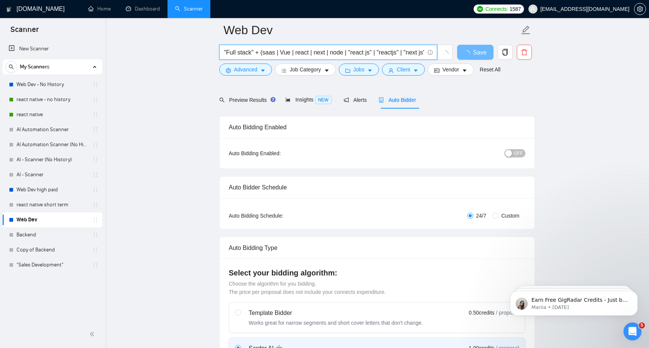
scroll to position [0, 0]
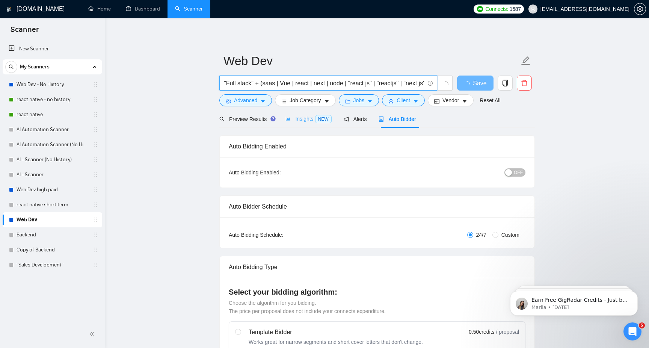
type input ""Full stack" + (saas | Vue | react | next | node | "react js" | "reactjs" | "ne…"
click at [316, 115] on div "Insights NEW" at bounding box center [308, 119] width 46 height 9
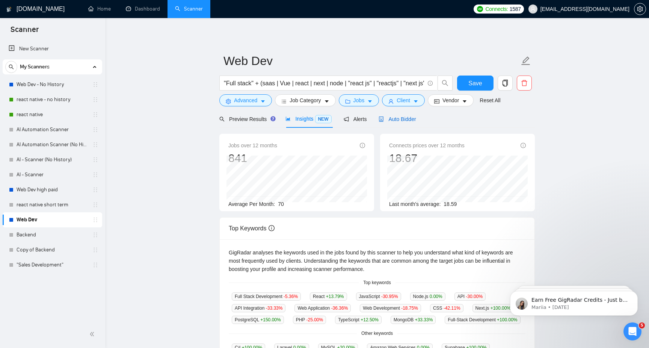
click at [407, 119] on span "Auto Bidder" at bounding box center [396, 119] width 37 height 6
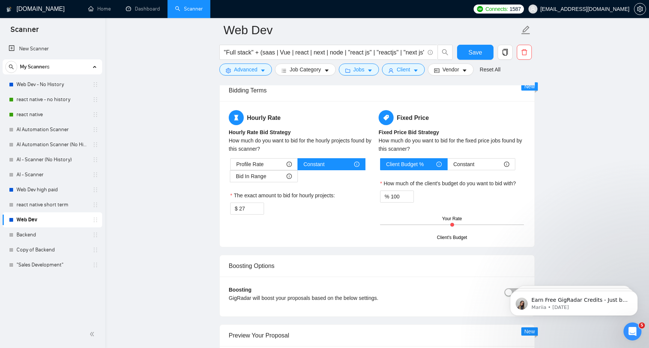
scroll to position [983, 0]
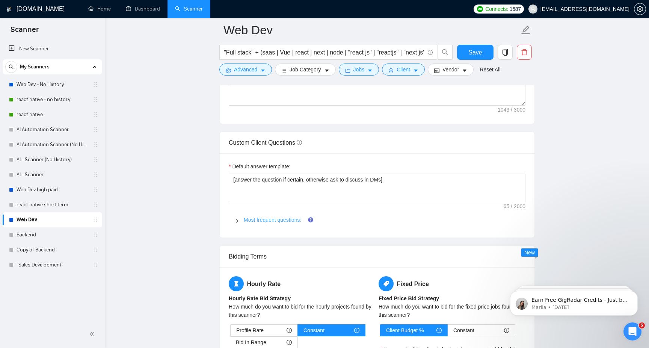
click at [265, 221] on link "Most frequent questions:" at bounding box center [272, 220] width 57 height 6
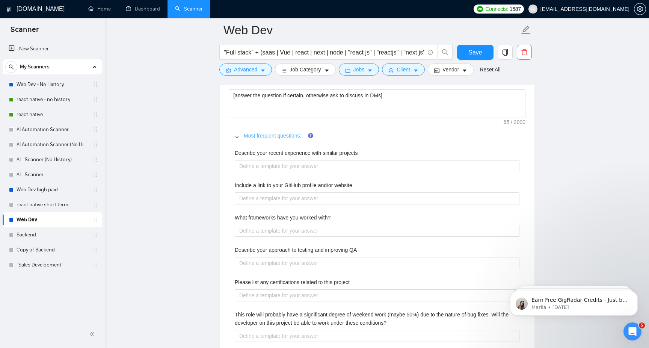
scroll to position [1070, 0]
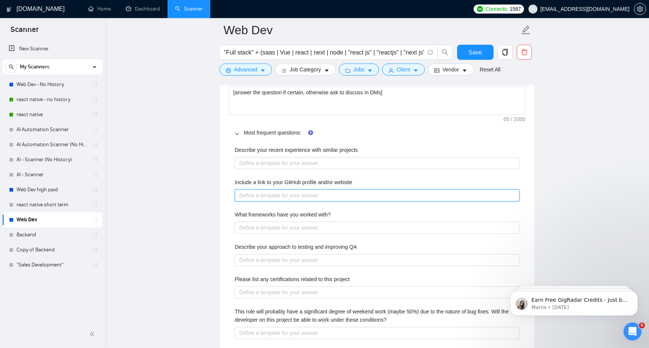
click at [258, 192] on website "Include a link to your GitHub profile and/or website" at bounding box center [377, 195] width 285 height 12
paste website "https://github.com/caphamza https://gitlab.com/hamzaaman88 https://hamzaaman.dev"
type website "https://github.com/caphamza https://gitlab.com/hamzaaman88 https://hamzaaman.dev"
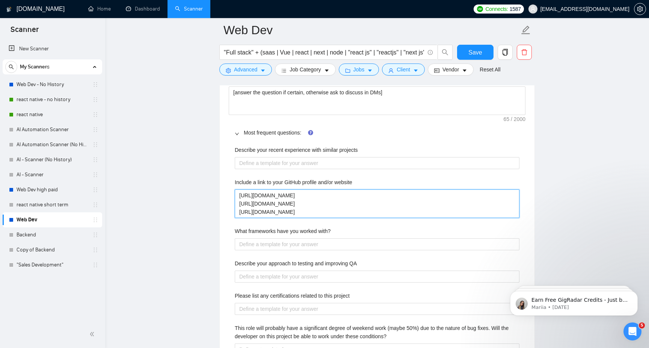
type website "https://github.com/caphamza https://gitlab.com/hamzaaman88 https://hamzaaman.dev"
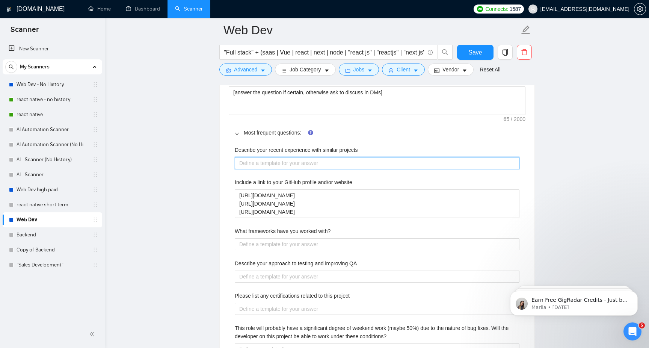
click at [310, 162] on projects "Describe your recent experience with similar projects" at bounding box center [377, 163] width 285 height 12
paste projects "[Use the most relevant project from my portfolio and emphasise how it can be re…"
type projects "[Use the most relevant project from my portfolio and emphasise how it can be re…"
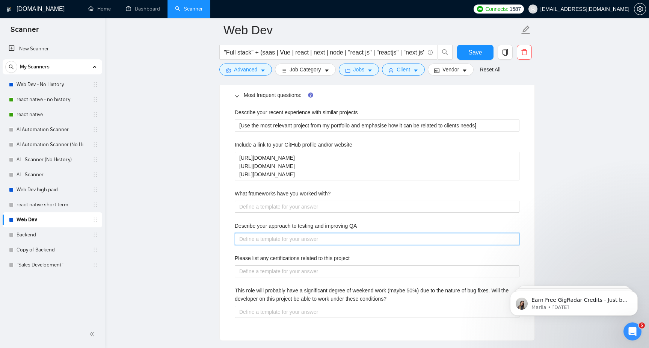
click at [300, 239] on QA "Describe your approach to testing and improving QA" at bounding box center [377, 239] width 285 height 12
paste QA "By defining clear testing goals and creating comprehensive test plans, I ensure…"
type QA "By defining clear testing goals and creating comprehensive test plans, I ensure…"
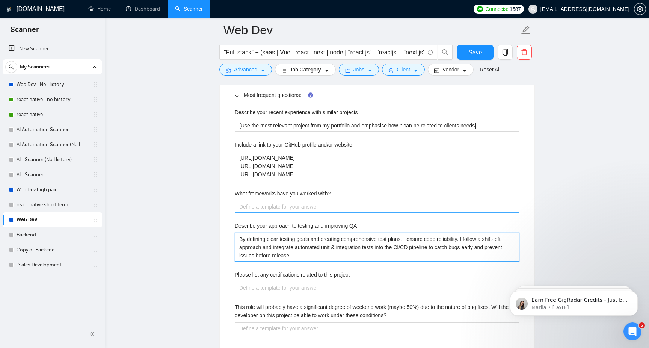
type QA "By defining clear testing goals and creating comprehensive test plans, I ensure…"
click at [282, 210] on with\? "What frameworks have you worked with?" at bounding box center [377, 206] width 285 height 12
type with\? "R"
type with\? "Re"
type with\? "Rea"
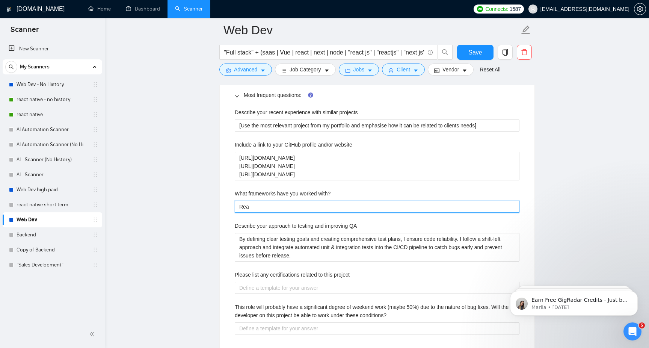
type with\? "Reac"
type with\? "React"
type with\? "React,"
type with\? "React, N"
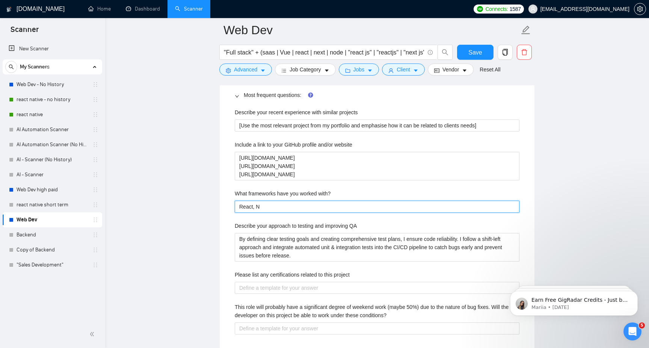
type with\? "React, Ne"
type with\? "React, Nex"
type with\? "React, Next"
type with\? "React, Next."
type with\? "React, Next.j"
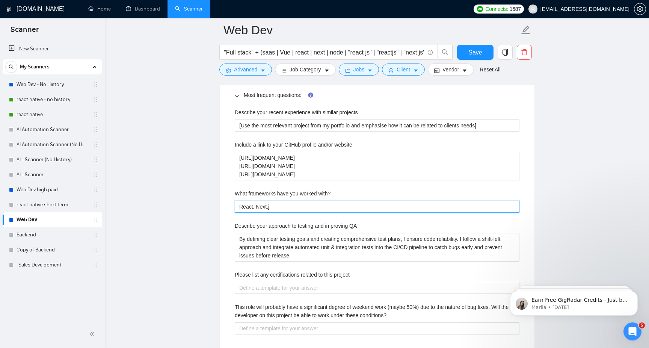
type with\? "React, Next.js"
type with\? "React., Next.js"
type with\? "React.j, Next.js"
type with\? "React.js, Next.js"
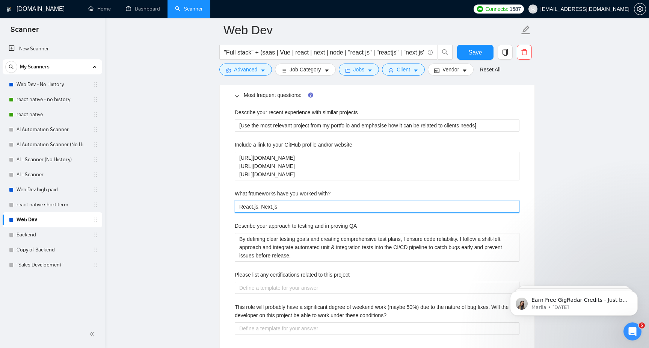
type with\? "React.js, Next.js"
type with\? "React.js, Next.js,"
type with\? "React.js, Next.js, V"
type with\? "React.js, Next.js, Vu"
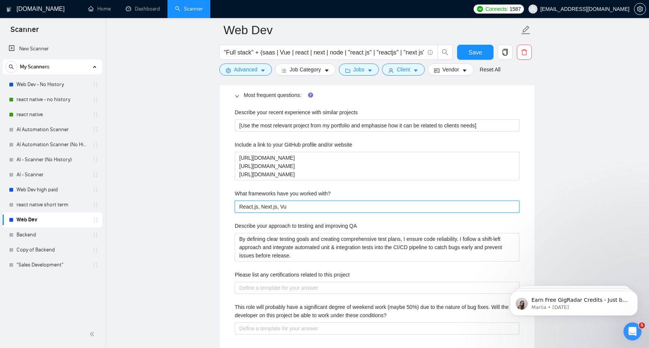
type with\? "React.js, Next.js, Vue"
type with\? "React.js, Next.js, Vue."
type with\? "React.js, Next.js, Vue.j"
type with\? "React.js, Next.js, Vue.js"
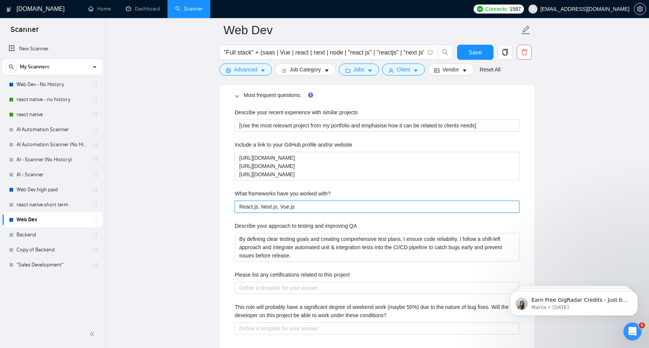
type with\? "React.js, Next.js, Vue.js |"
type with\? "React.js, Next.js, Vue.js | N"
type with\? "React.js, Next.js, Vue.js | No"
type with\? "React.js, Next.js, Vue.js | Nod"
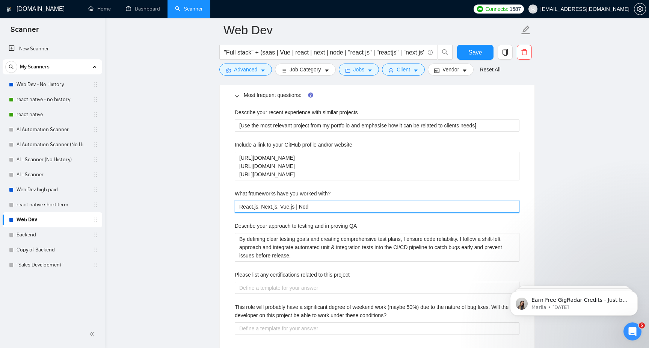
type with\? "React.js, Next.js, Vue.js | Node"
type with\? "React.js, Next.js, Vue.js | Node."
type with\? "React.js, Next.js, Vue.js | Node.j"
type with\? "React.js, Next.js, Vue.js | Node.js"
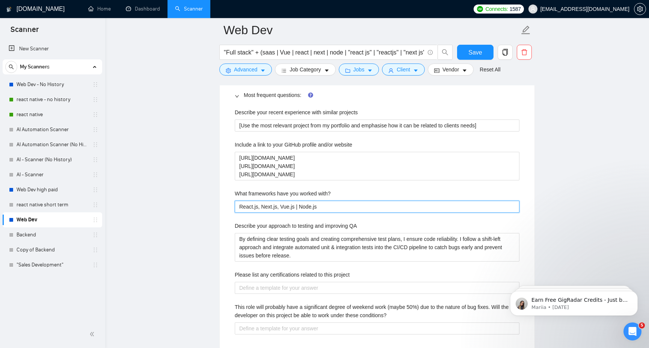
type with\? "React.js, Next.js, Vue.js | Node.js |"
click at [164, 246] on main "Web Dev "Full stack" + (saas | Vue | react | next | node | "react js" | "reactj…" at bounding box center [377, 93] width 520 height 2341
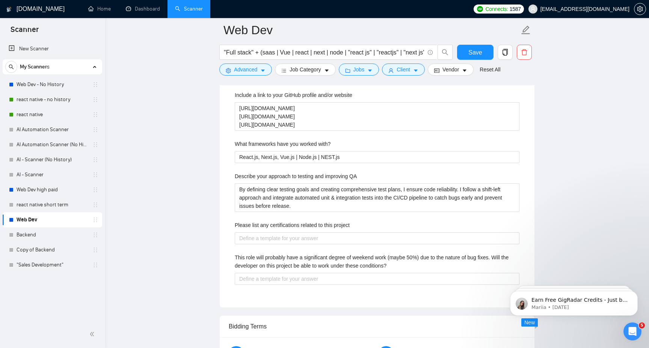
scroll to position [1158, 0]
click at [306, 276] on conditions\? "This role will probably have a significant degree of weekend work (maybe 50%) d…" at bounding box center [377, 277] width 285 height 12
click at [220, 269] on div "Default answer template: [answer the question if certain, otherwise ask to disc…" at bounding box center [377, 142] width 315 height 328
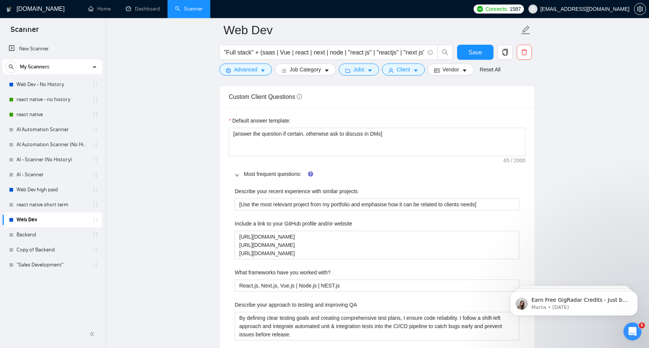
scroll to position [1024, 0]
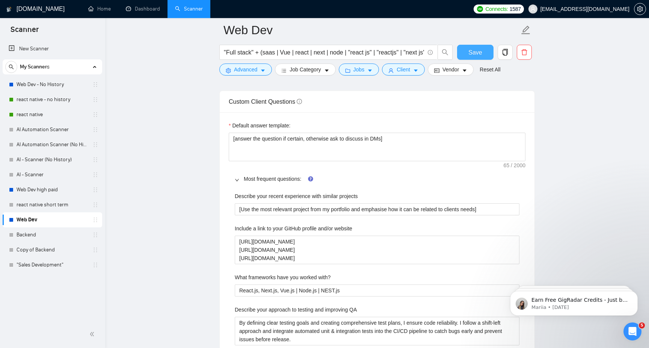
click at [479, 55] on span "Save" at bounding box center [475, 52] width 14 height 9
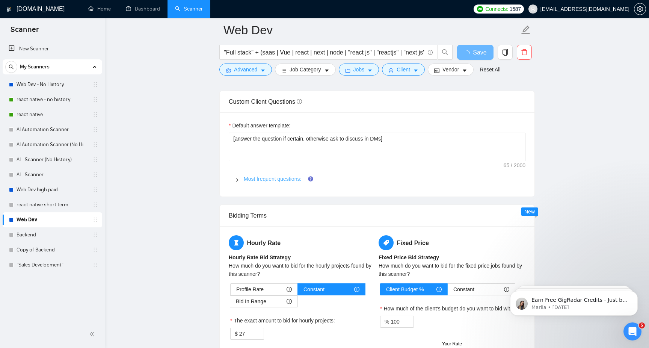
click at [259, 176] on link "Most frequent questions:" at bounding box center [272, 179] width 57 height 6
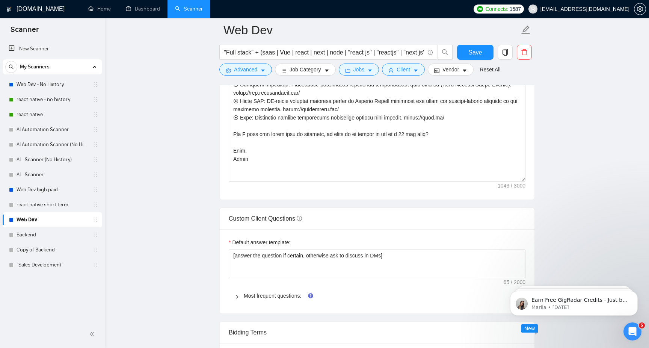
scroll to position [1053, 0]
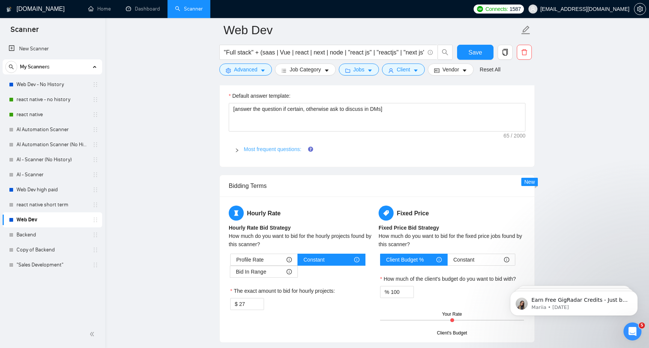
click at [252, 149] on link "Most frequent questions:" at bounding box center [272, 149] width 57 height 6
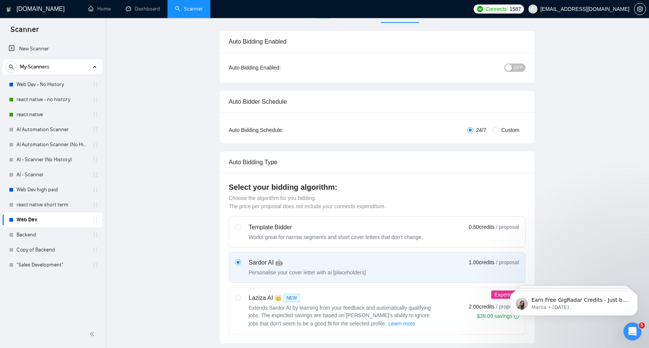
scroll to position [0, 0]
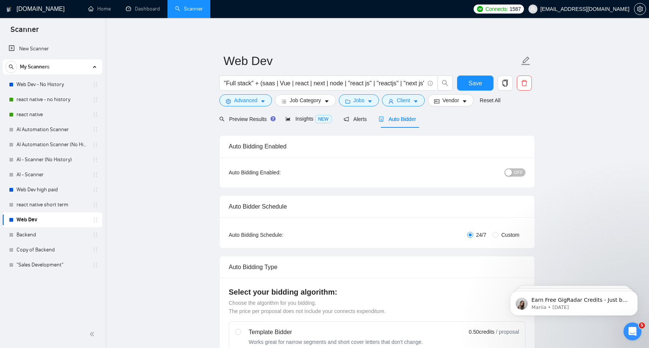
click at [511, 169] on div "button" at bounding box center [508, 172] width 7 height 7
click at [478, 85] on span "Save" at bounding box center [475, 82] width 14 height 9
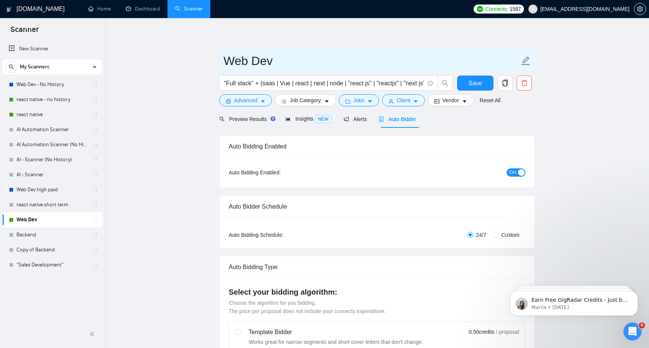
click at [526, 56] on icon "edit" at bounding box center [526, 61] width 10 height 10
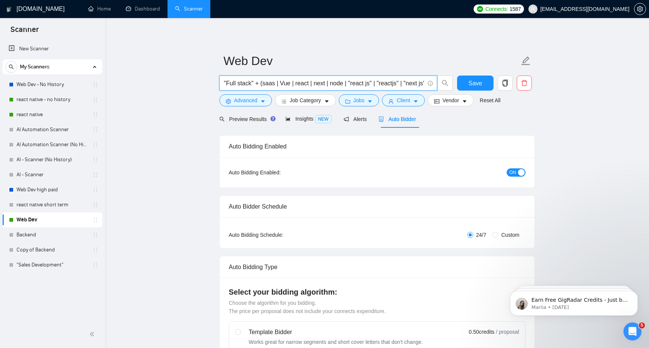
drag, startPoint x: 253, startPoint y: 85, endPoint x: 226, endPoint y: 85, distance: 26.3
click at [226, 85] on input ""Full stack" + (saas | Vue | react | next | node | "react js" | "reactjs" | "ne…" at bounding box center [324, 82] width 200 height 9
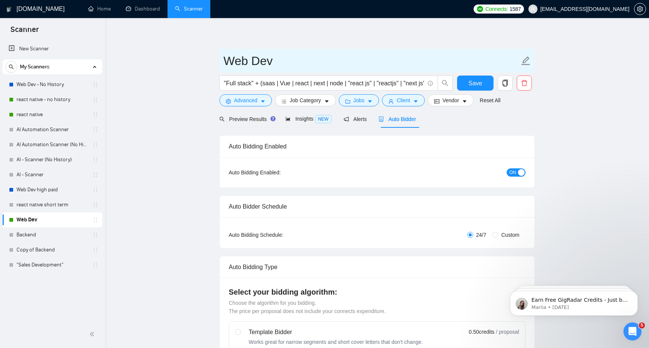
drag, startPoint x: 300, startPoint y: 63, endPoint x: 227, endPoint y: 63, distance: 72.5
click at [227, 63] on input "Web Dev" at bounding box center [371, 60] width 296 height 19
paste input "Full stack"
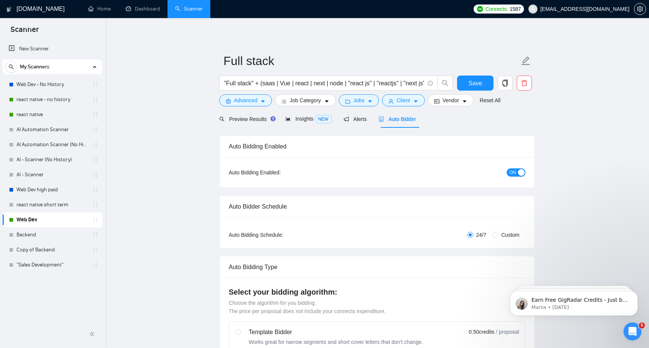
click at [469, 83] on span "Save" at bounding box center [475, 82] width 14 height 9
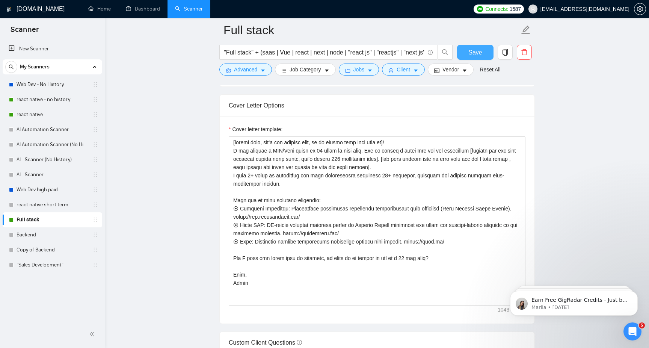
scroll to position [806, 0]
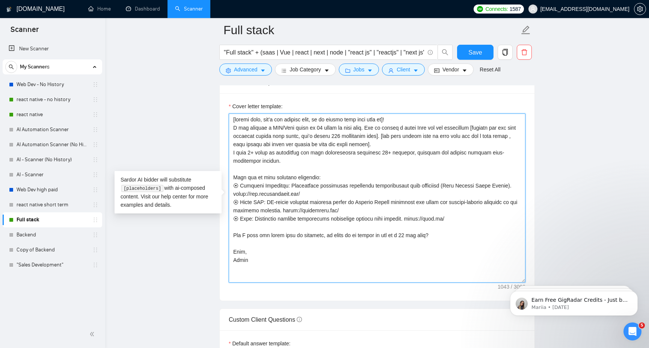
drag, startPoint x: 481, startPoint y: 130, endPoint x: 227, endPoint y: 126, distance: 253.8
click at [227, 126] on div "Cover letter template:" at bounding box center [377, 196] width 315 height 207
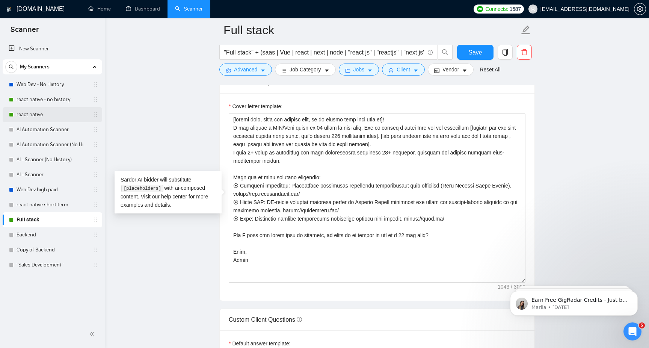
click at [59, 114] on link "react native" at bounding box center [52, 114] width 71 height 15
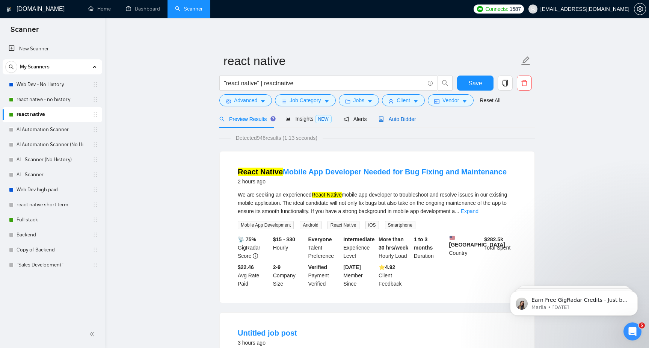
click at [396, 118] on span "Auto Bidder" at bounding box center [396, 119] width 37 height 6
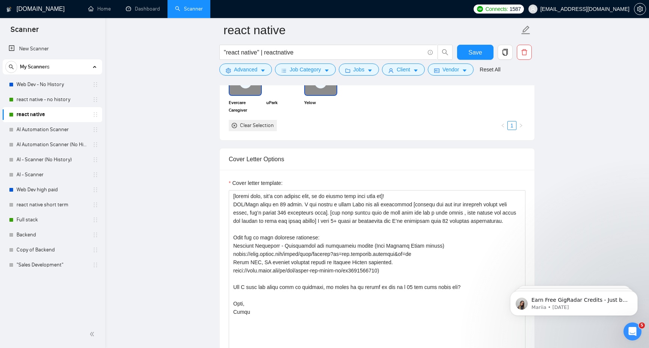
scroll to position [744, 0]
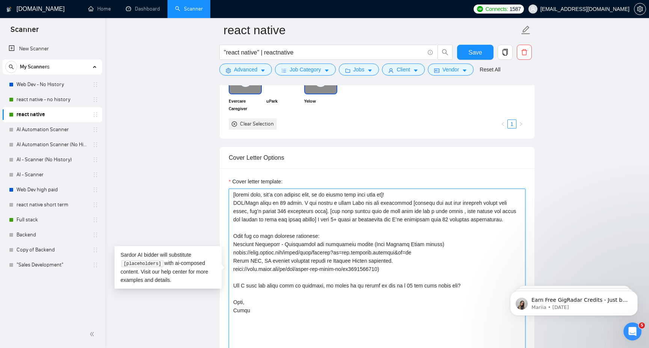
drag, startPoint x: 408, startPoint y: 204, endPoint x: 199, endPoint y: 205, distance: 209.5
click at [199, 205] on main "react native "react native" | reactnative Save Advanced Job Category Jobs Clien…" at bounding box center [377, 342] width 520 height 2112
paste textarea "I can prepare a 𝗣𝗢𝗖/𝗗𝗲𝗺𝗼 𝗿𝗲𝗮𝗱𝘆 𝗶𝗻 𝟰𝟴 𝗵𝗼𝘂𝗿𝘀 at 𝘇𝗲𝗿𝗼 cost. Let me record a short …"
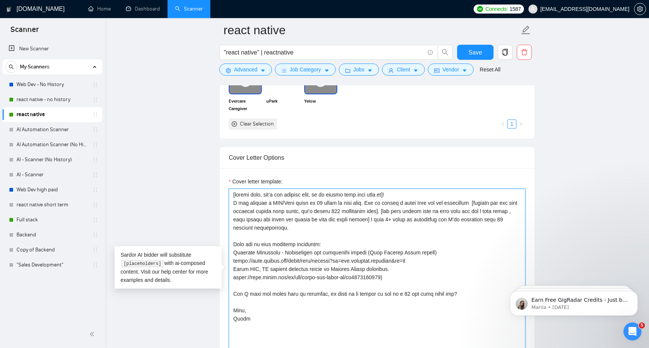
click at [351, 241] on textarea "Cover letter template:" at bounding box center [377, 272] width 297 height 169
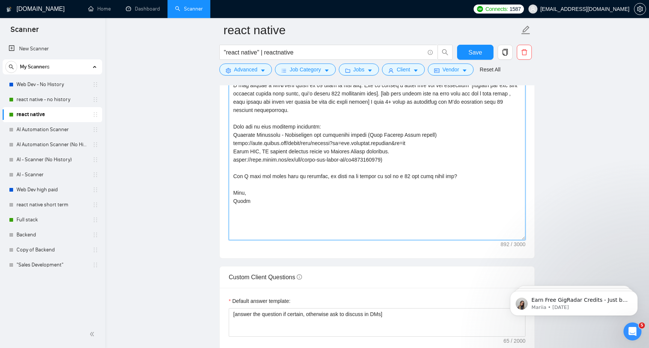
scroll to position [916, 0]
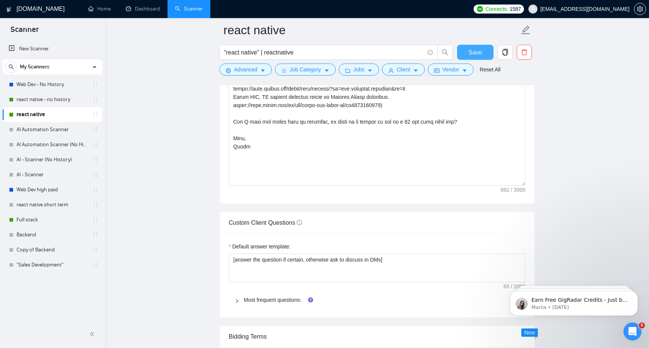
click at [474, 53] on span "Save" at bounding box center [475, 52] width 14 height 9
click at [46, 102] on link "react native - no history" at bounding box center [52, 99] width 71 height 15
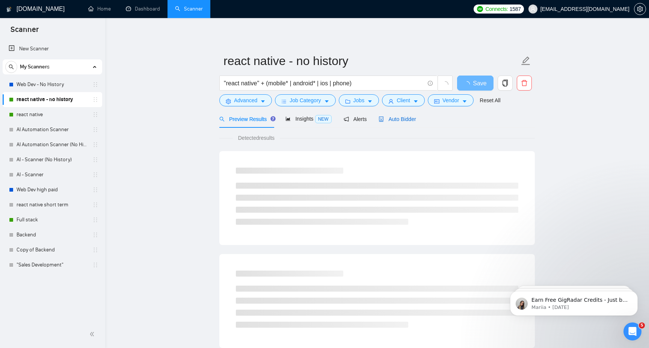
click at [402, 116] on span "Auto Bidder" at bounding box center [396, 119] width 37 height 6
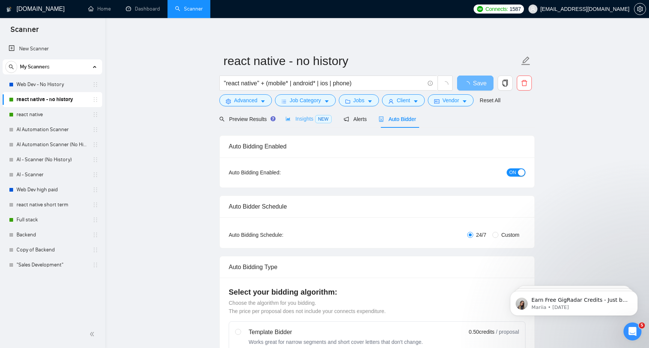
click at [291, 124] on div "Insights NEW" at bounding box center [308, 119] width 46 height 18
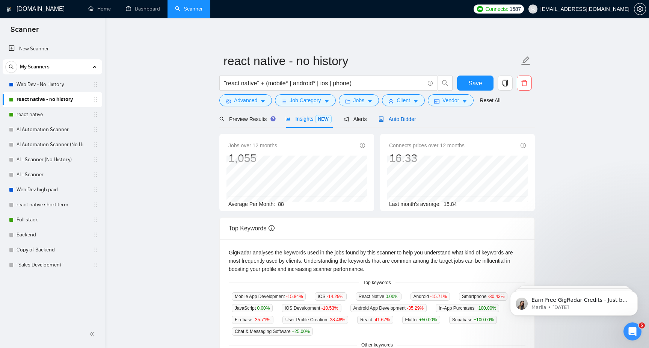
click at [396, 118] on span "Auto Bidder" at bounding box center [396, 119] width 37 height 6
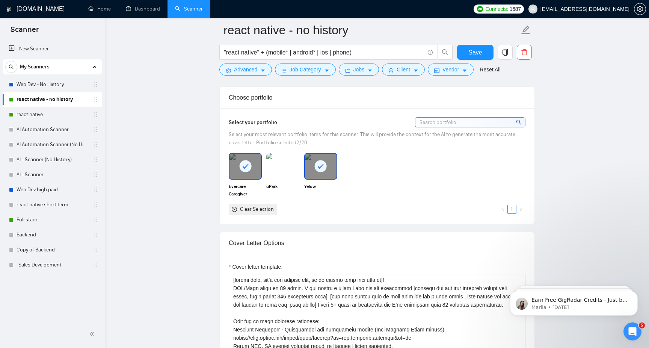
scroll to position [672, 0]
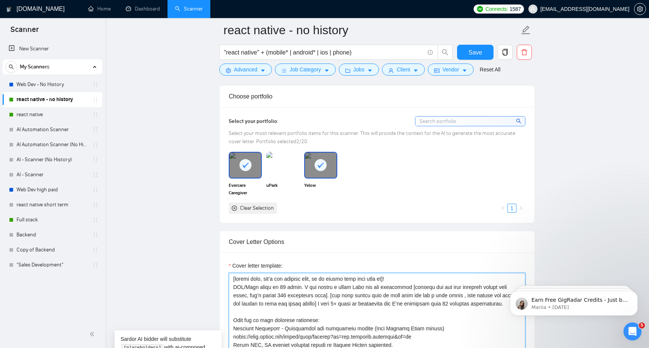
drag, startPoint x: 408, startPoint y: 289, endPoint x: 232, endPoint y: 285, distance: 176.5
paste textarea "I can prepare a 𝗣𝗢𝗖/𝗗𝗲𝗺𝗼 𝗿𝗲𝗮𝗱𝘆 𝗶𝗻 𝟰𝟴 𝗵𝗼𝘂𝗿𝘀 at 𝘇𝗲𝗿𝗼 cost. Let me record a short …"
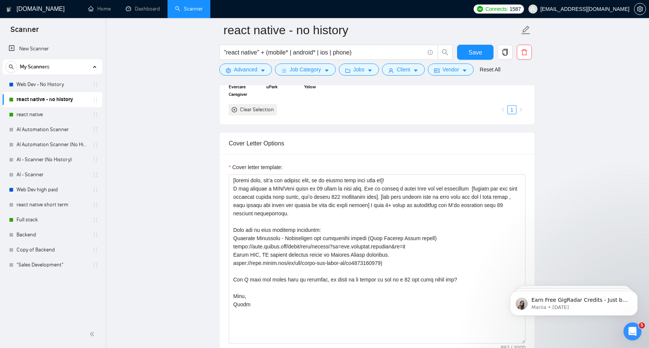
scroll to position [857, 0]
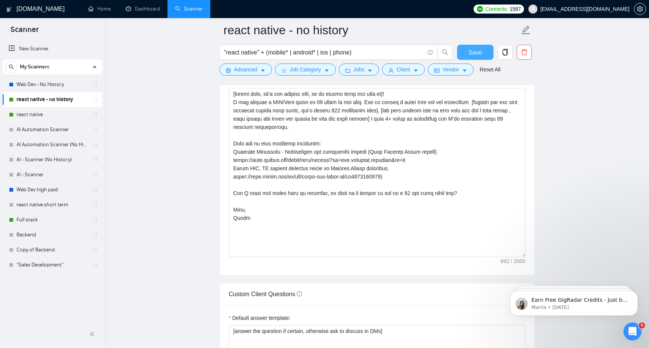
click at [480, 56] on span "Save" at bounding box center [475, 52] width 14 height 9
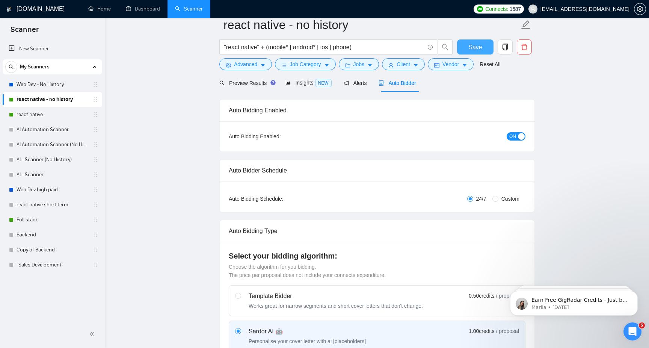
scroll to position [0, 0]
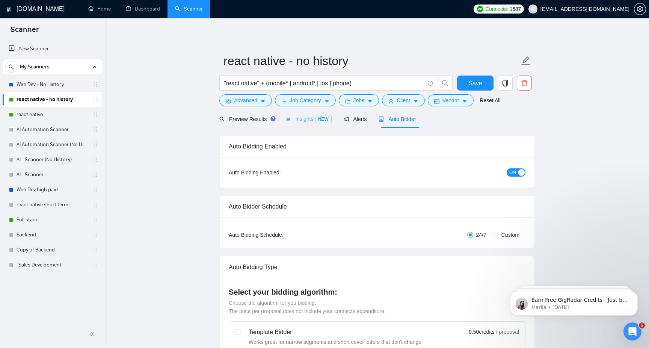
click at [306, 114] on div "Insights NEW" at bounding box center [308, 119] width 46 height 18
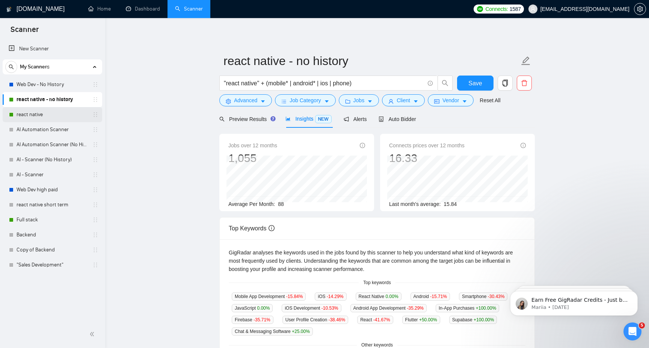
click at [57, 112] on link "react native" at bounding box center [52, 114] width 71 height 15
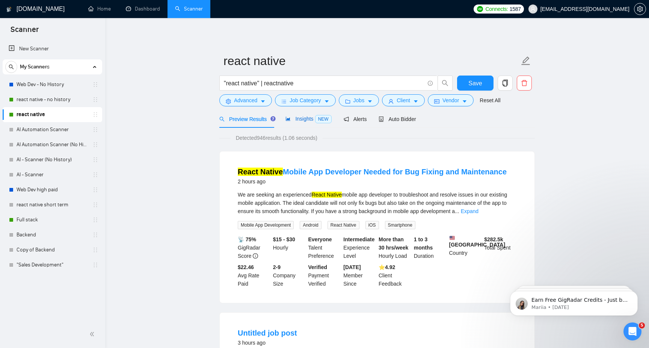
click at [306, 119] on span "Insights NEW" at bounding box center [308, 119] width 46 height 6
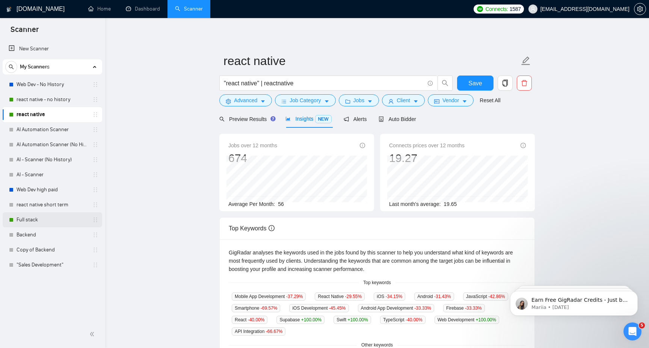
click at [42, 217] on link "Full stack" at bounding box center [52, 219] width 71 height 15
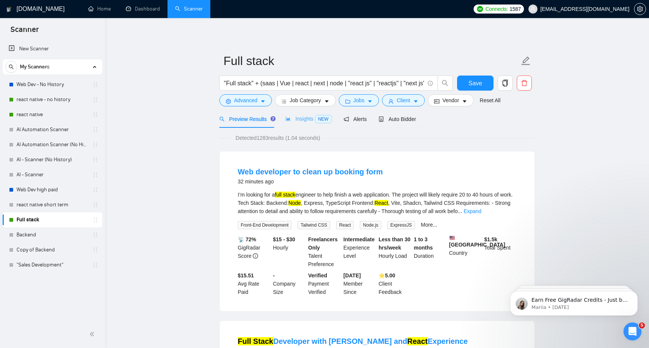
click at [314, 123] on div "Insights NEW" at bounding box center [308, 119] width 46 height 18
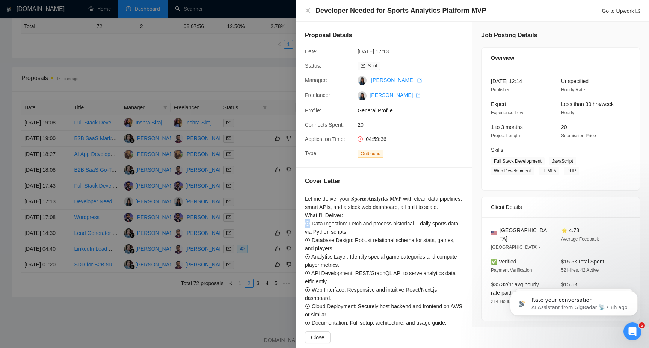
drag, startPoint x: 308, startPoint y: 233, endPoint x: 300, endPoint y: 233, distance: 7.9
click at [300, 233] on div "Cover Letter Let me deliver your 𝐒𝐩𝐨𝐫𝐭𝐬 𝐀𝐧𝐚𝐥𝐲𝐭𝐢𝐜𝐬 𝐌𝐕𝐏 with clean data pipelines…" at bounding box center [384, 273] width 176 height 212
copy div "F"
click at [227, 129] on div at bounding box center [324, 174] width 649 height 348
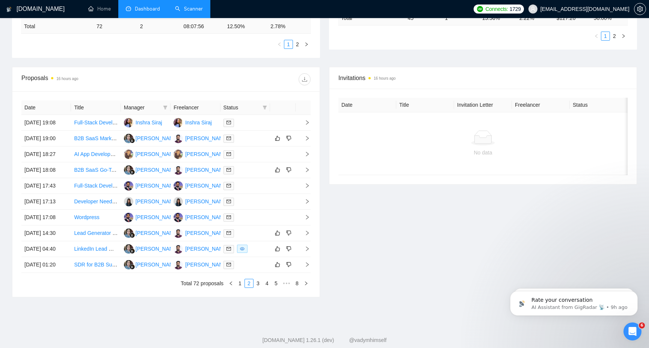
click at [199, 10] on link "Scanner" at bounding box center [189, 9] width 28 height 6
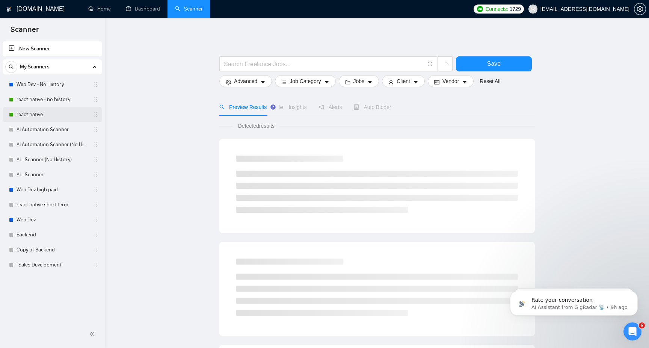
click at [53, 113] on link "react native" at bounding box center [52, 114] width 71 height 15
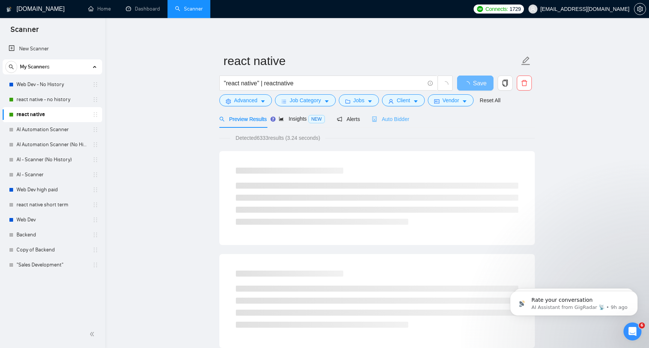
click at [393, 124] on div "Auto Bidder" at bounding box center [390, 119] width 37 height 18
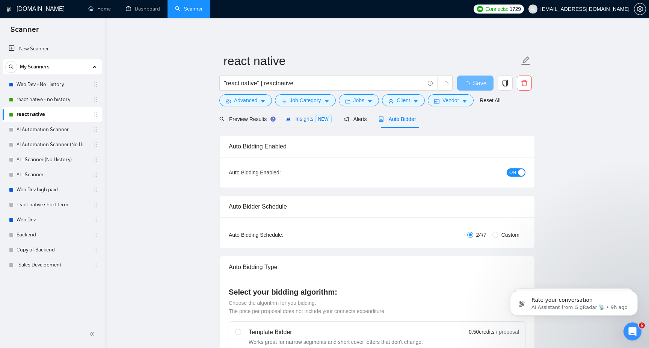
click at [301, 121] on span "Insights NEW" at bounding box center [308, 119] width 46 height 6
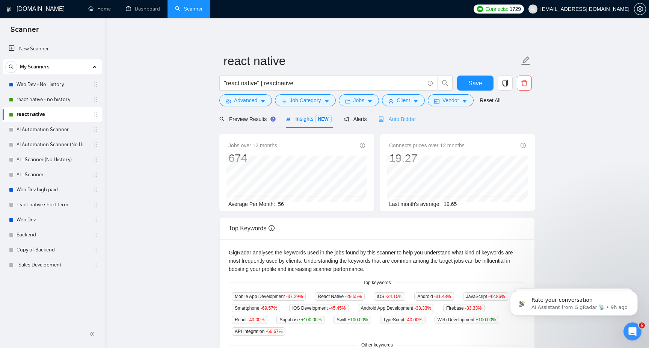
click at [405, 125] on div "Auto Bidder" at bounding box center [396, 119] width 37 height 18
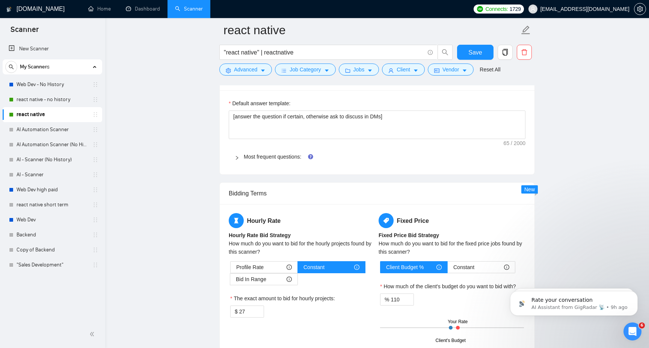
scroll to position [1027, 0]
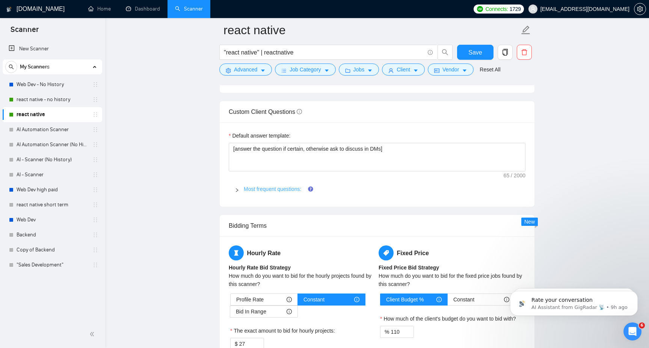
click at [262, 187] on link "Most frequent questions:" at bounding box center [272, 189] width 57 height 6
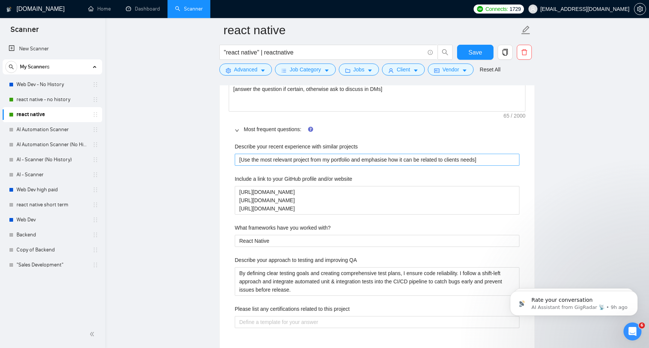
scroll to position [1088, 0]
click at [344, 160] on projects "[Use the most relevant project from my portfolio and emphasise how it can be re…" at bounding box center [377, 158] width 285 height 12
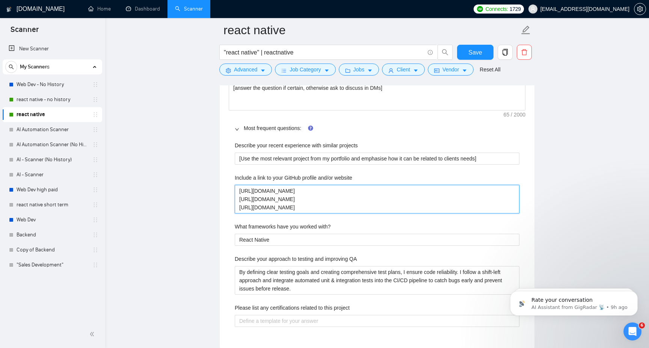
drag, startPoint x: 308, startPoint y: 208, endPoint x: 231, endPoint y: 187, distance: 80.0
click at [231, 187] on div "Describe your recent experience with similar projects [Use the most relevant pr…" at bounding box center [377, 238] width 297 height 203
click at [310, 204] on website "https://github.com/caphamza https://gitlab.com/hamzaaman88 https://hamzaaman.dev" at bounding box center [377, 199] width 285 height 29
drag, startPoint x: 310, startPoint y: 205, endPoint x: 238, endPoint y: 191, distance: 73.6
click at [238, 191] on website "https://github.com/caphamza https://gitlab.com/hamzaaman88 https://hamzaaman.dev" at bounding box center [377, 199] width 285 height 29
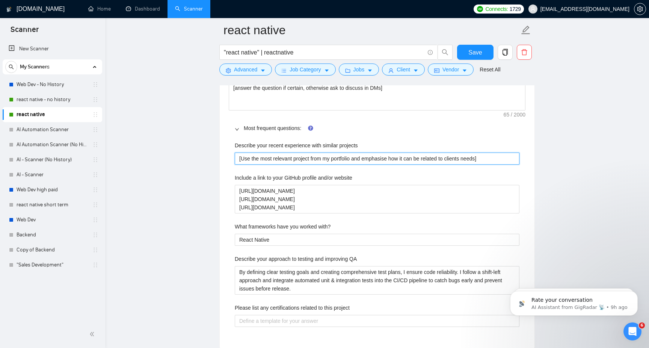
click at [280, 159] on projects "[Use the most relevant project from my portfolio and emphasise how it can be re…" at bounding box center [377, 158] width 285 height 12
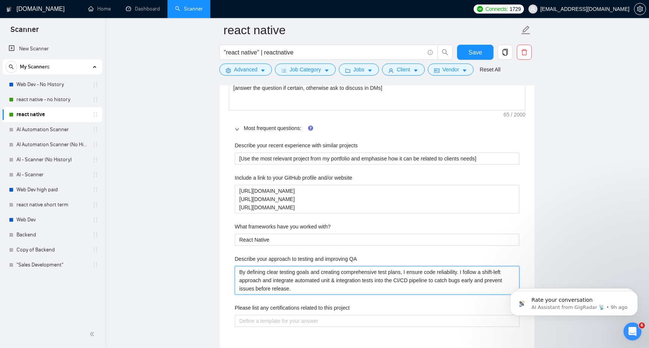
drag, startPoint x: 304, startPoint y: 286, endPoint x: 237, endPoint y: 268, distance: 69.8
click at [237, 268] on QA "By defining clear testing goals and creating comprehensive test plans, I ensure…" at bounding box center [377, 280] width 285 height 29
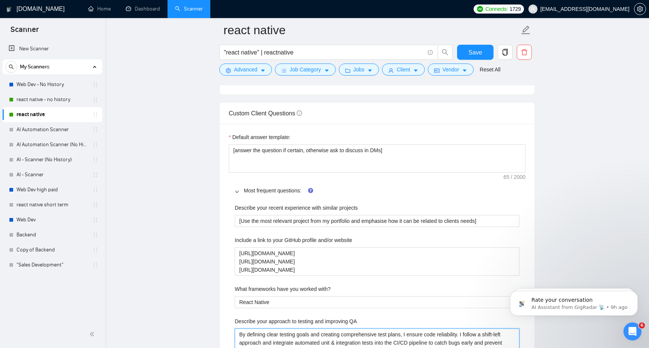
scroll to position [982, 0]
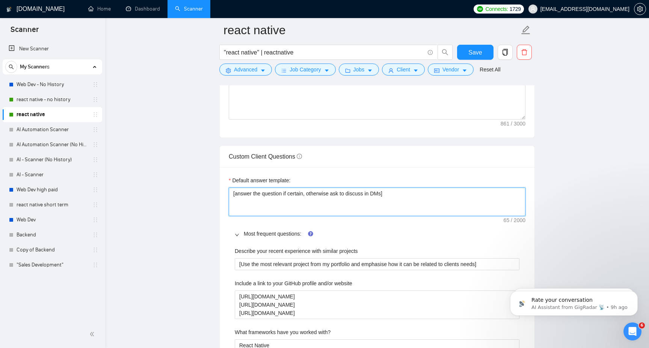
click at [281, 195] on textarea "[answer the question if certain, otherwise ask to discuss in DMs]" at bounding box center [377, 201] width 297 height 29
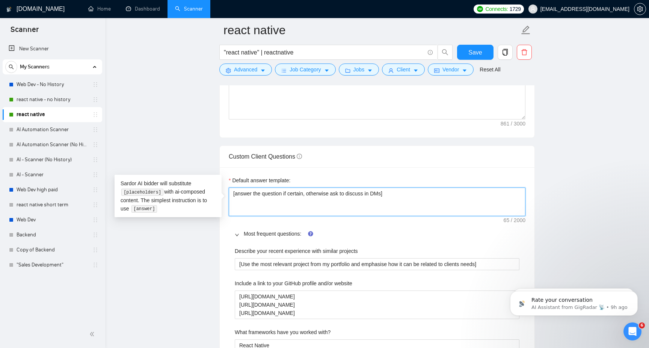
click at [281, 195] on textarea "[answer the question if certain, otherwise ask to discuss in DMs]" at bounding box center [377, 201] width 297 height 29
